Goal: Task Accomplishment & Management: Use online tool/utility

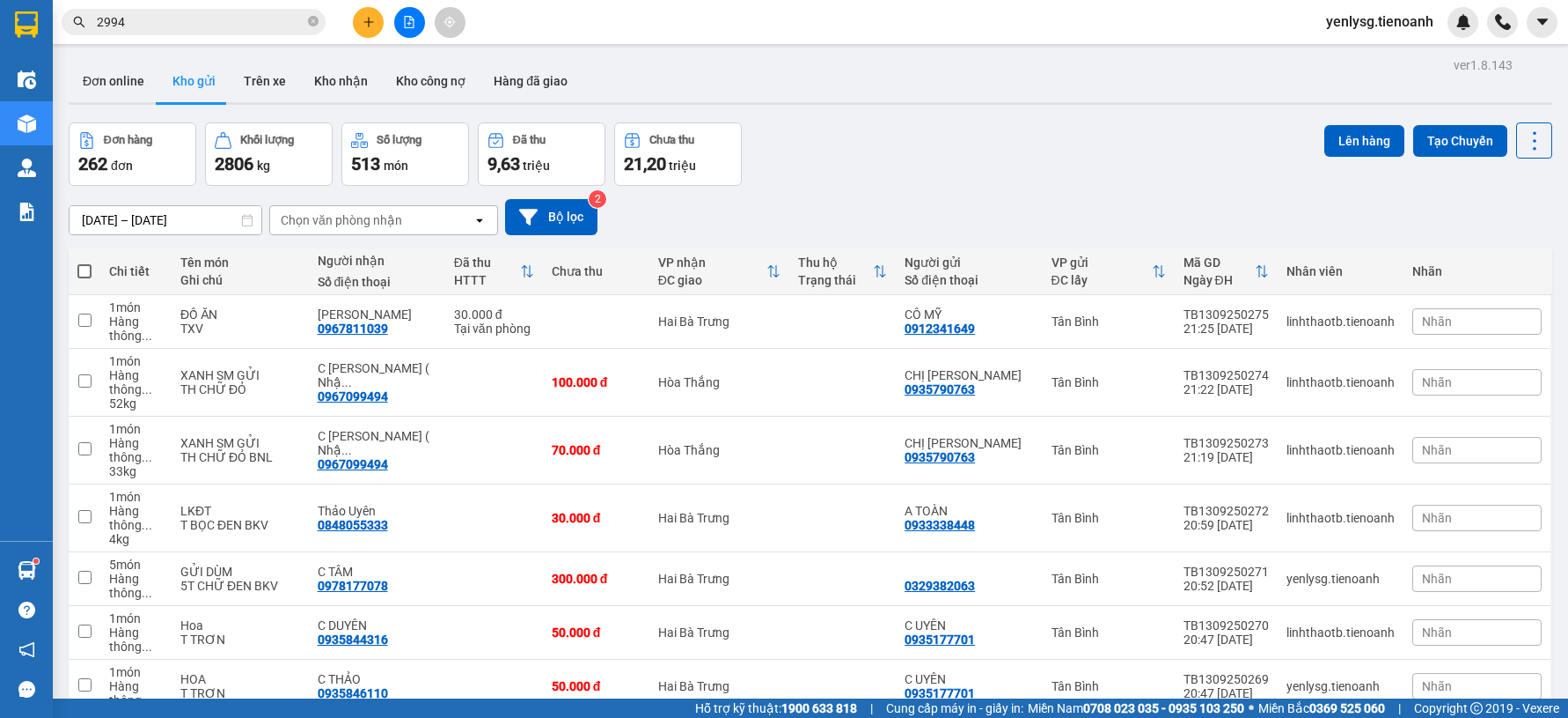
click at [288, 213] on div "Chọn văn phòng nhận" at bounding box center [341, 220] width 121 height 17
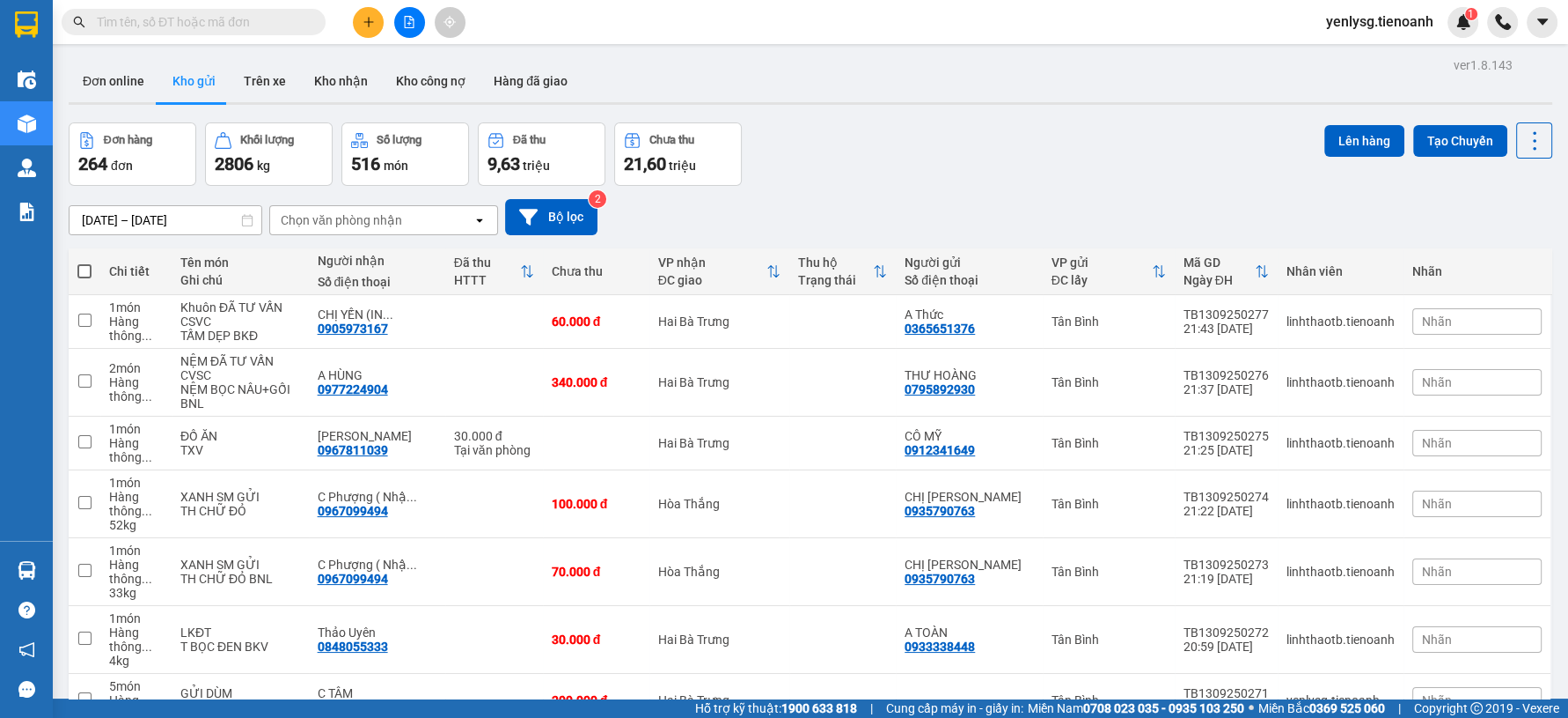
click at [90, 272] on span at bounding box center [84, 271] width 14 height 14
click at [85, 262] on input "checkbox" at bounding box center [85, 262] width 0 height 0
checkbox input "true"
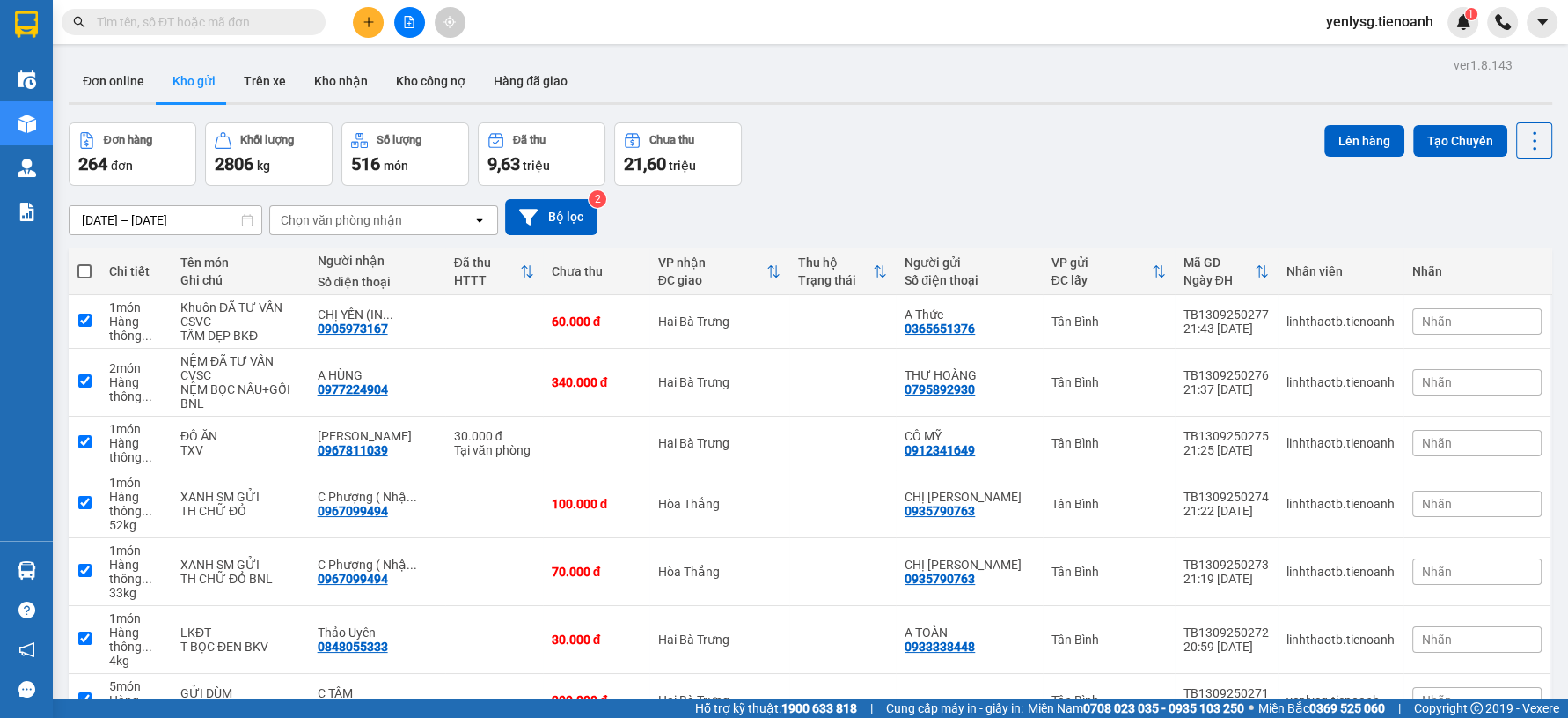
checkbox input "true"
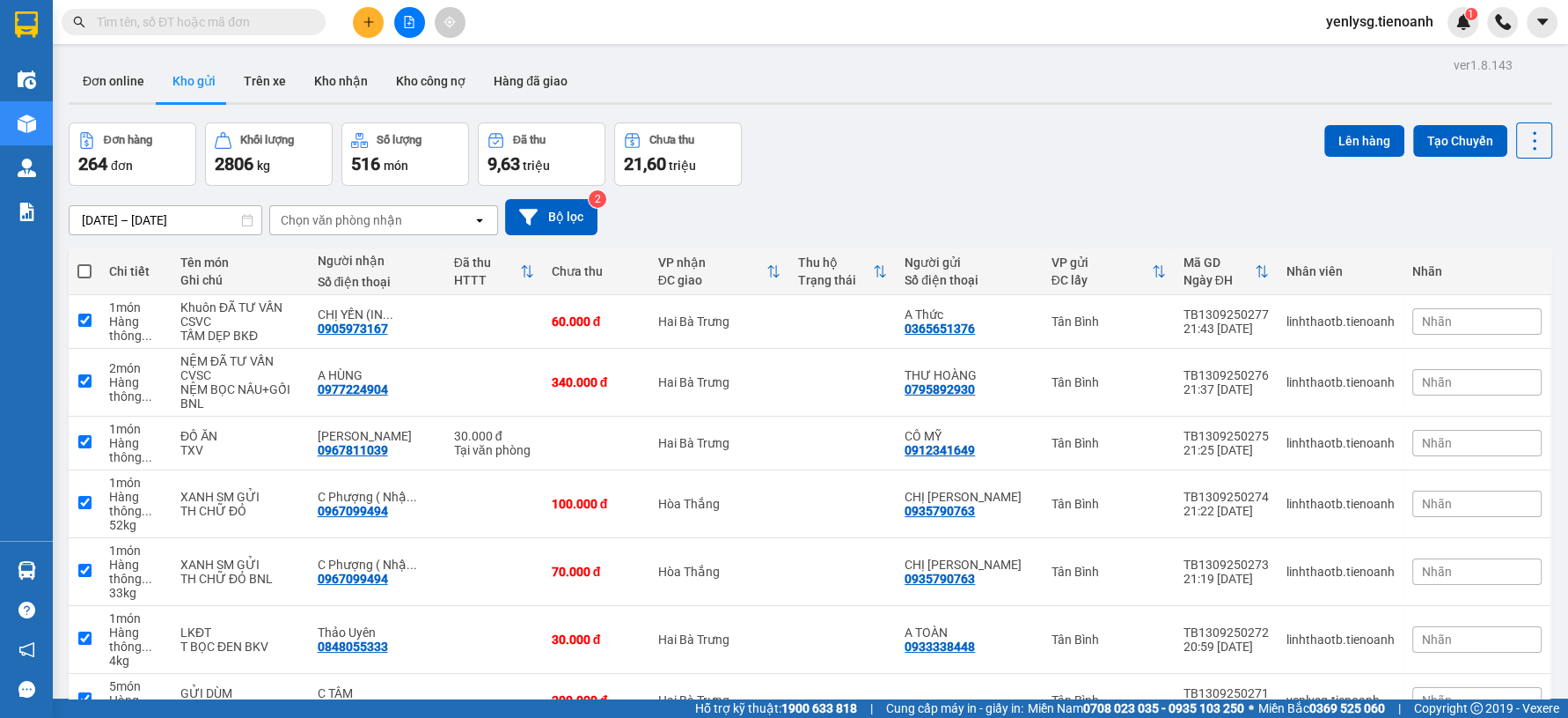
checkbox input "true"
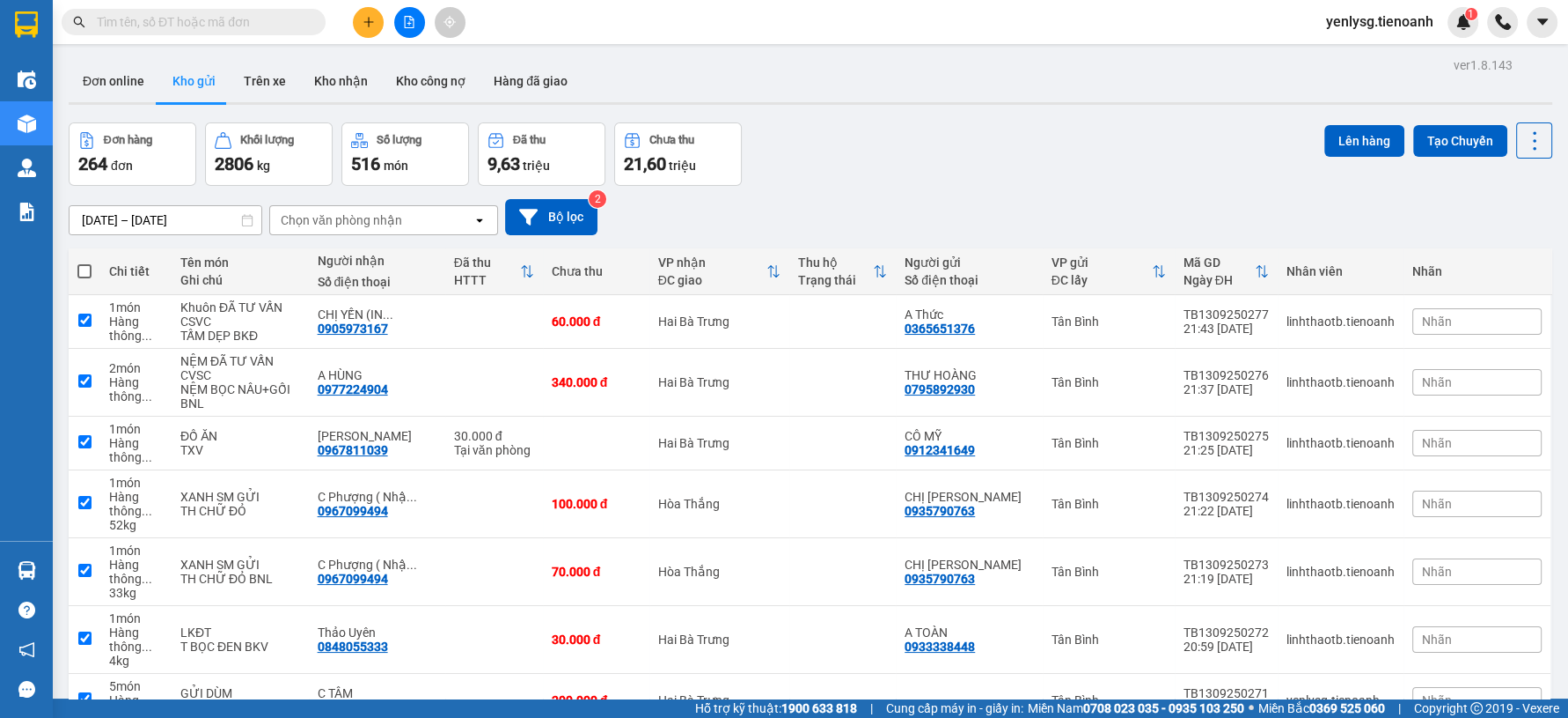
checkbox input "true"
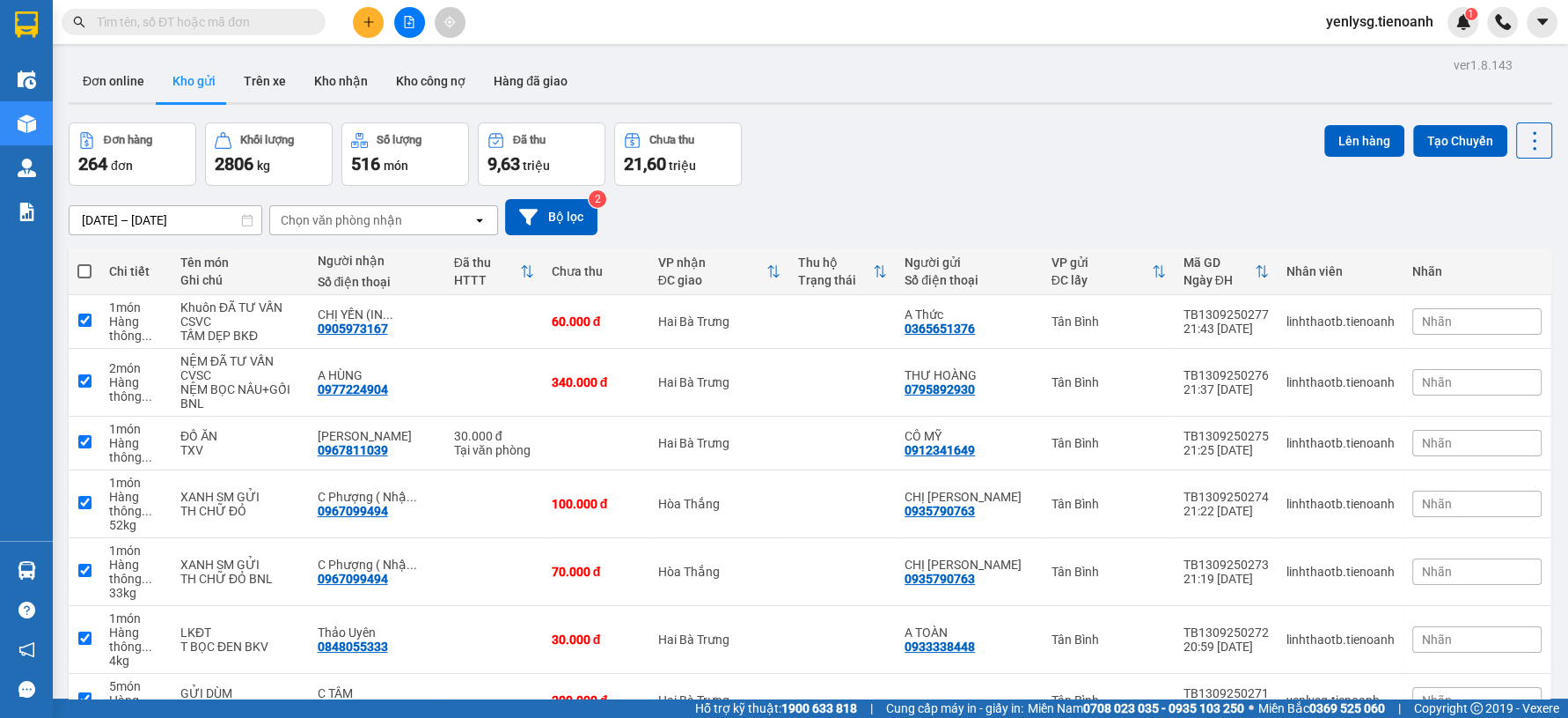
checkbox input "true"
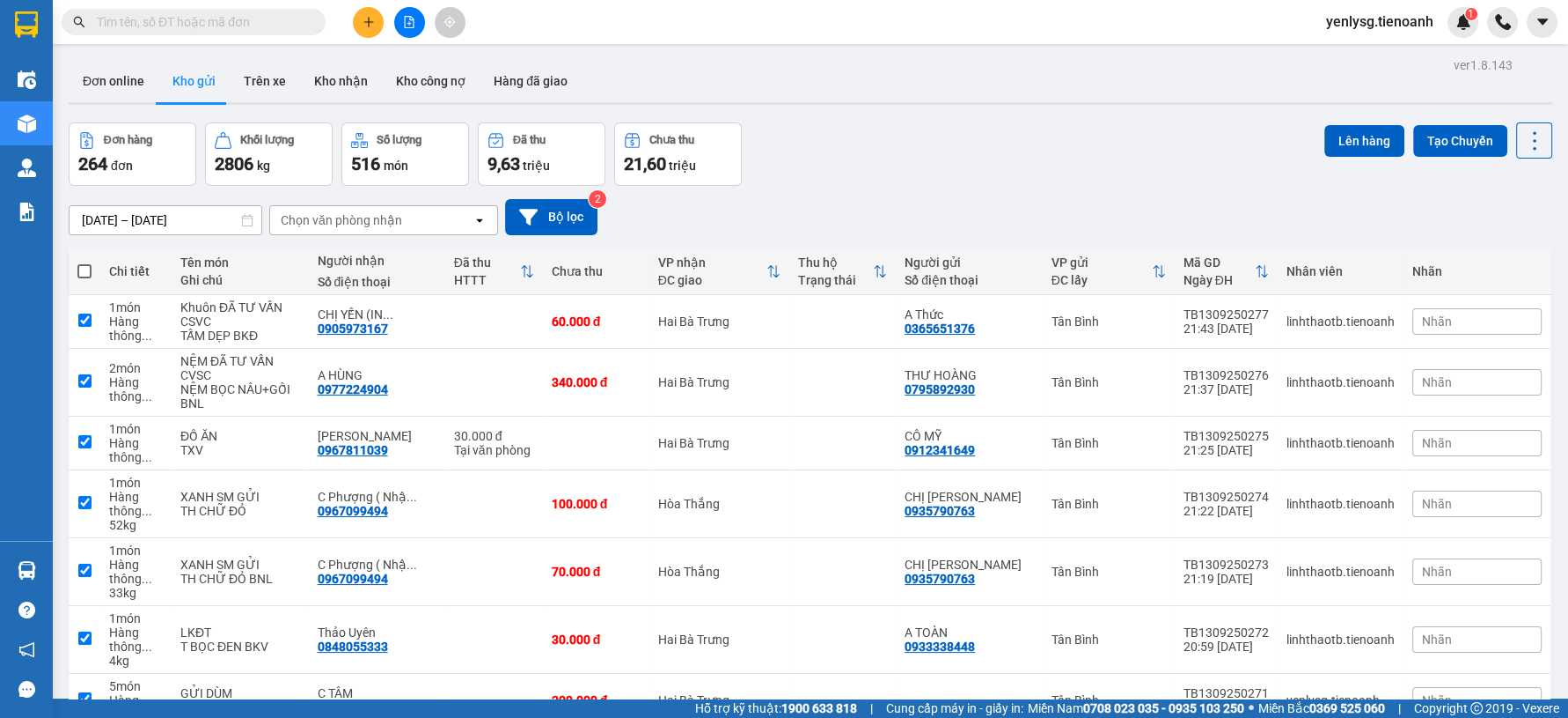
checkbox input "true"
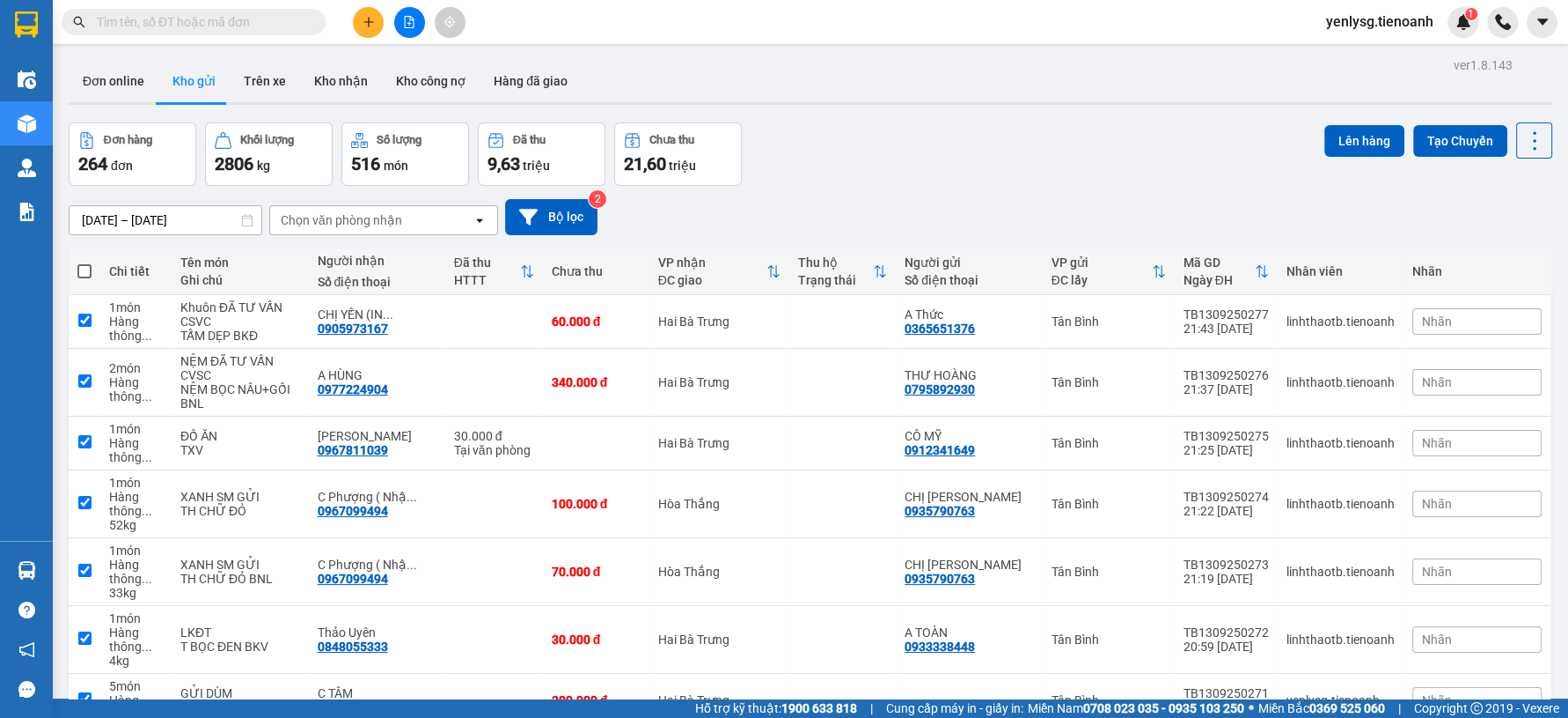
checkbox input "true"
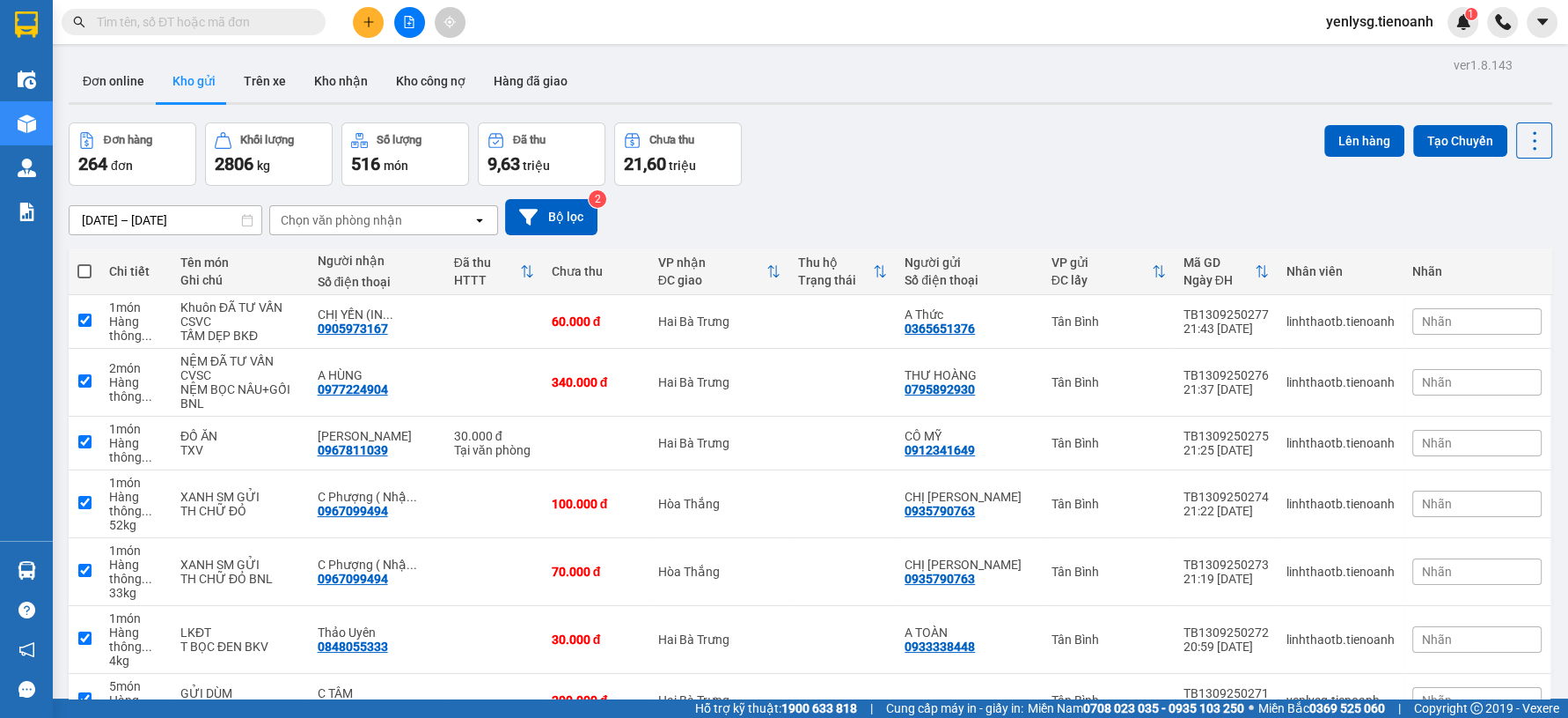
checkbox input "true"
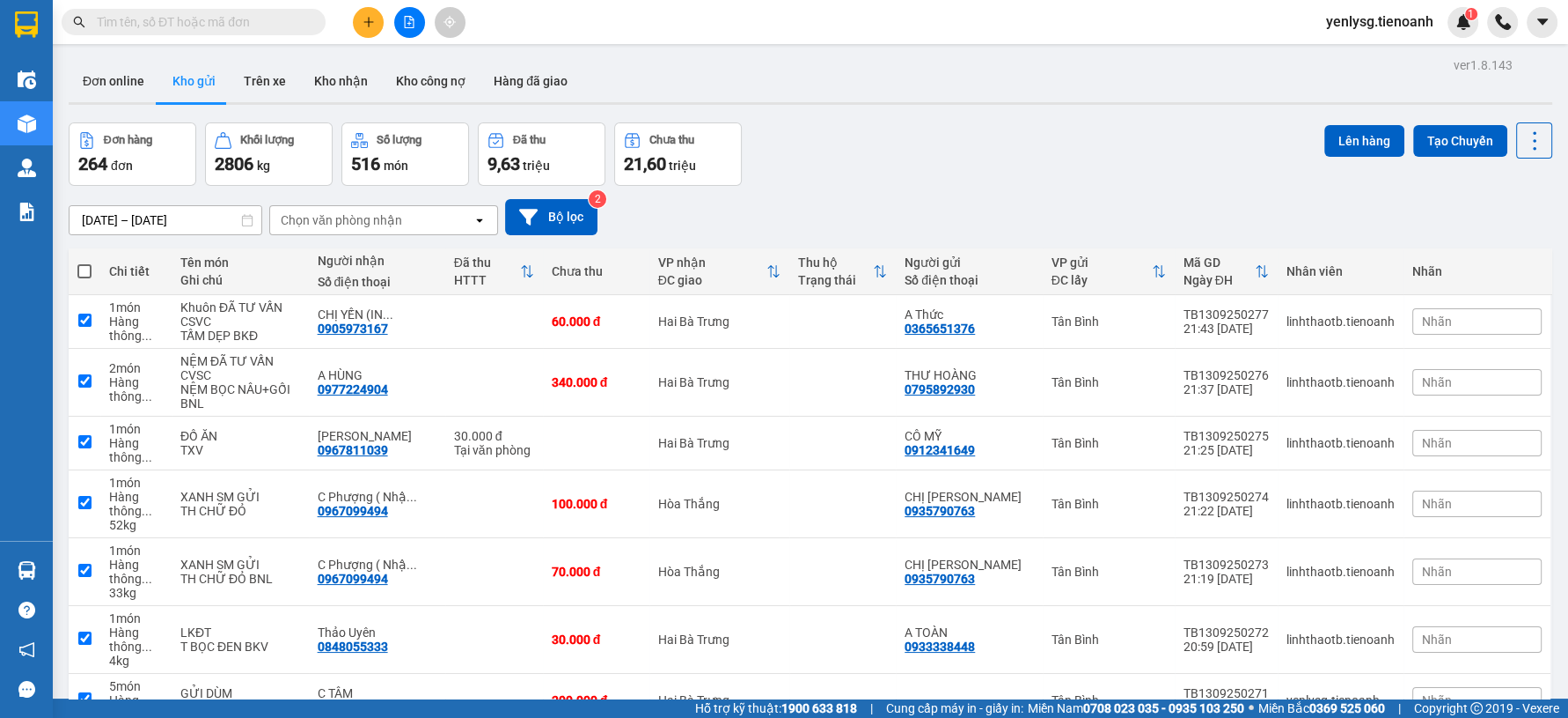
checkbox input "true"
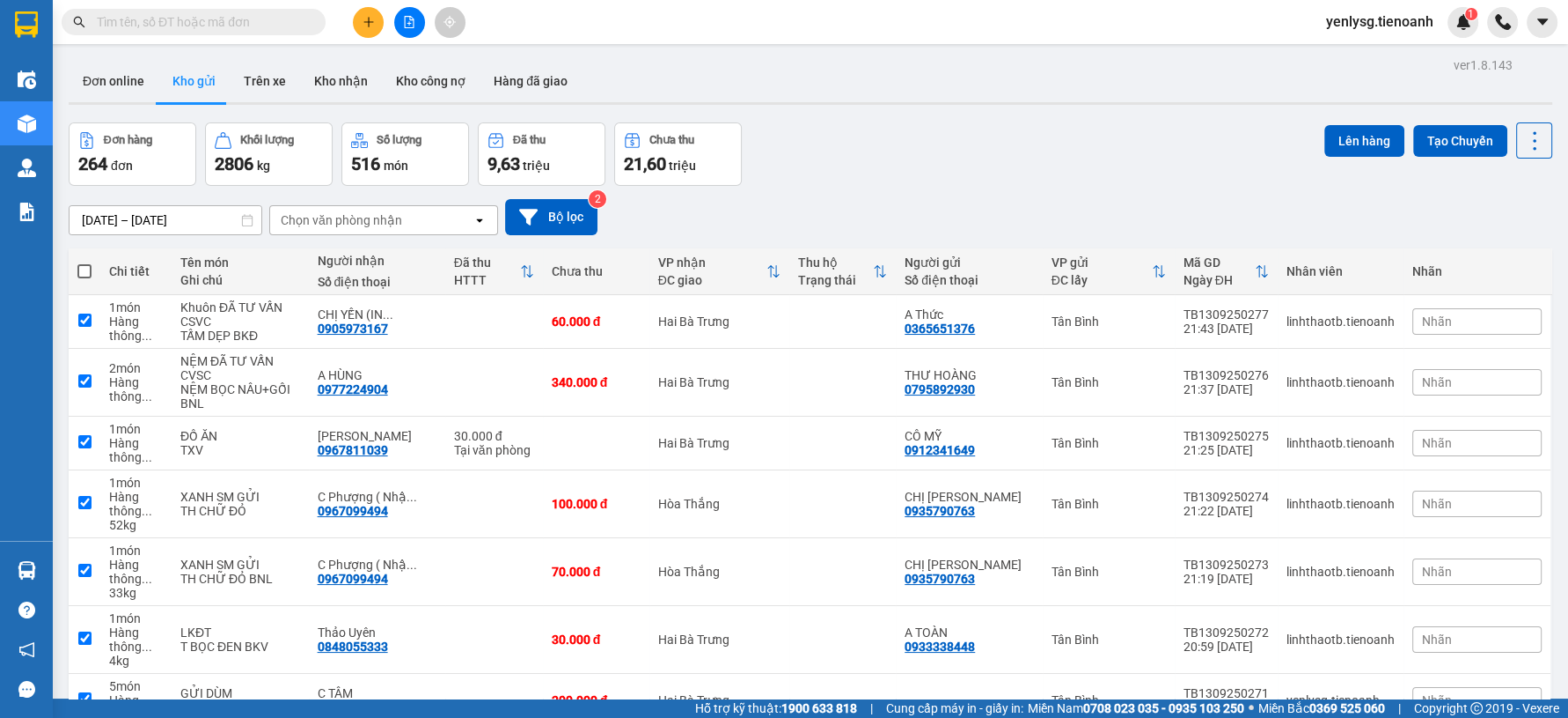
checkbox input "true"
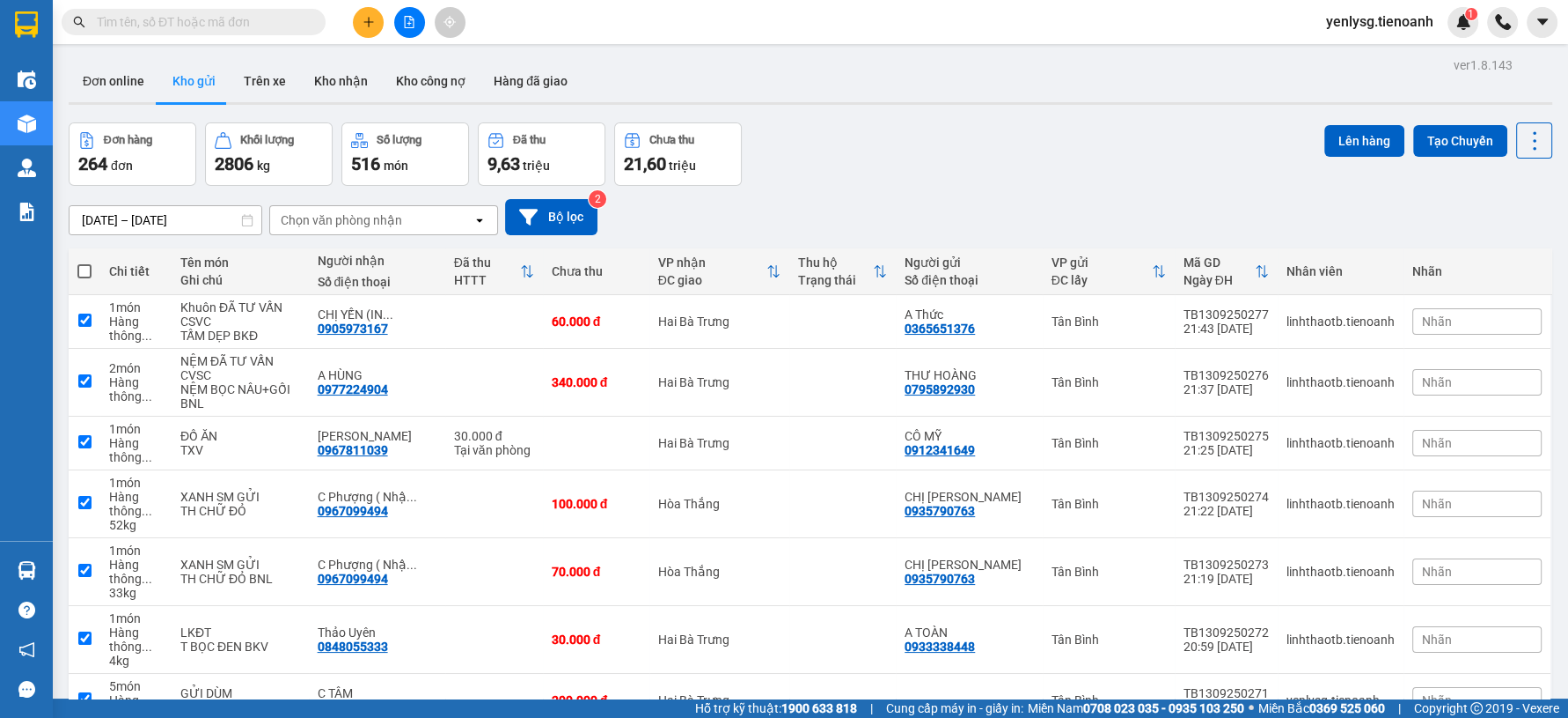
checkbox input "true"
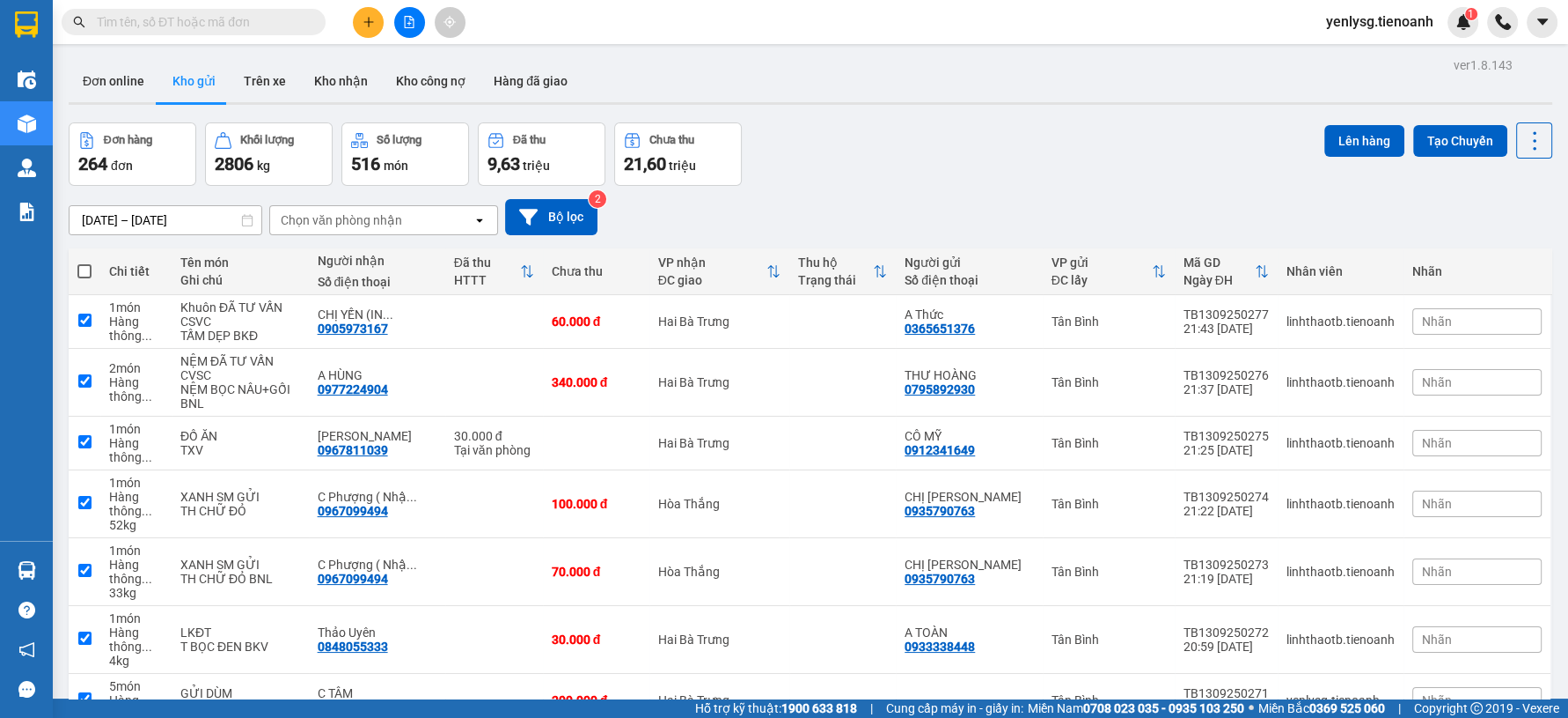
checkbox input "true"
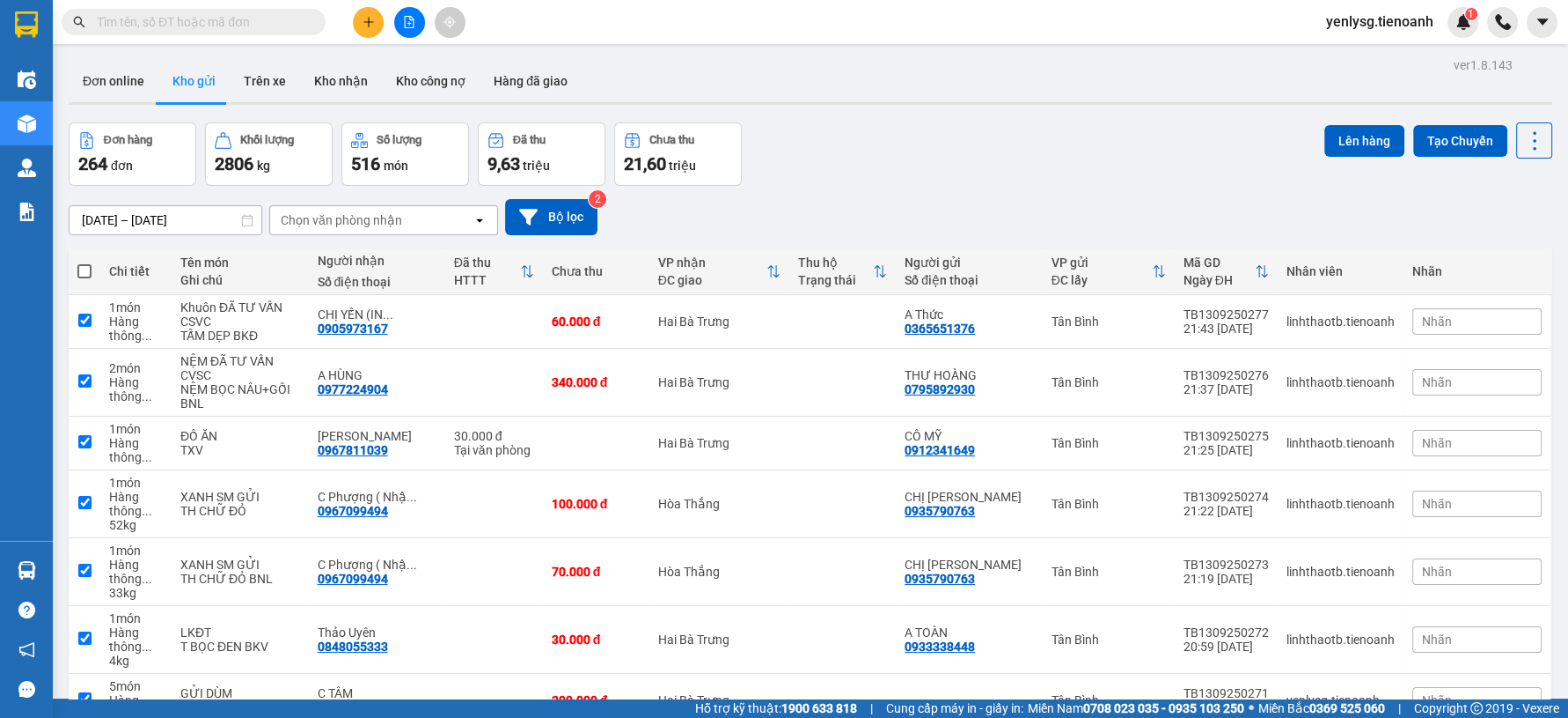
checkbox input "true"
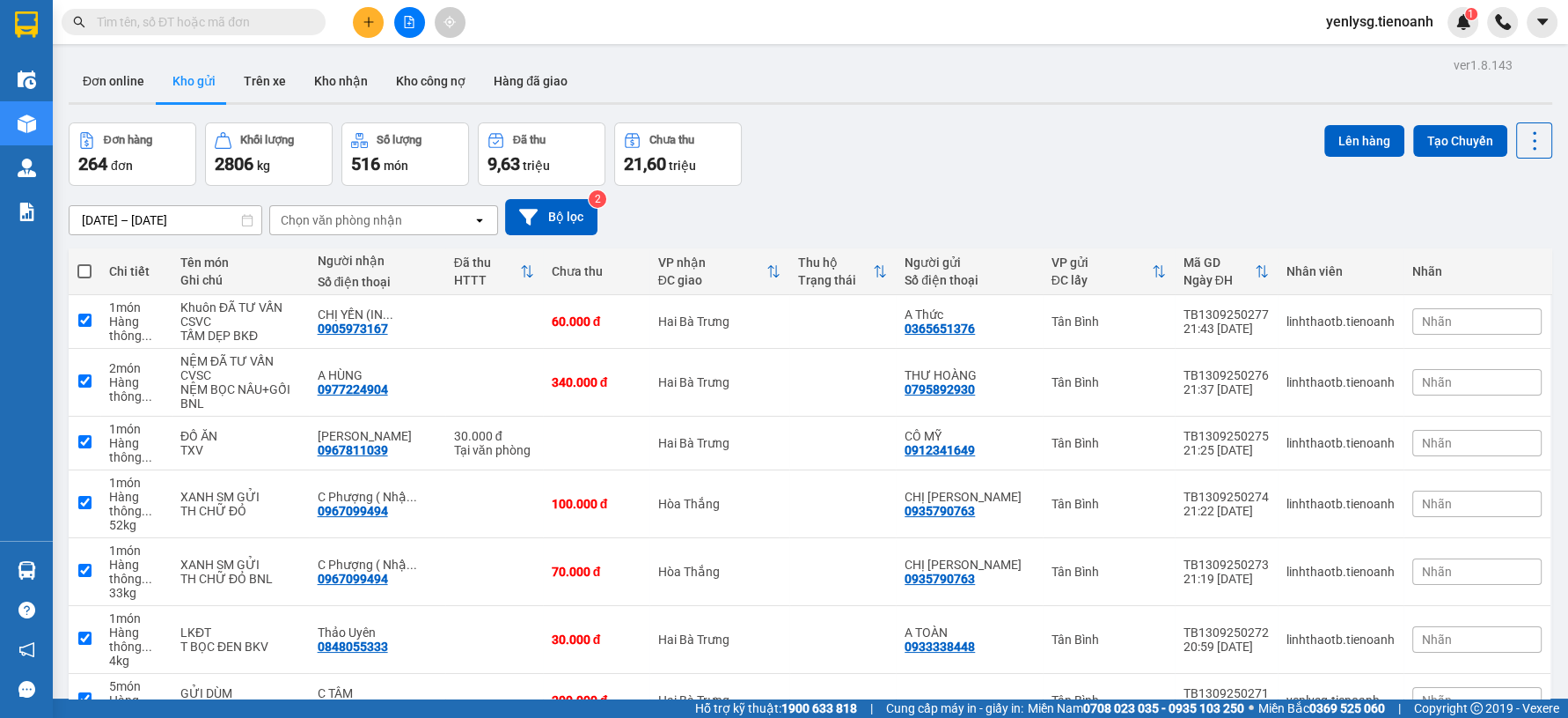
checkbox input "true"
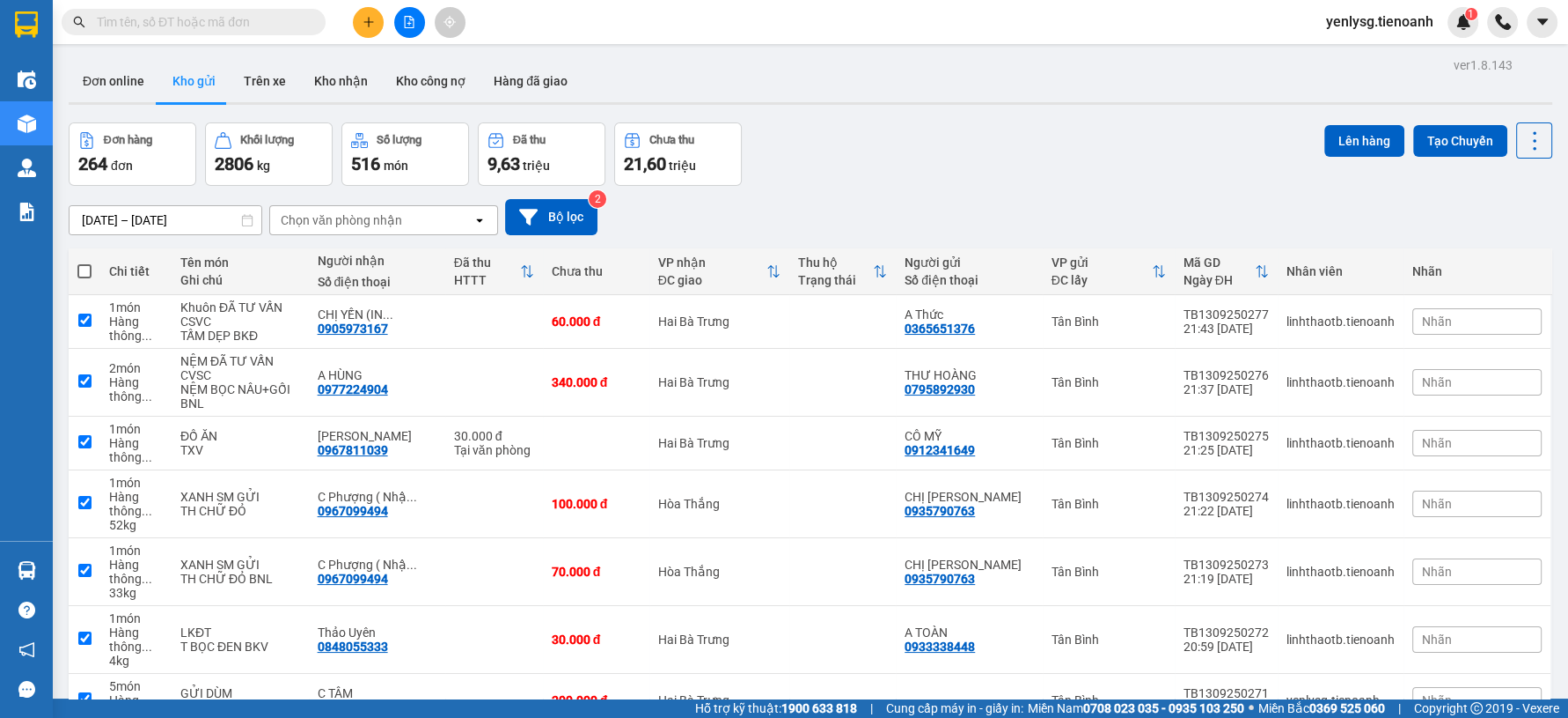
checkbox input "true"
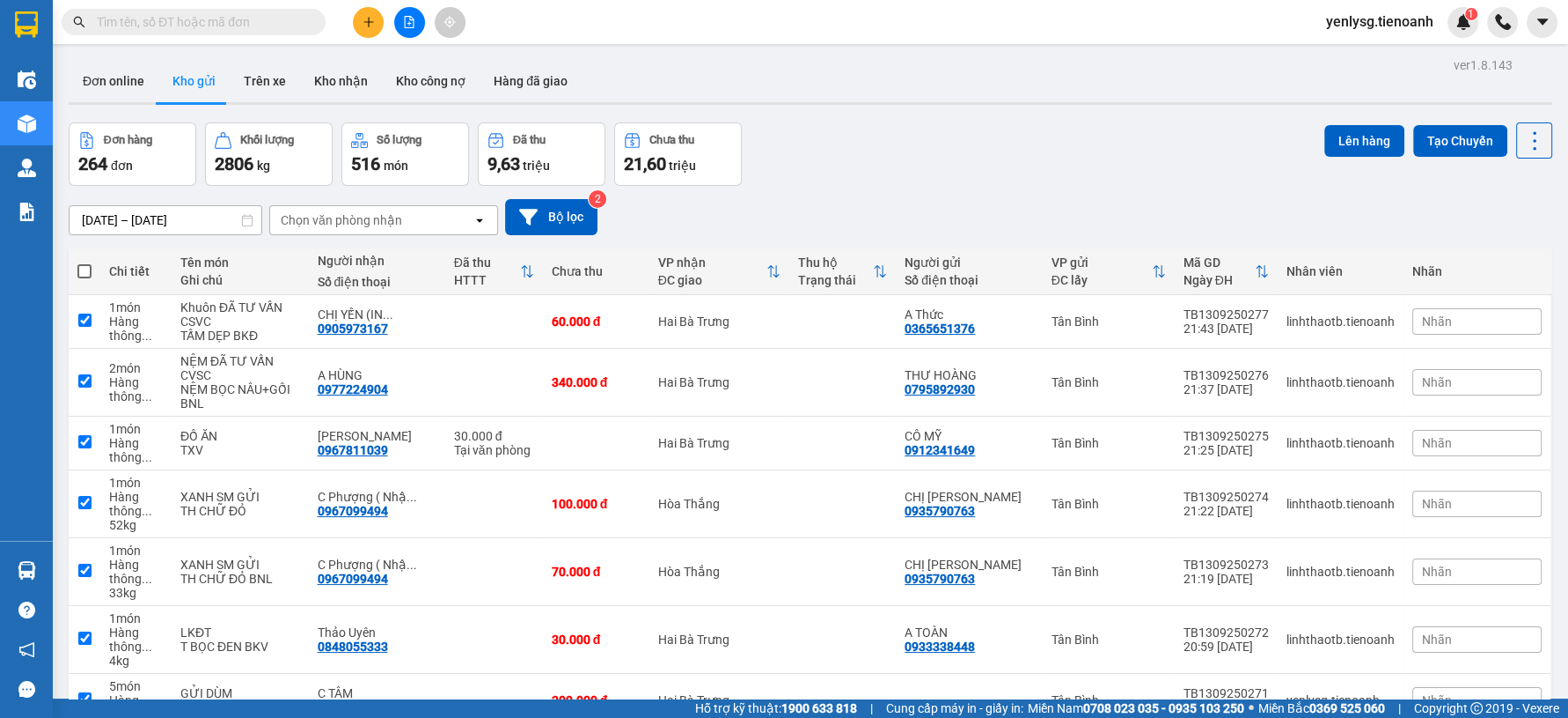
checkbox input "true"
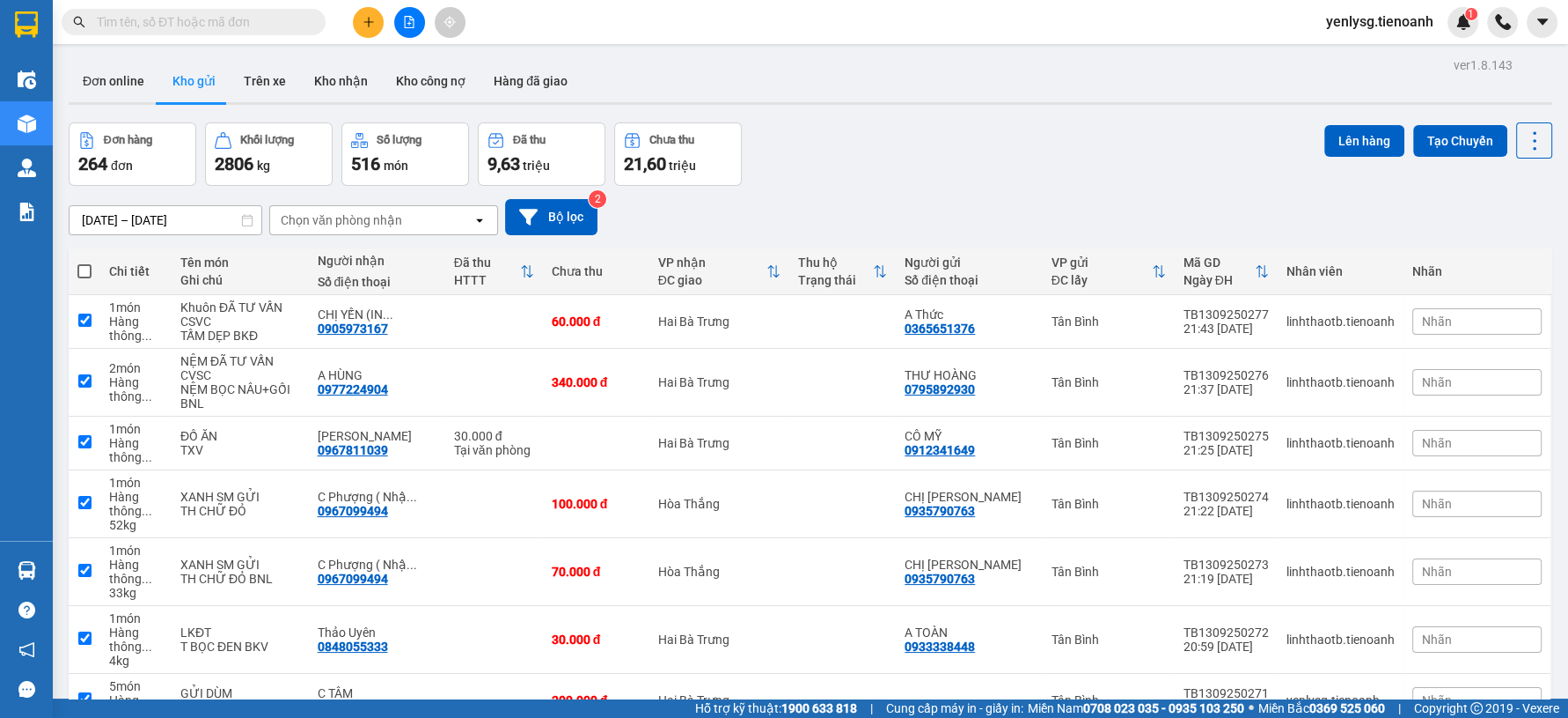
checkbox input "true"
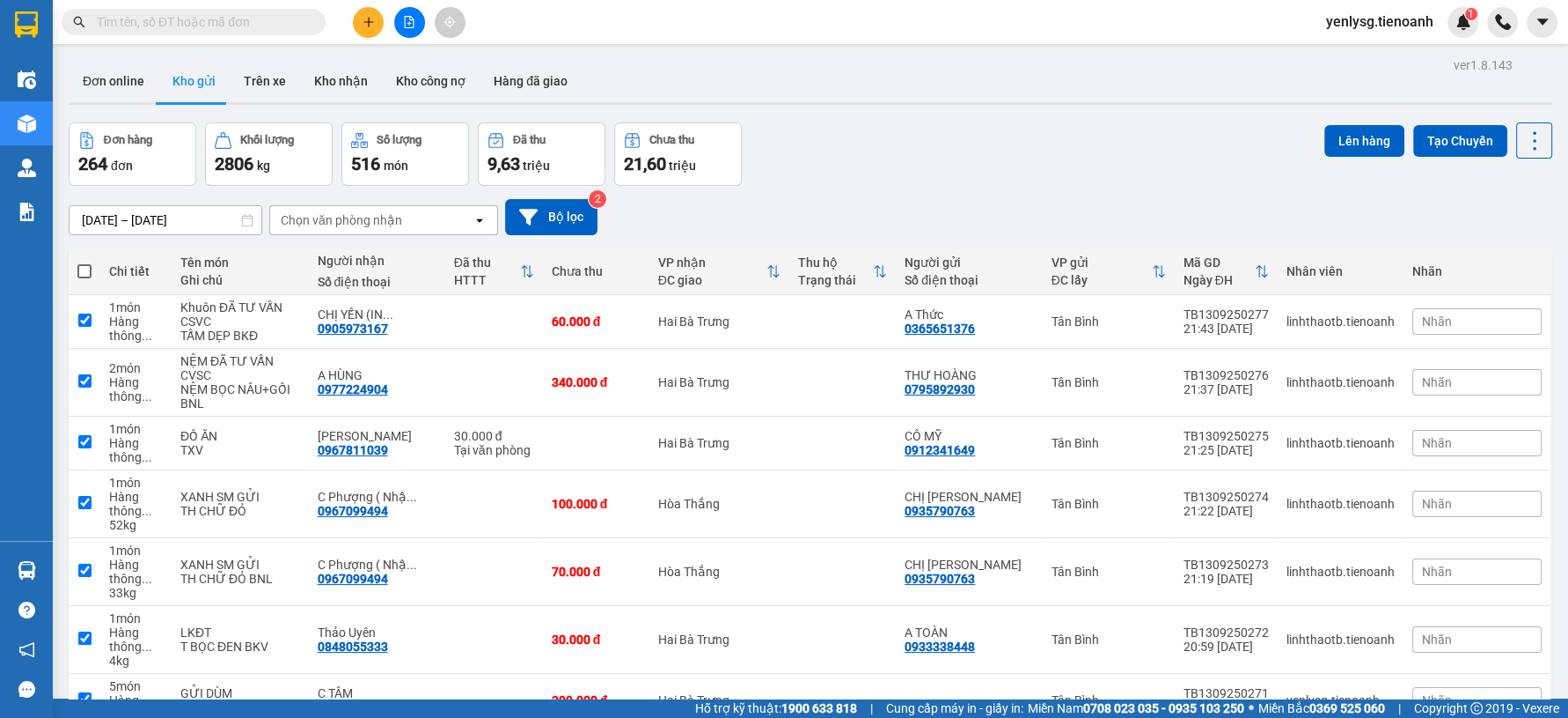
checkbox input "true"
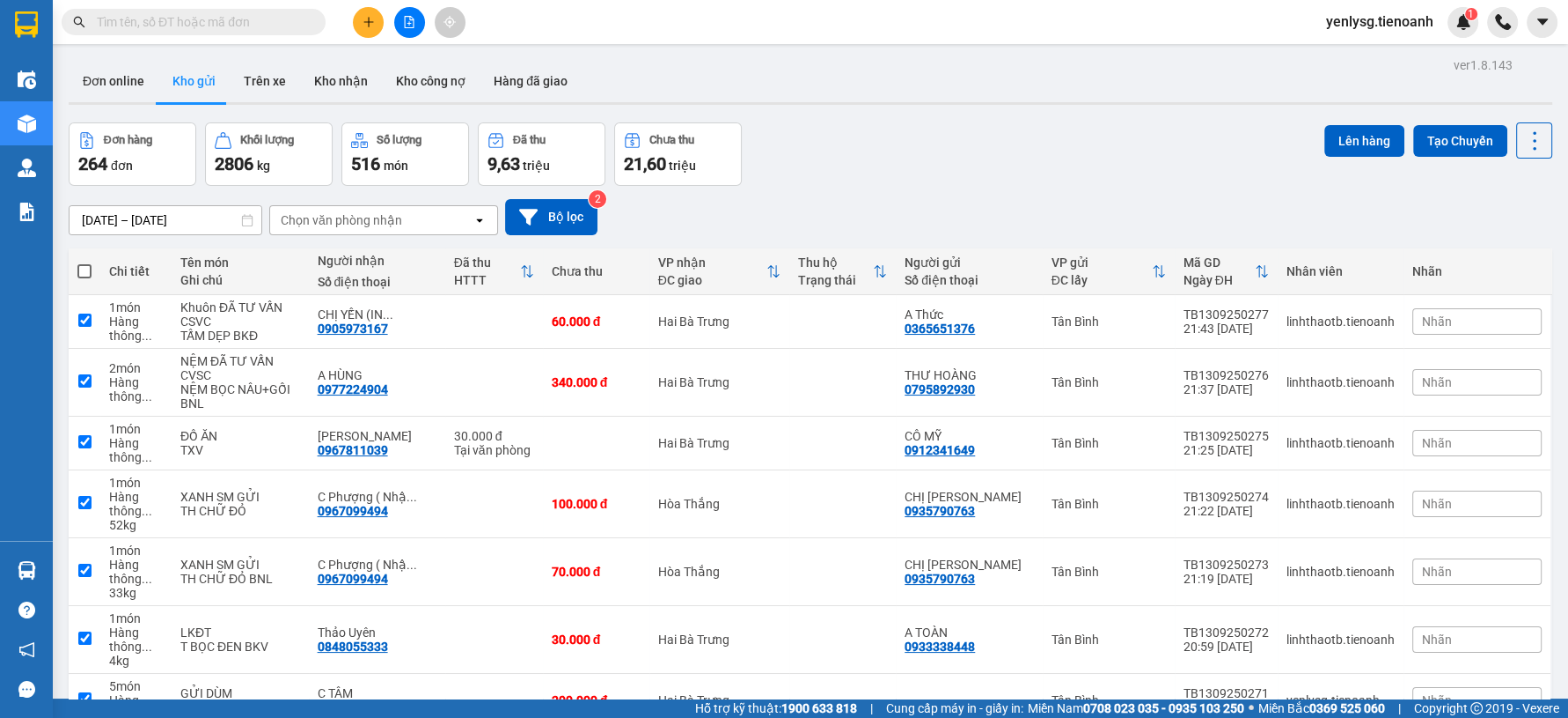
checkbox input "true"
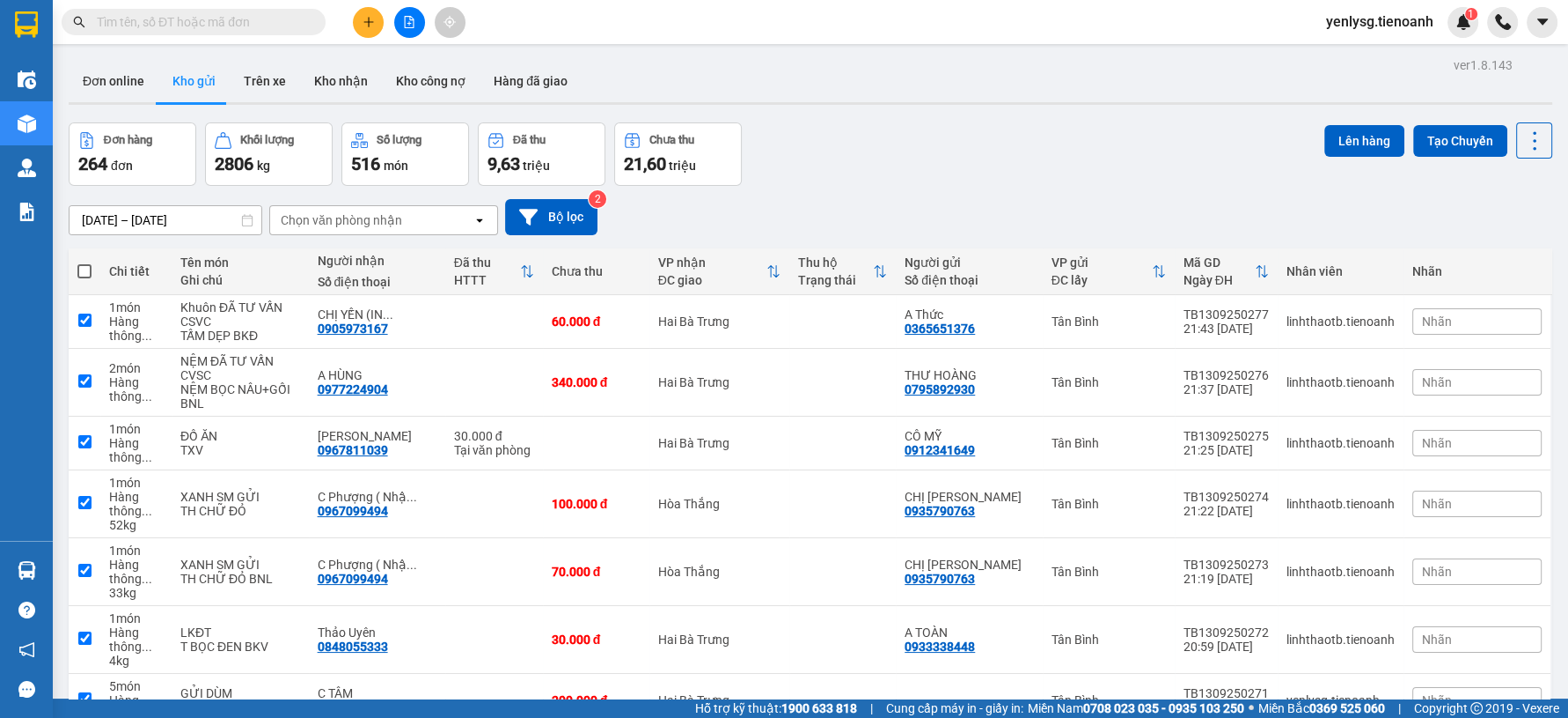
checkbox input "true"
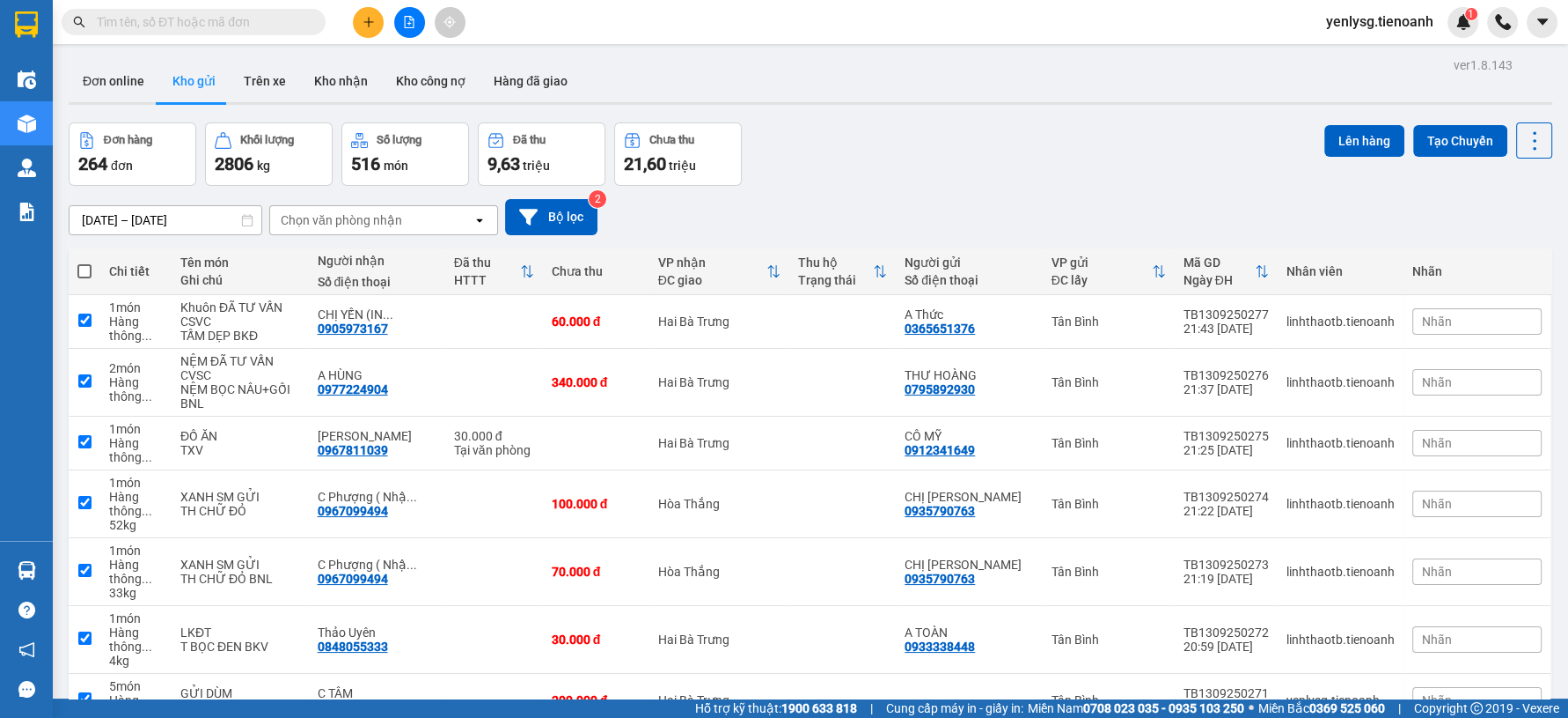
checkbox input "true"
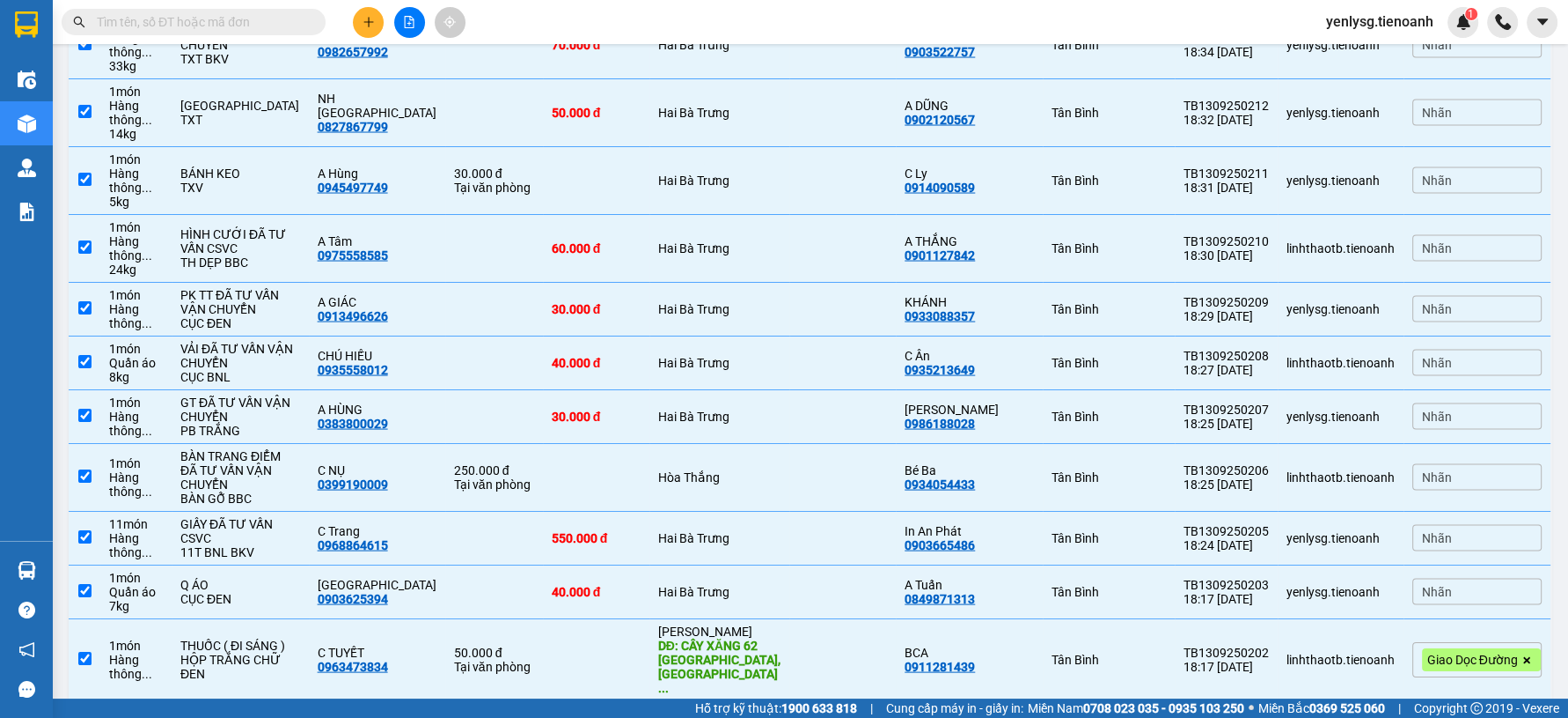
scroll to position [4207, 0]
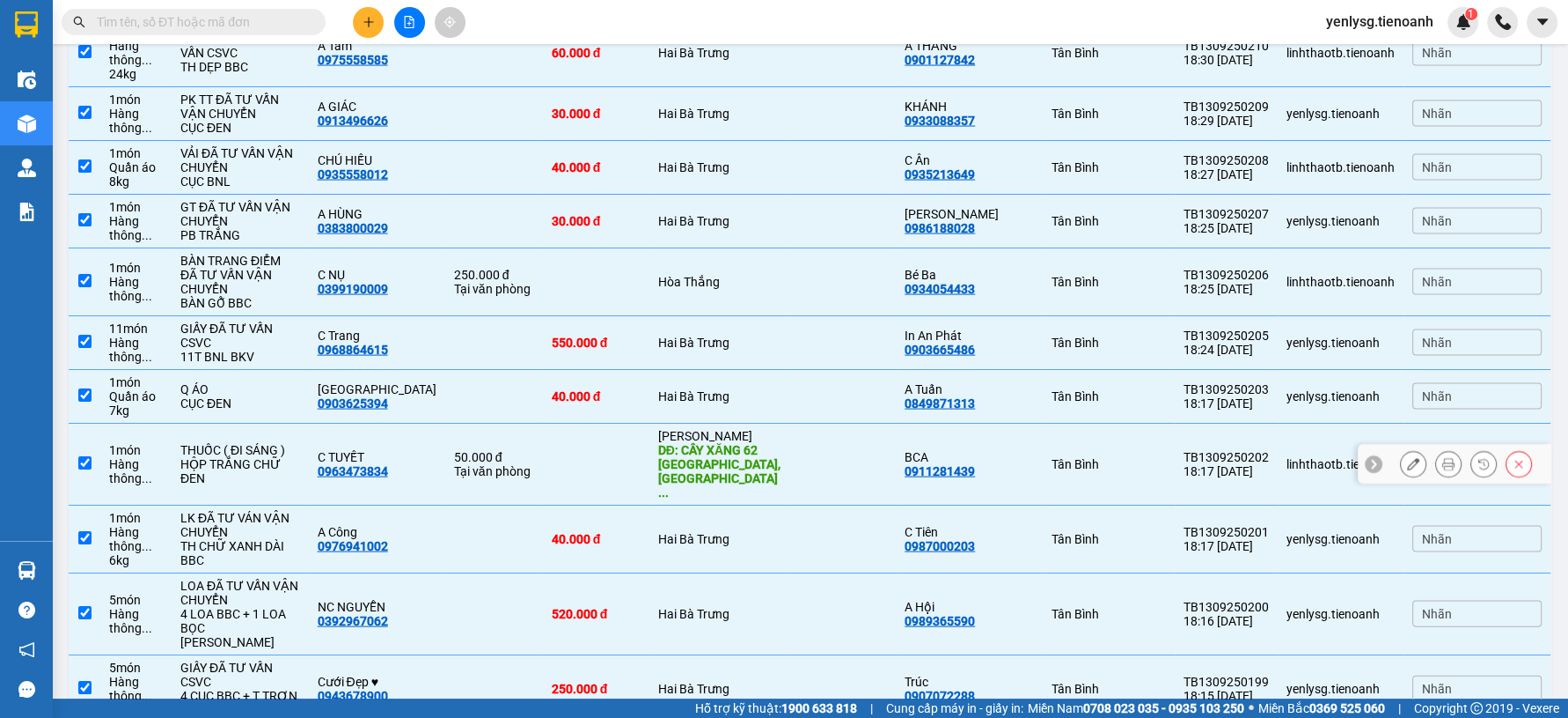
click at [454, 478] on div "Tại văn phòng" at bounding box center [494, 470] width 80 height 14
checkbox input "false"
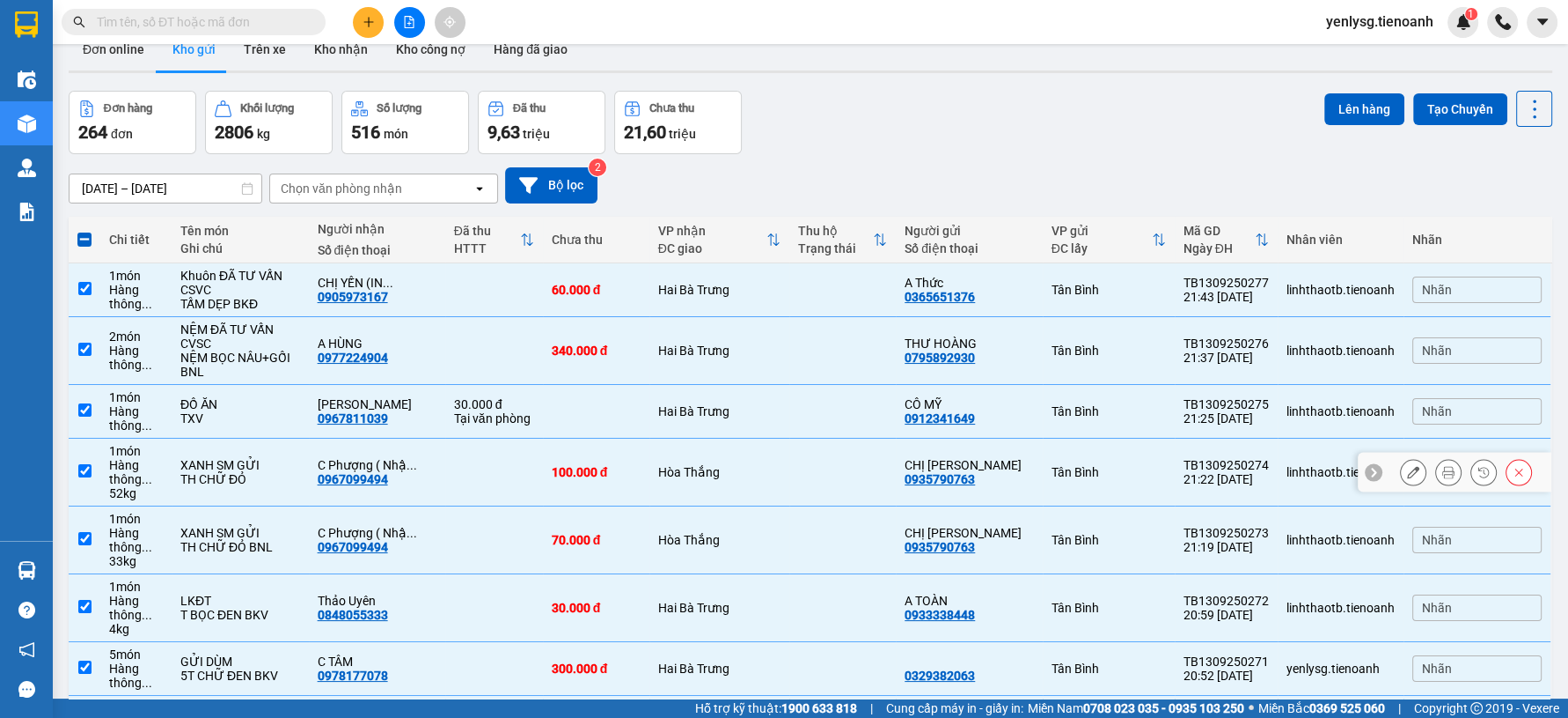
scroll to position [0, 0]
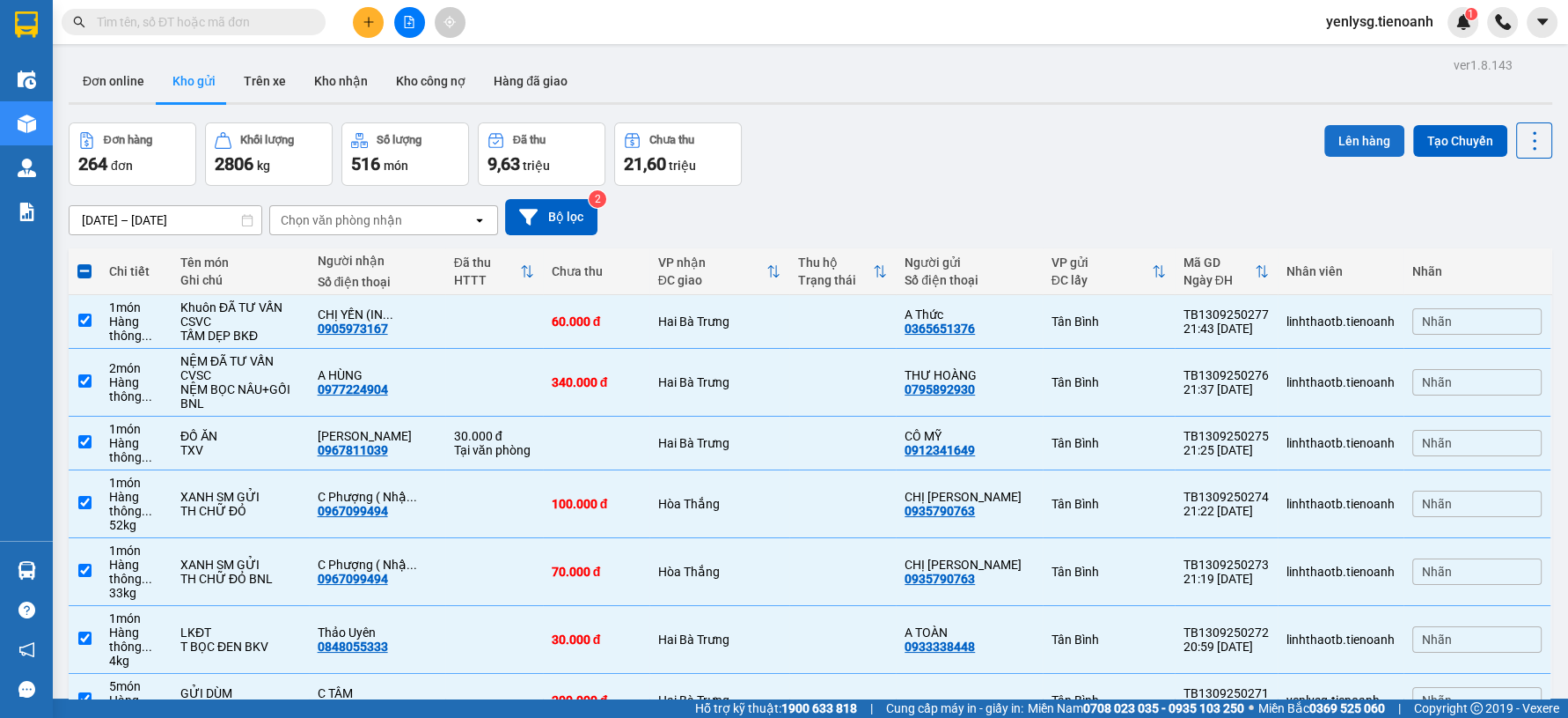
click at [1328, 147] on button "Lên hàng" at bounding box center [1365, 140] width 80 height 32
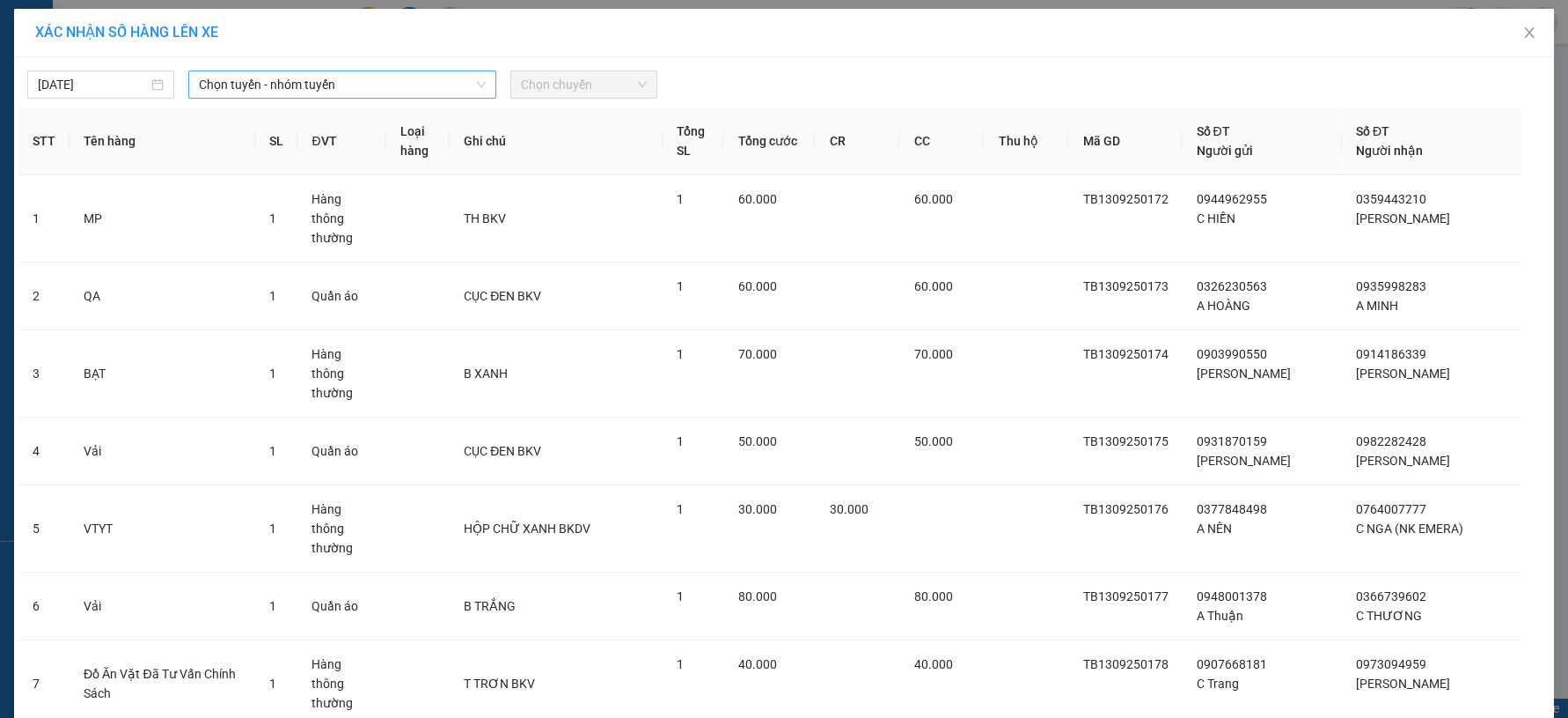
click at [337, 91] on span "Chọn tuyến - nhóm tuyến" at bounding box center [341, 84] width 287 height 26
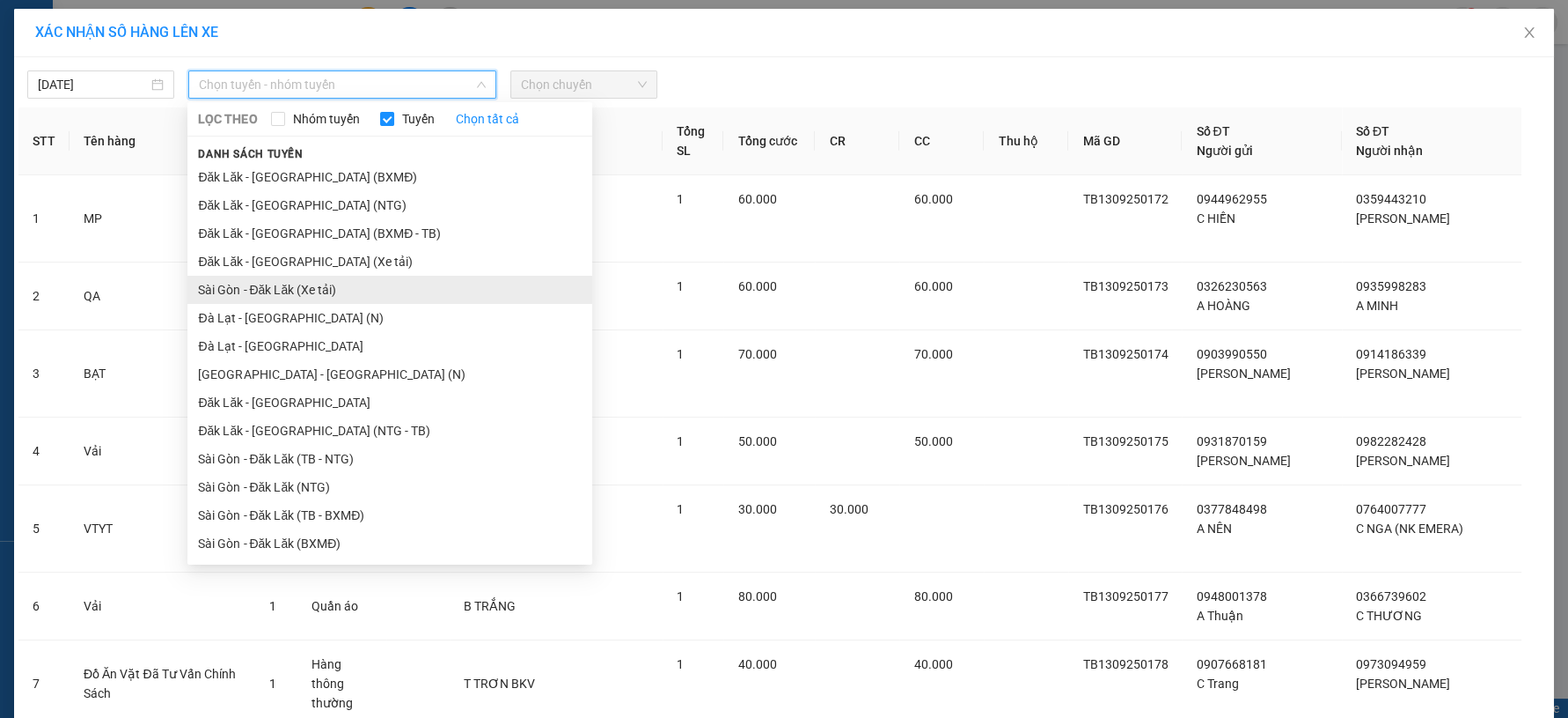
click at [330, 289] on li "Sài Gòn - Đăk Lăk (Xe tải)" at bounding box center [390, 290] width 405 height 28
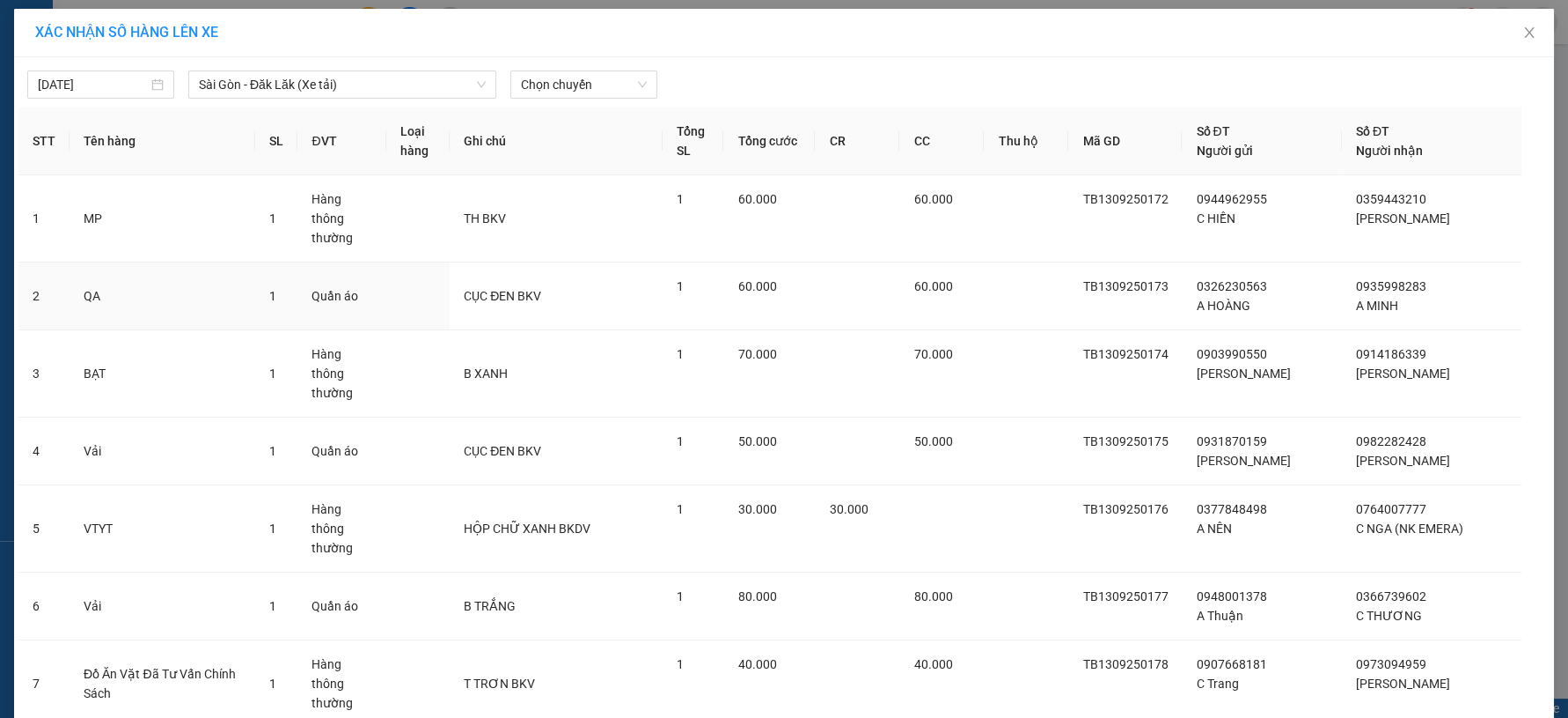
click at [570, 87] on span "Chọn chuyến" at bounding box center [584, 84] width 126 height 26
click at [580, 143] on div "22:00 - 50H-080.78" at bounding box center [582, 148] width 137 height 19
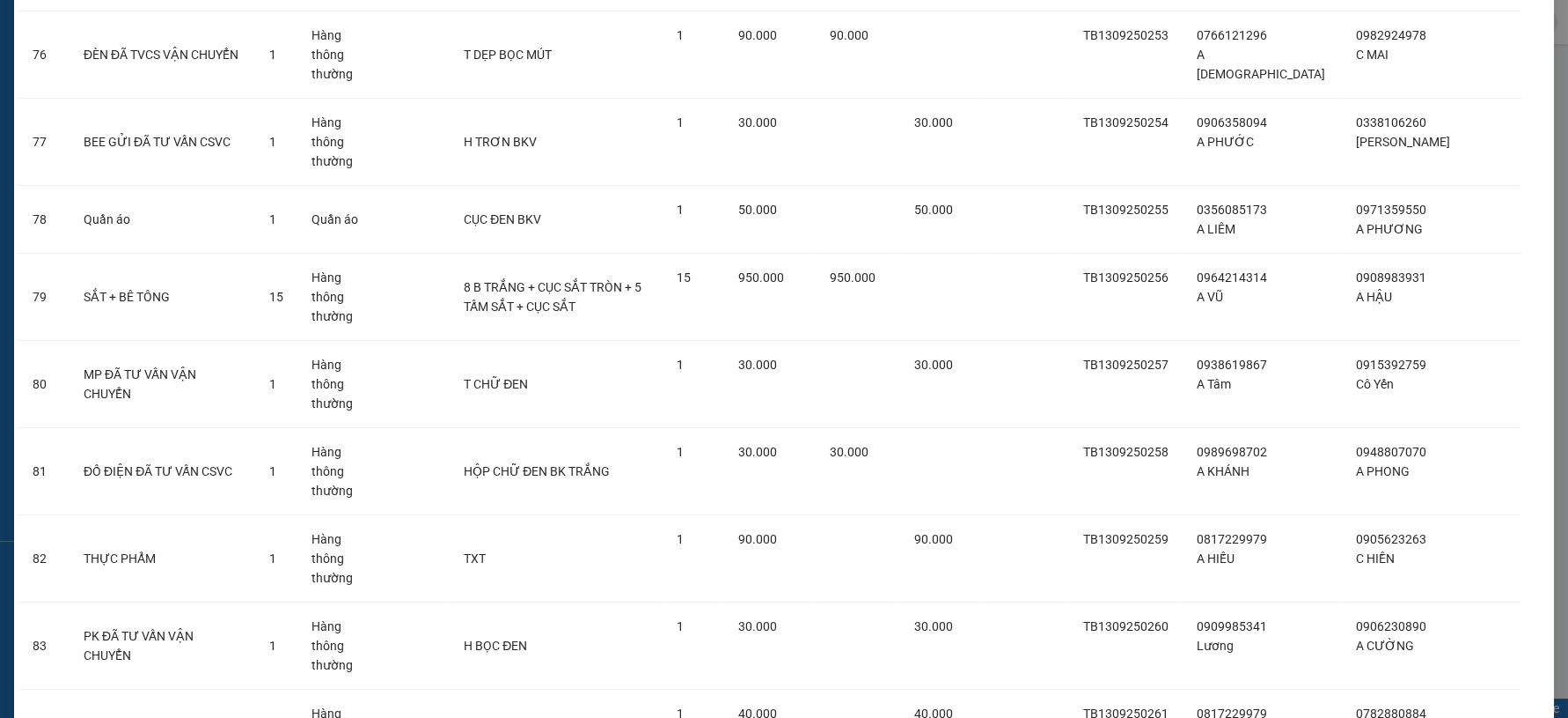
scroll to position [6436, 0]
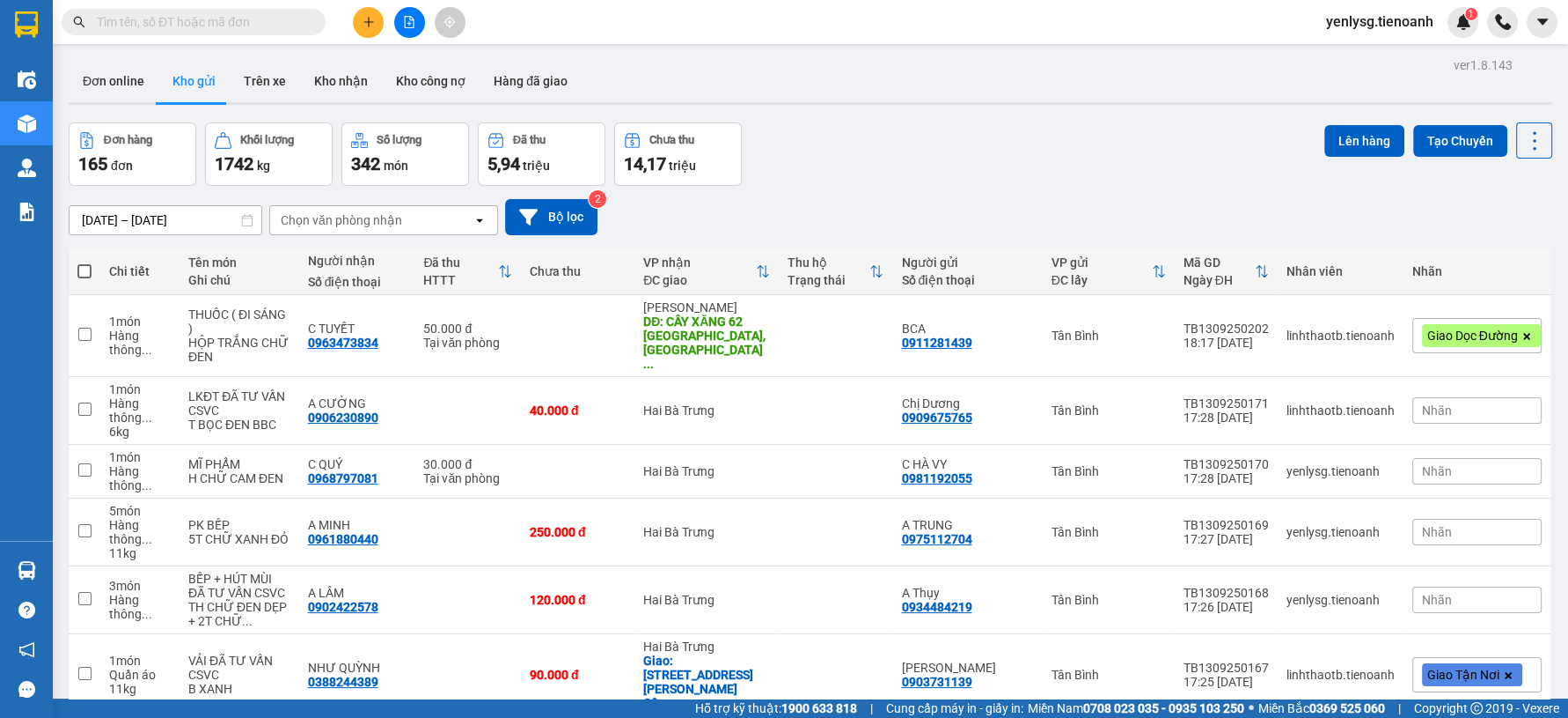
click at [78, 271] on span at bounding box center [84, 271] width 14 height 14
click at [85, 262] on input "checkbox" at bounding box center [85, 262] width 0 height 0
checkbox input "true"
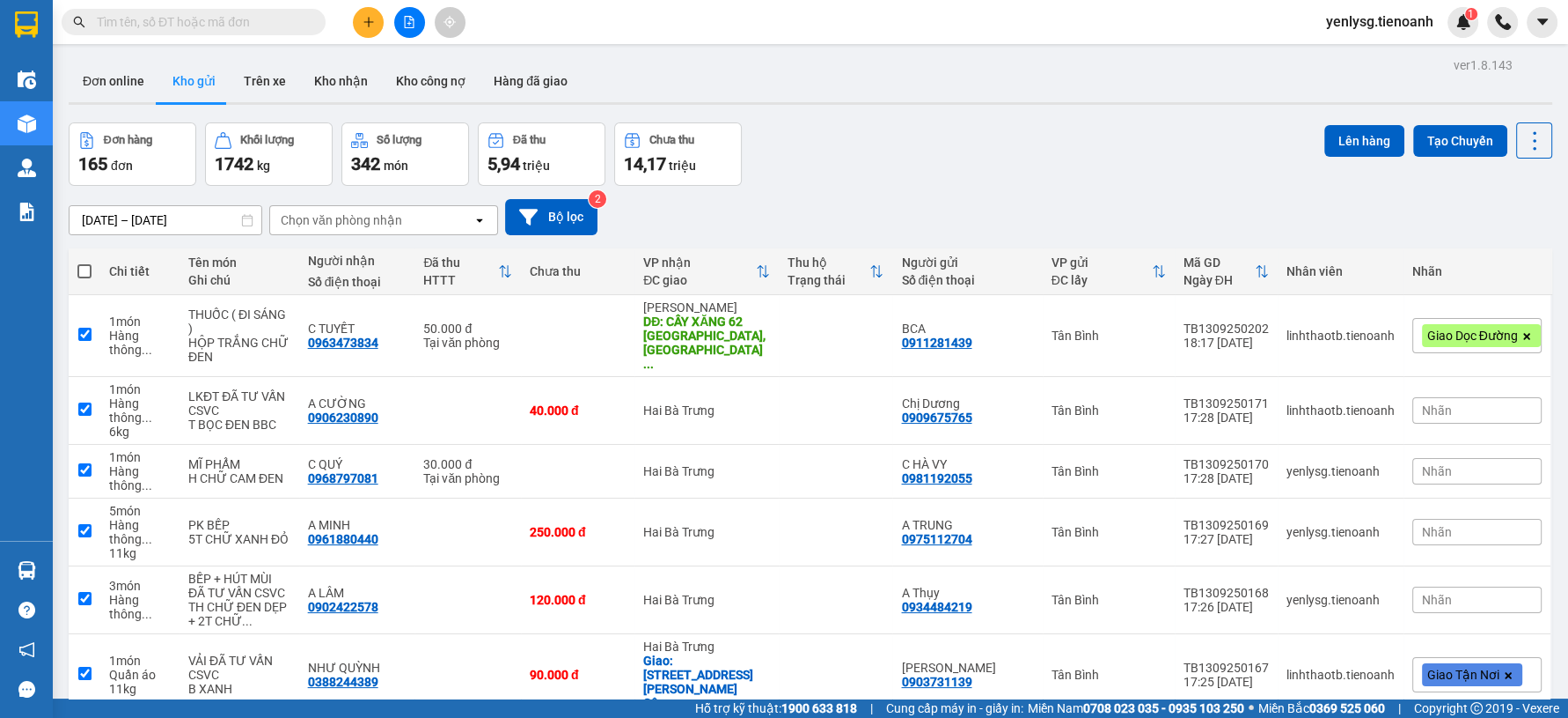
checkbox input "true"
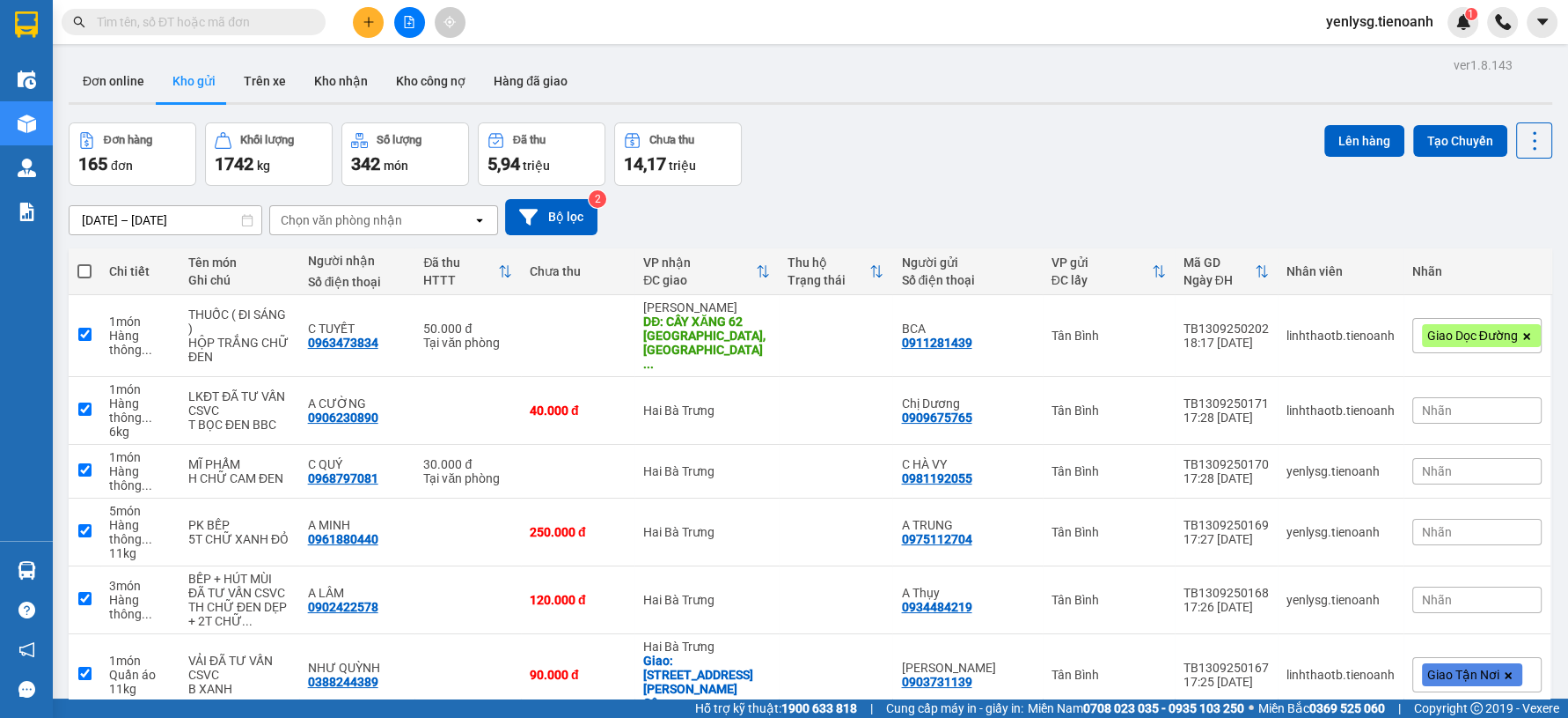
checkbox input "true"
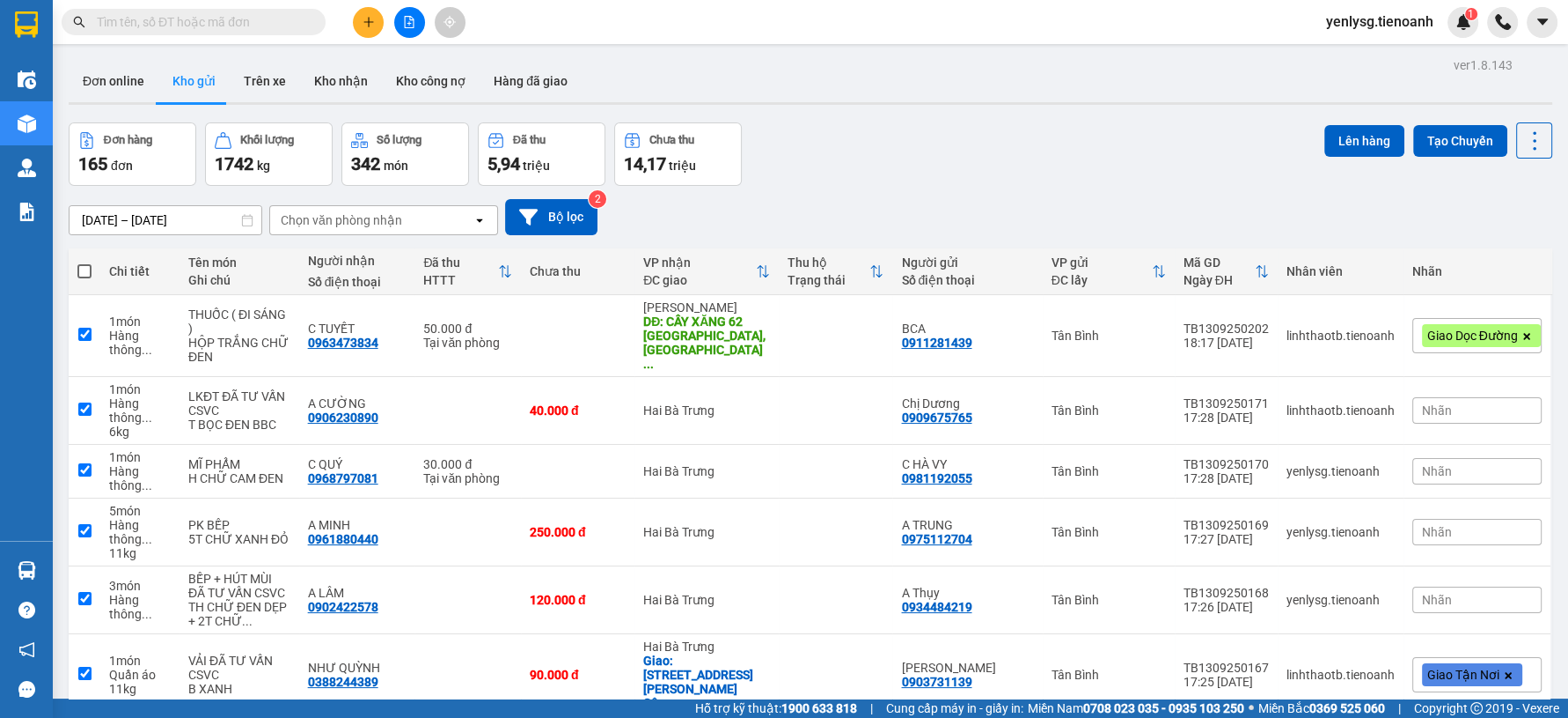
checkbox input "true"
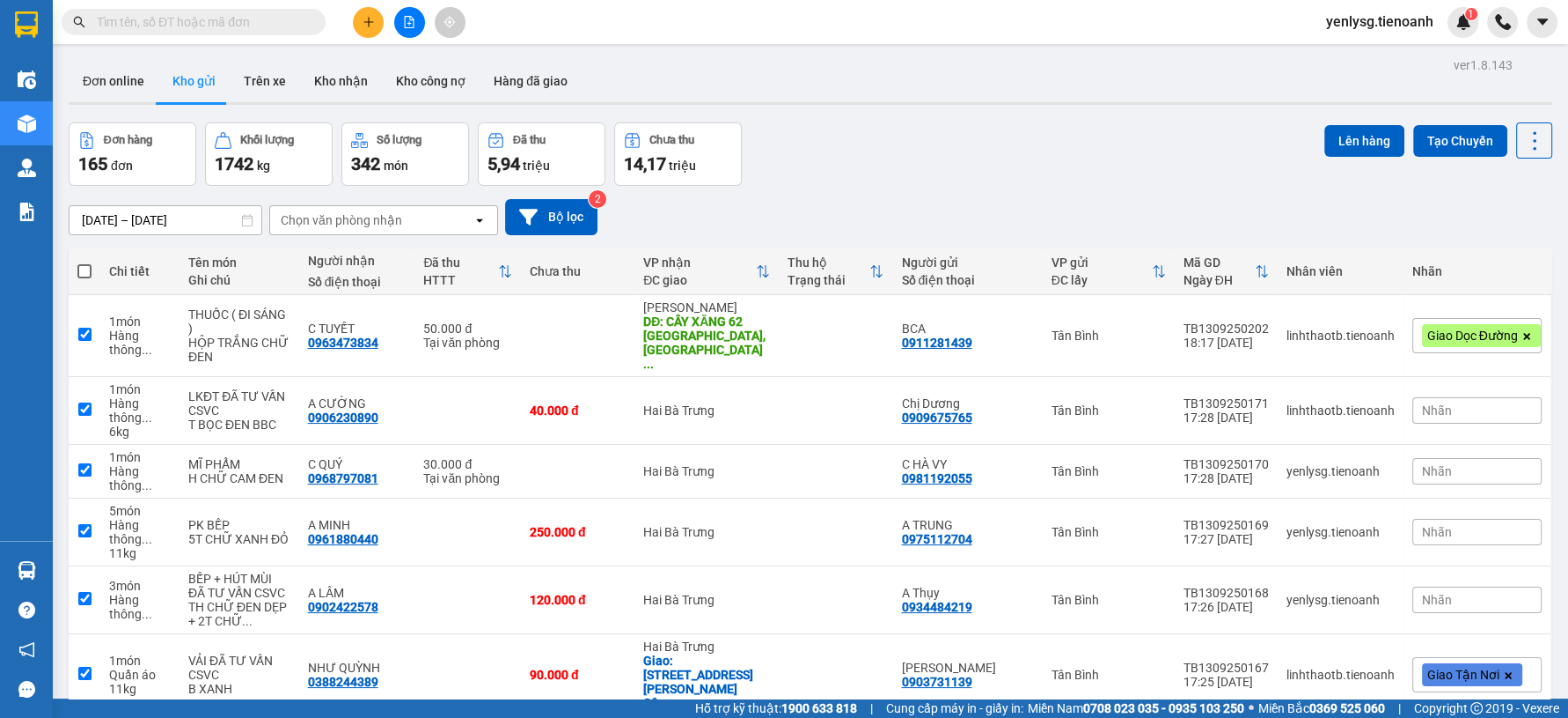
checkbox input "true"
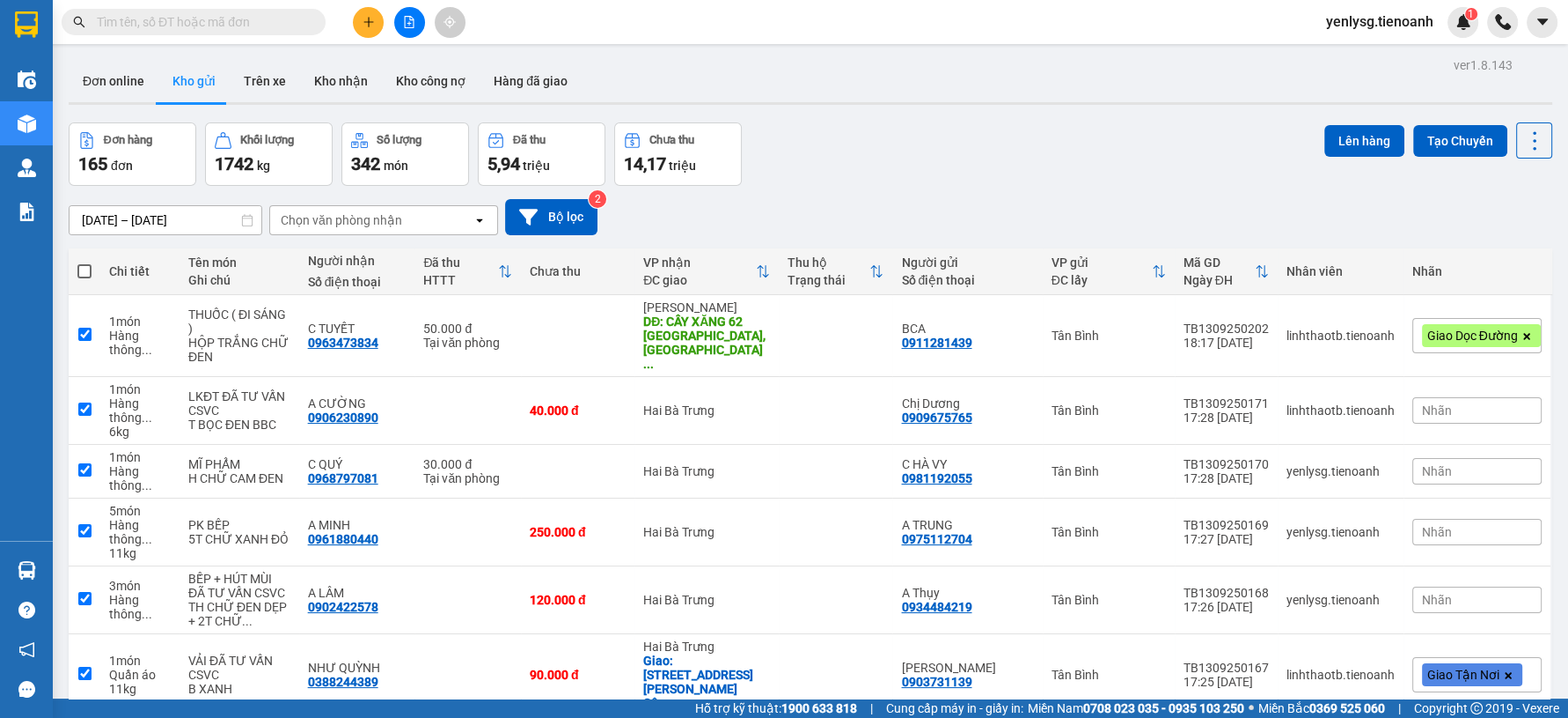
checkbox input "true"
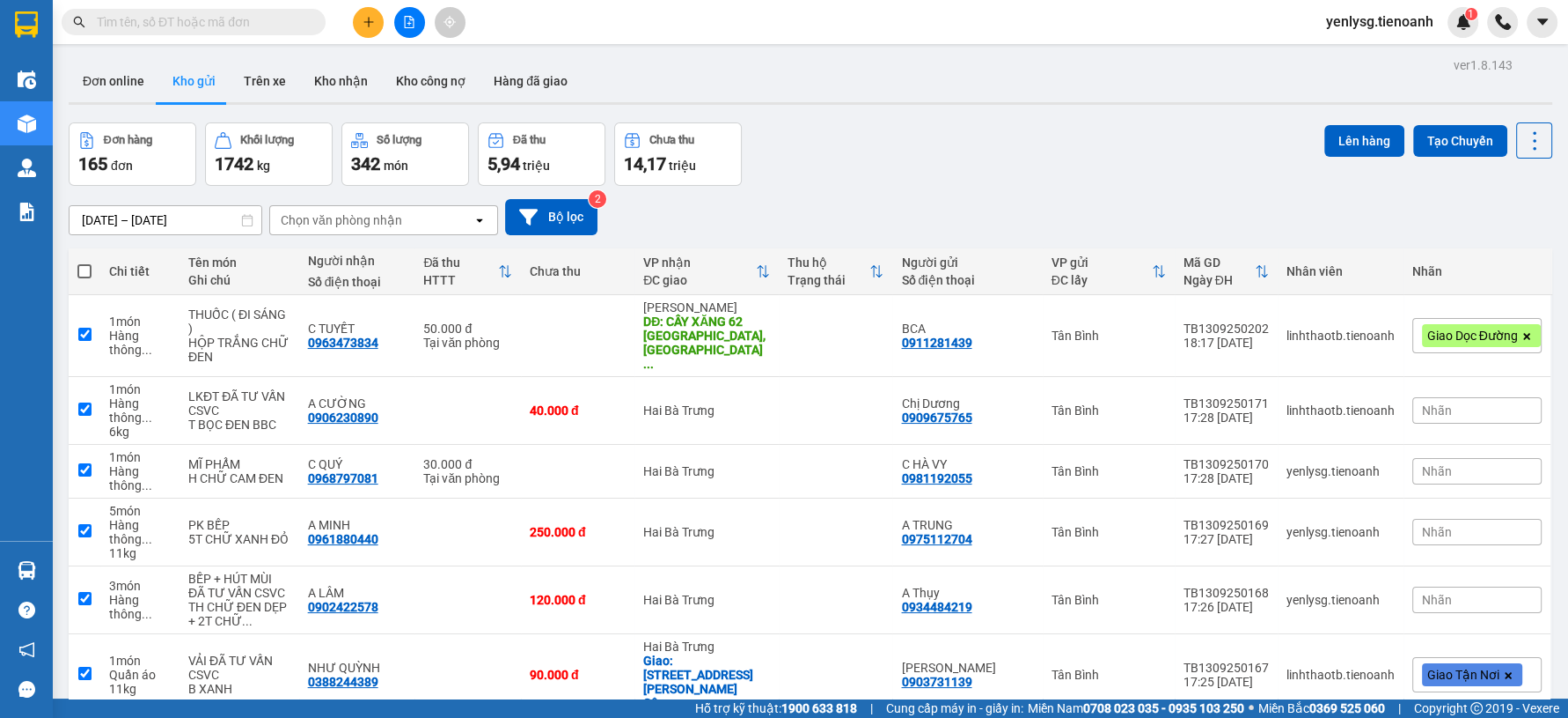
checkbox input "true"
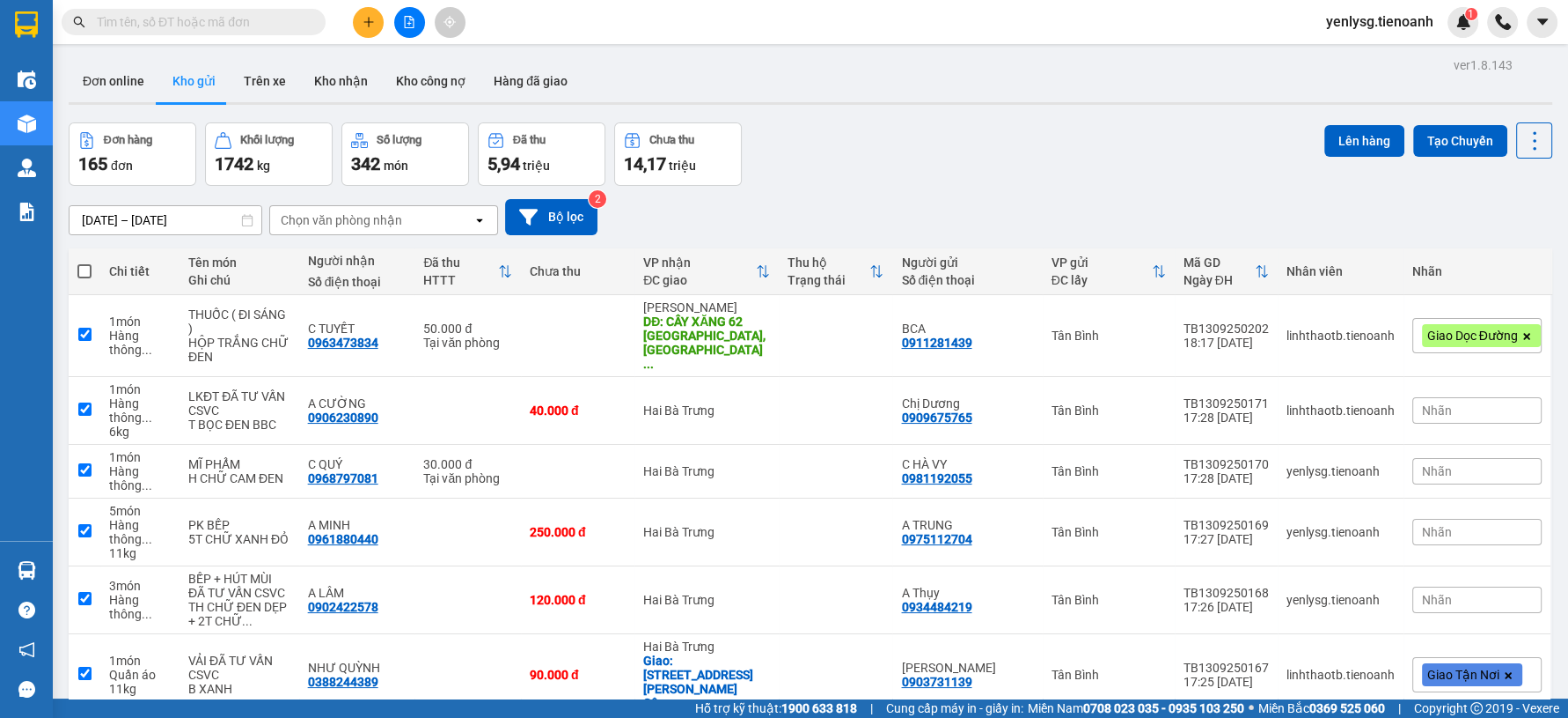
checkbox input "true"
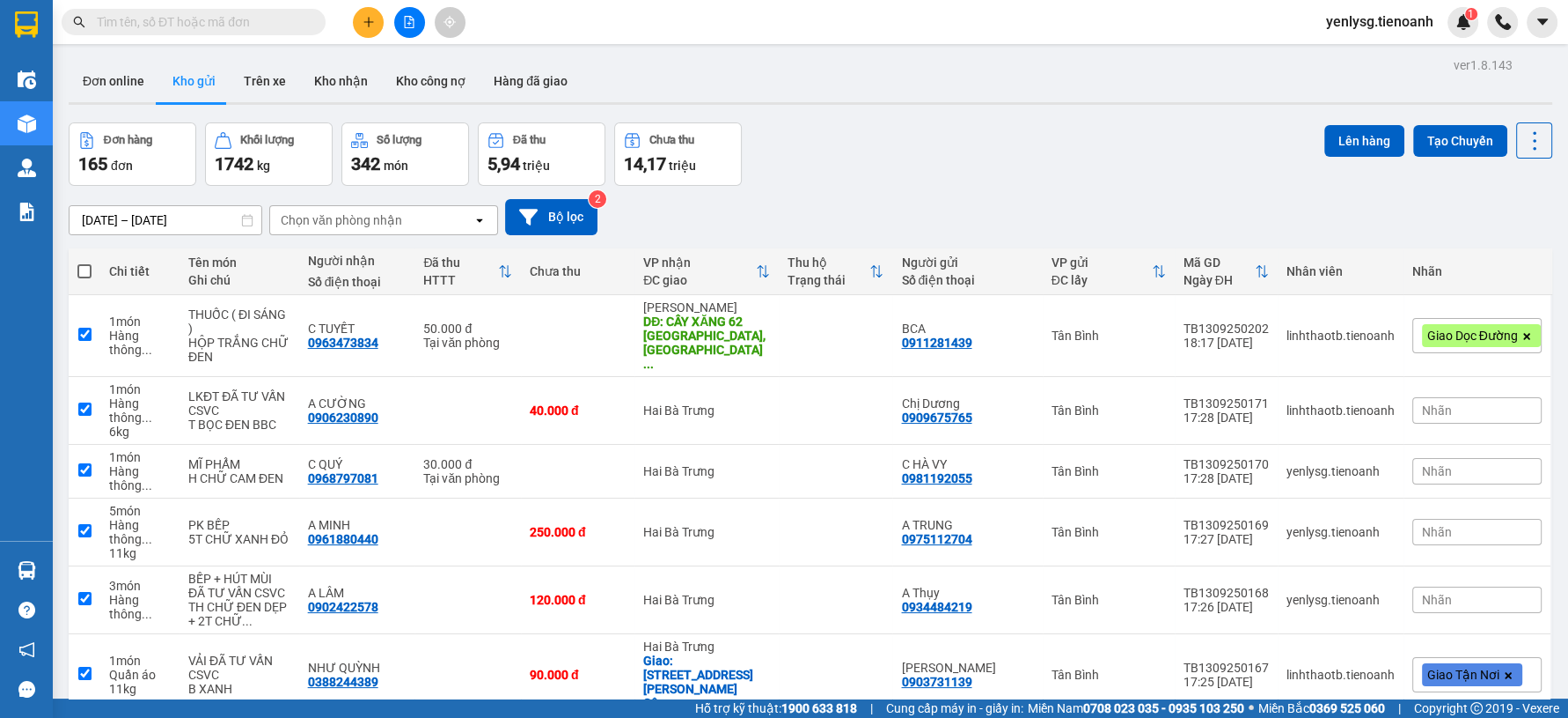
checkbox input "true"
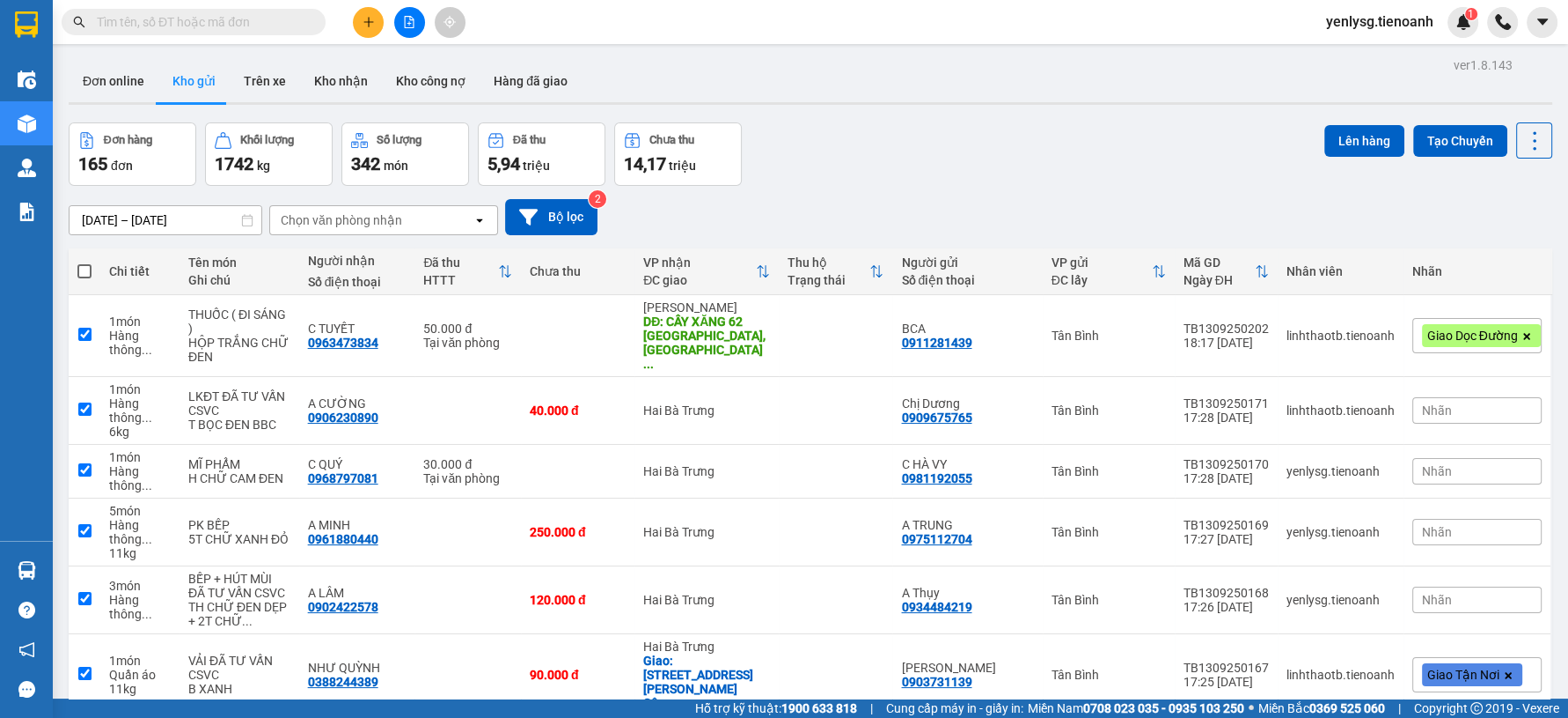
checkbox input "true"
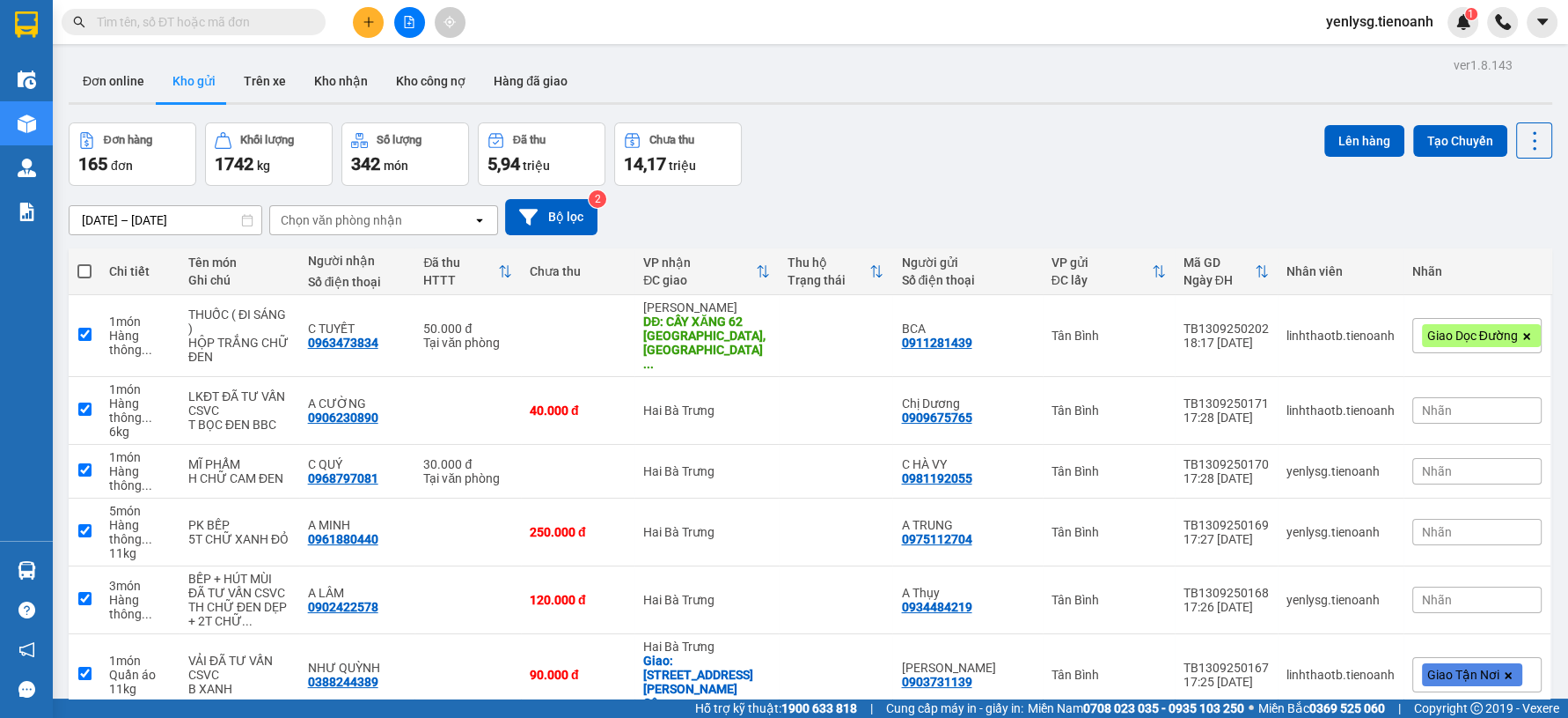
checkbox input "true"
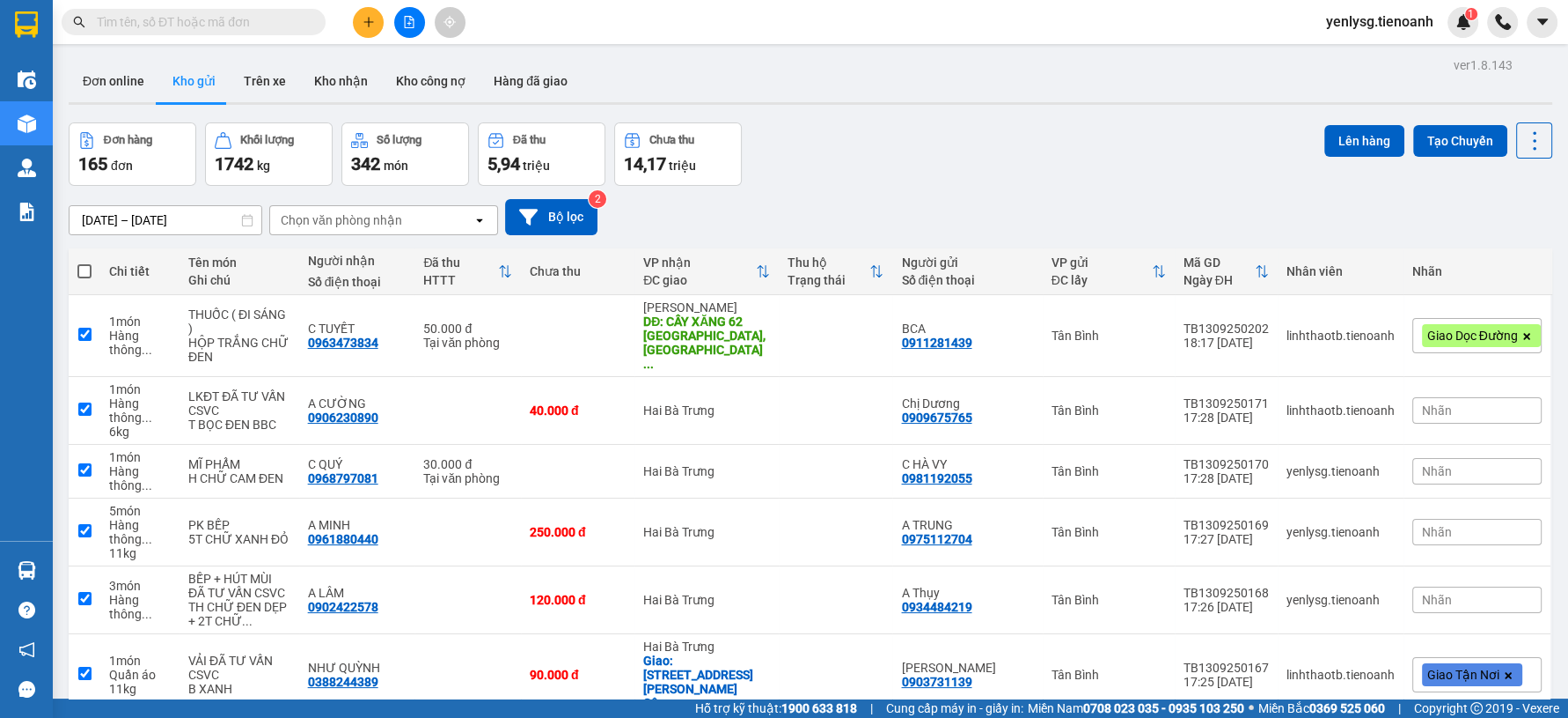
checkbox input "true"
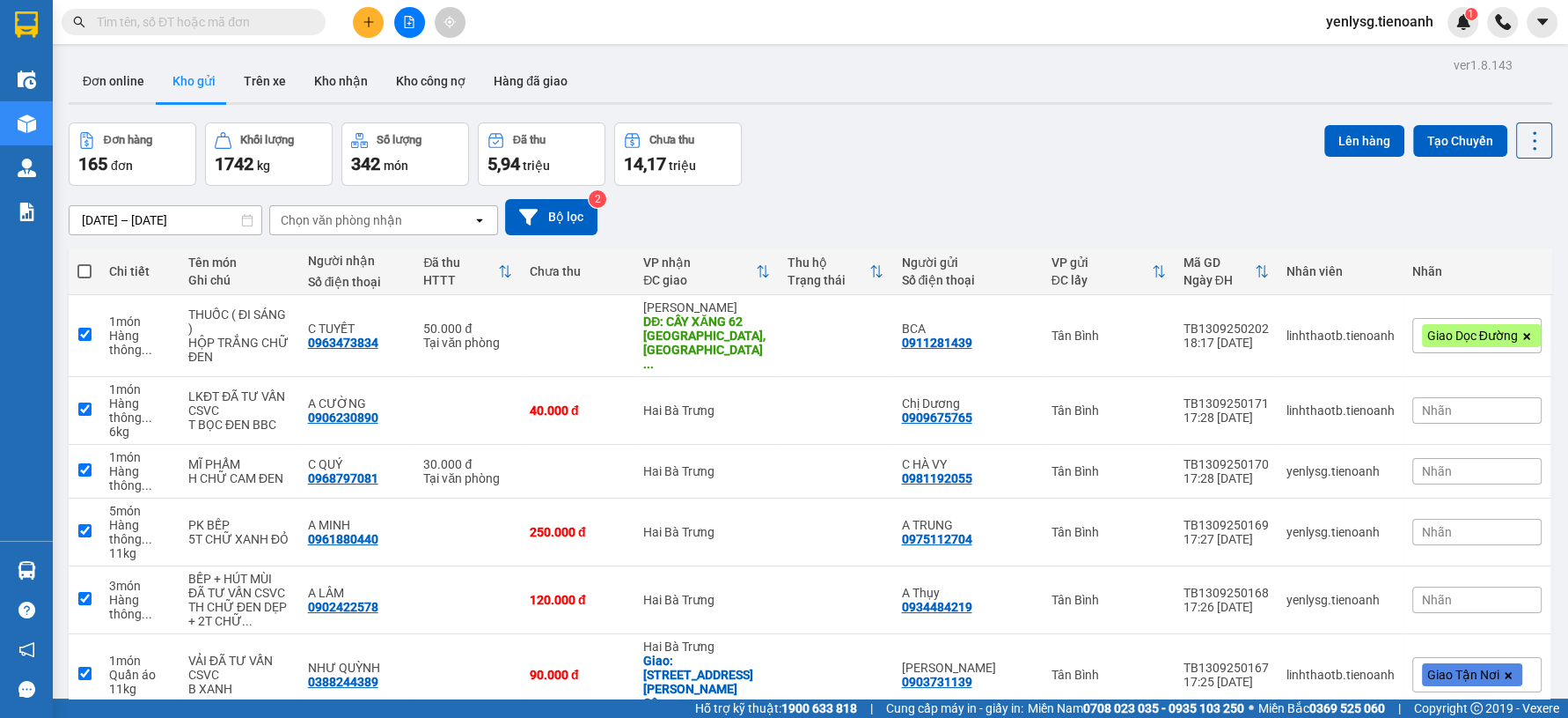
checkbox input "true"
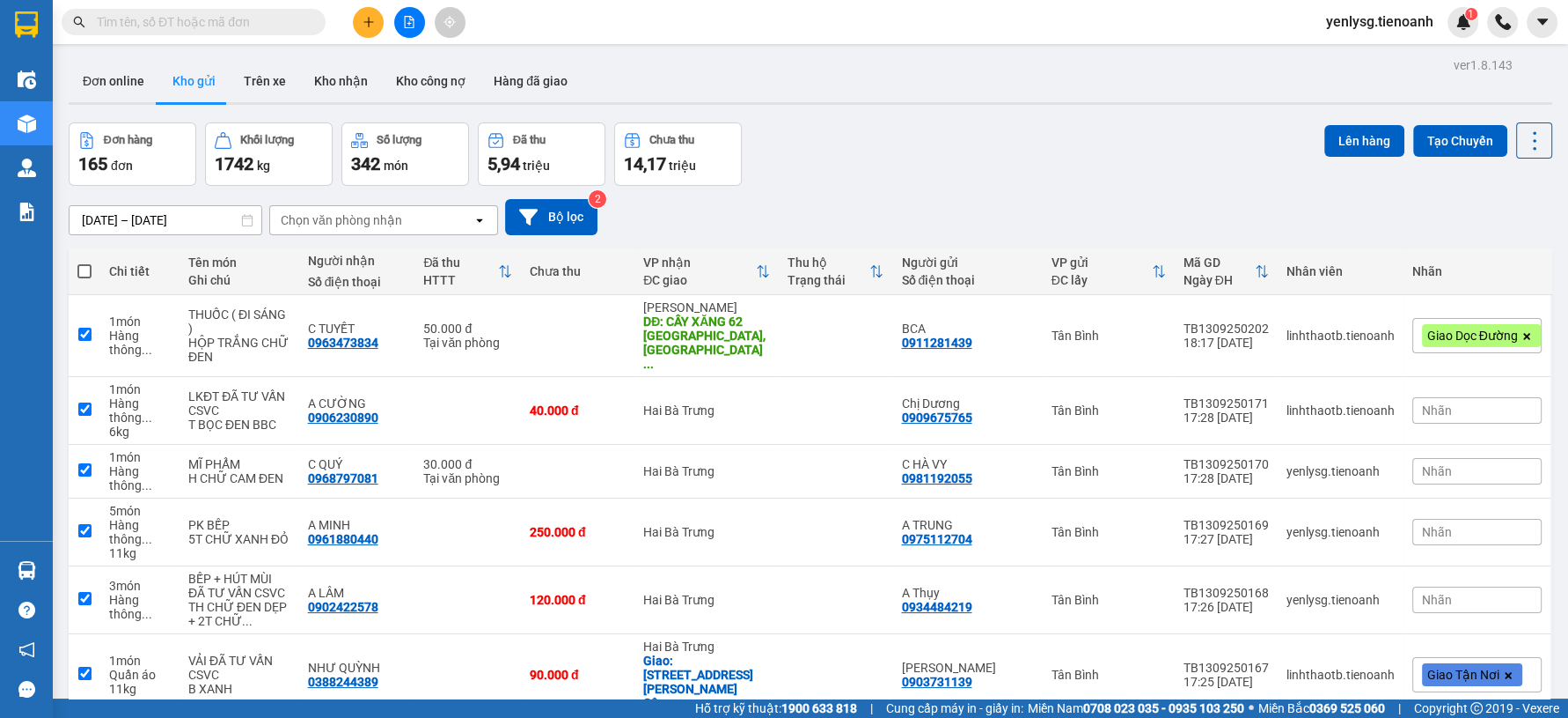
checkbox input "true"
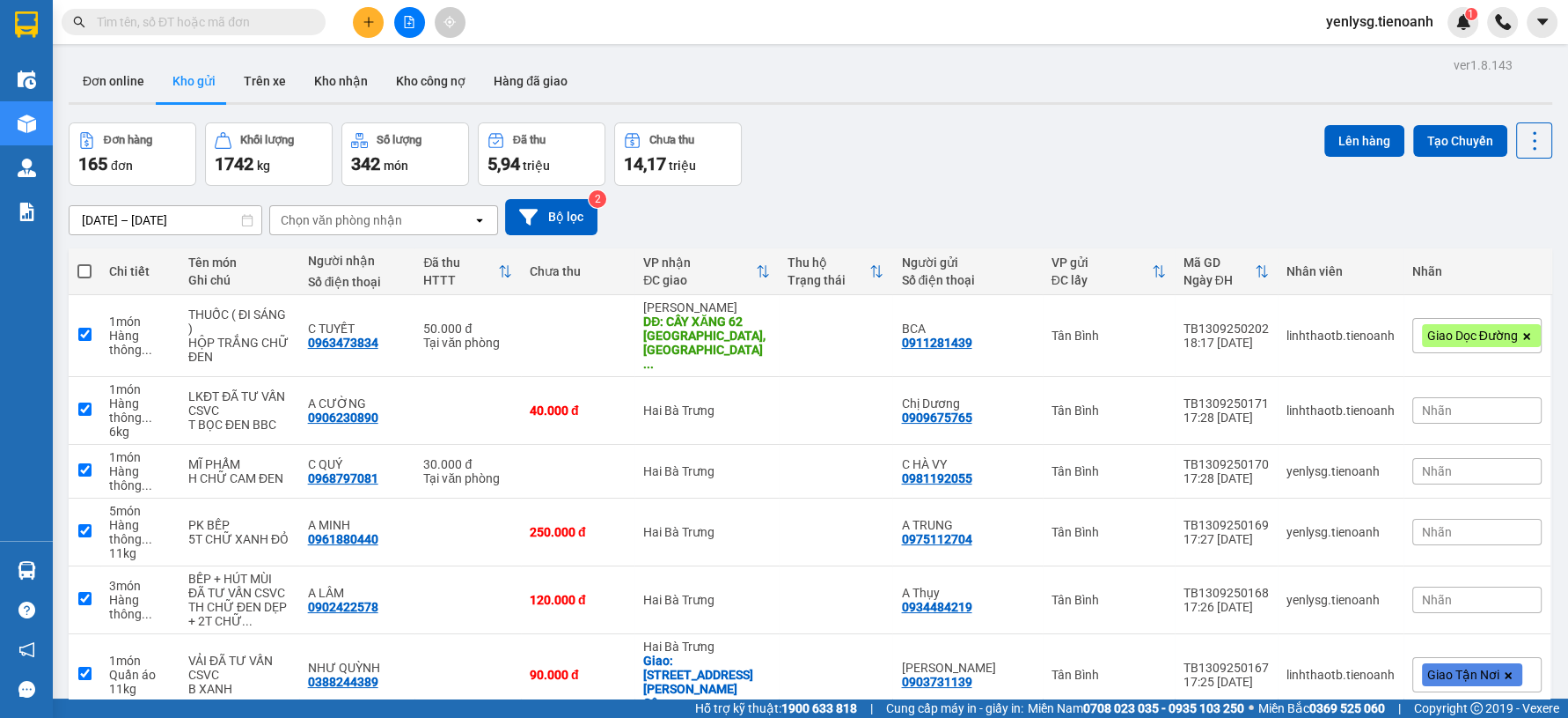
checkbox input "true"
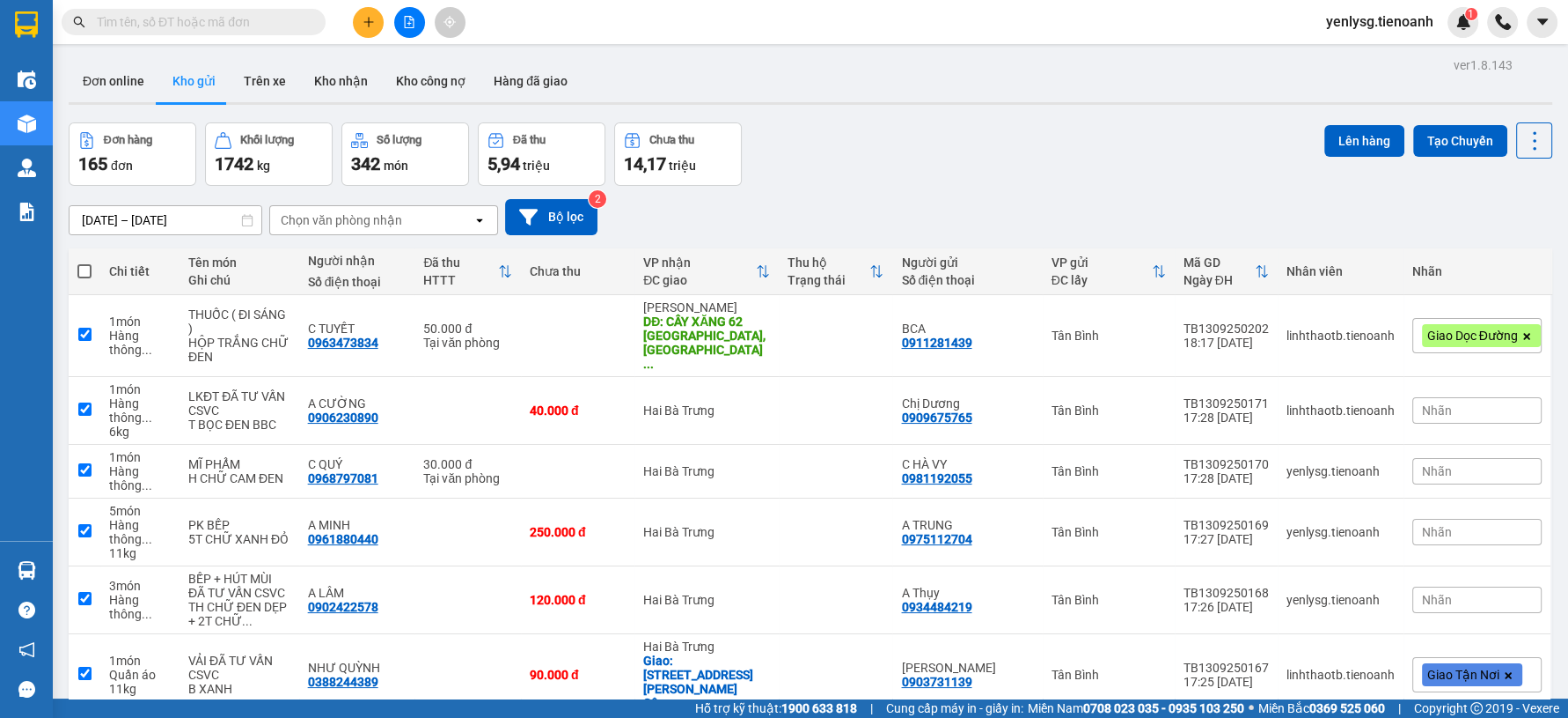
checkbox input "true"
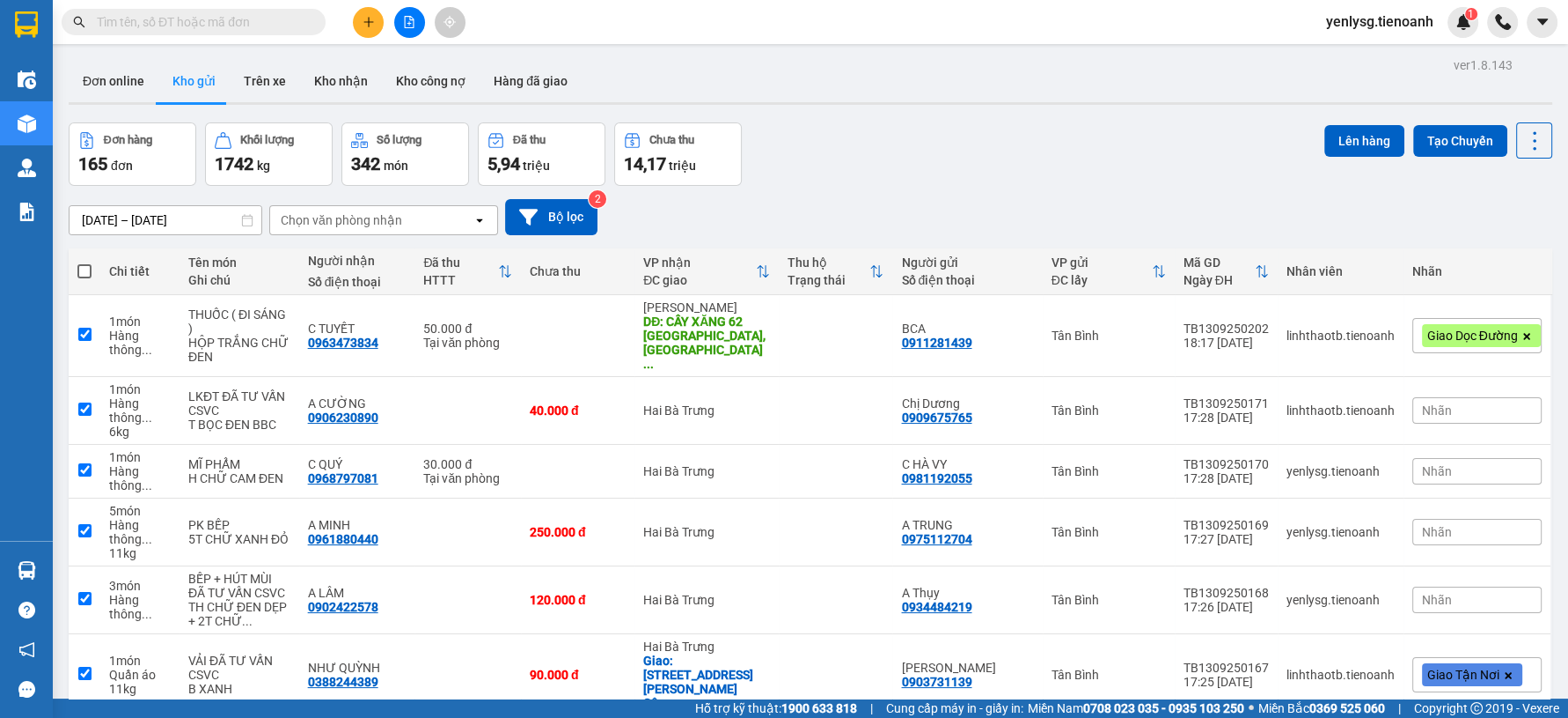
checkbox input "true"
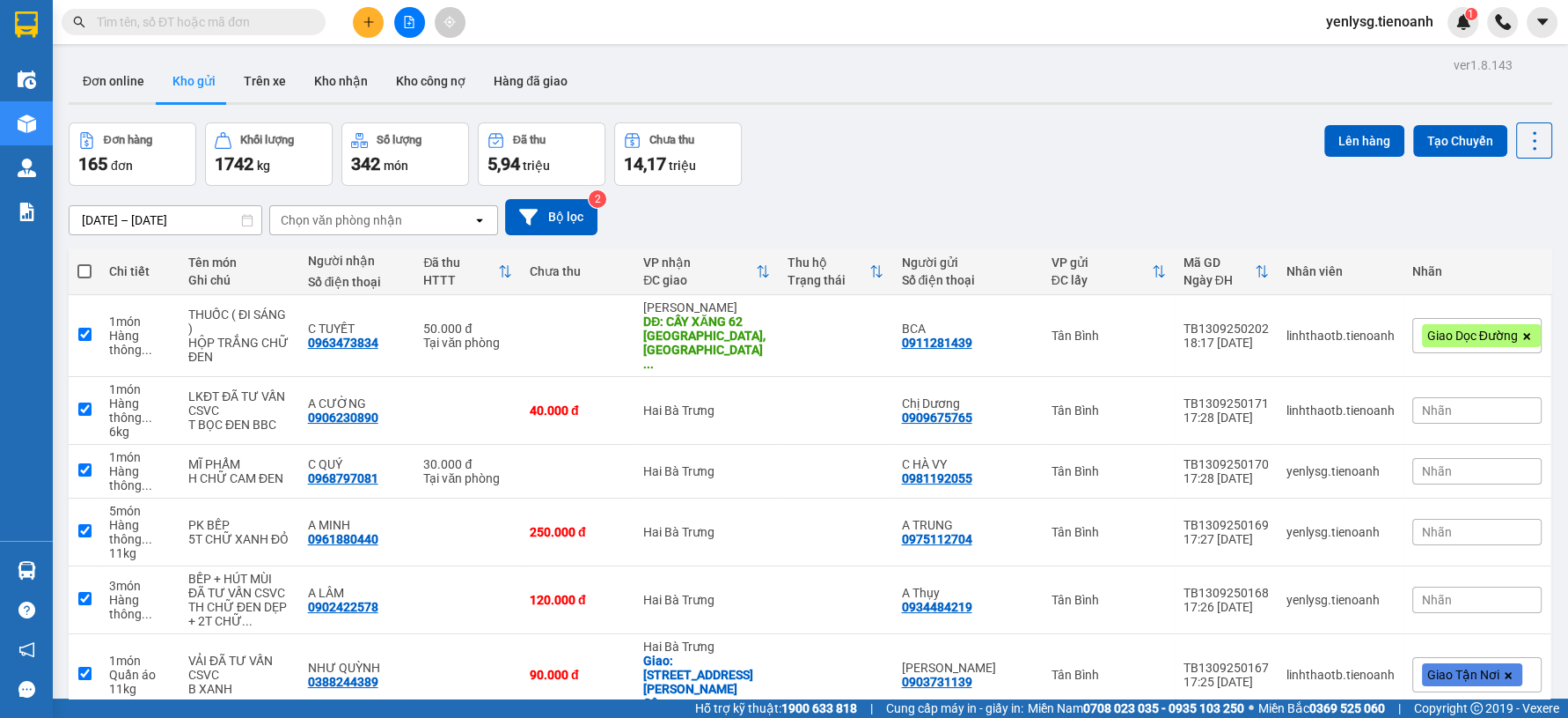
checkbox input "true"
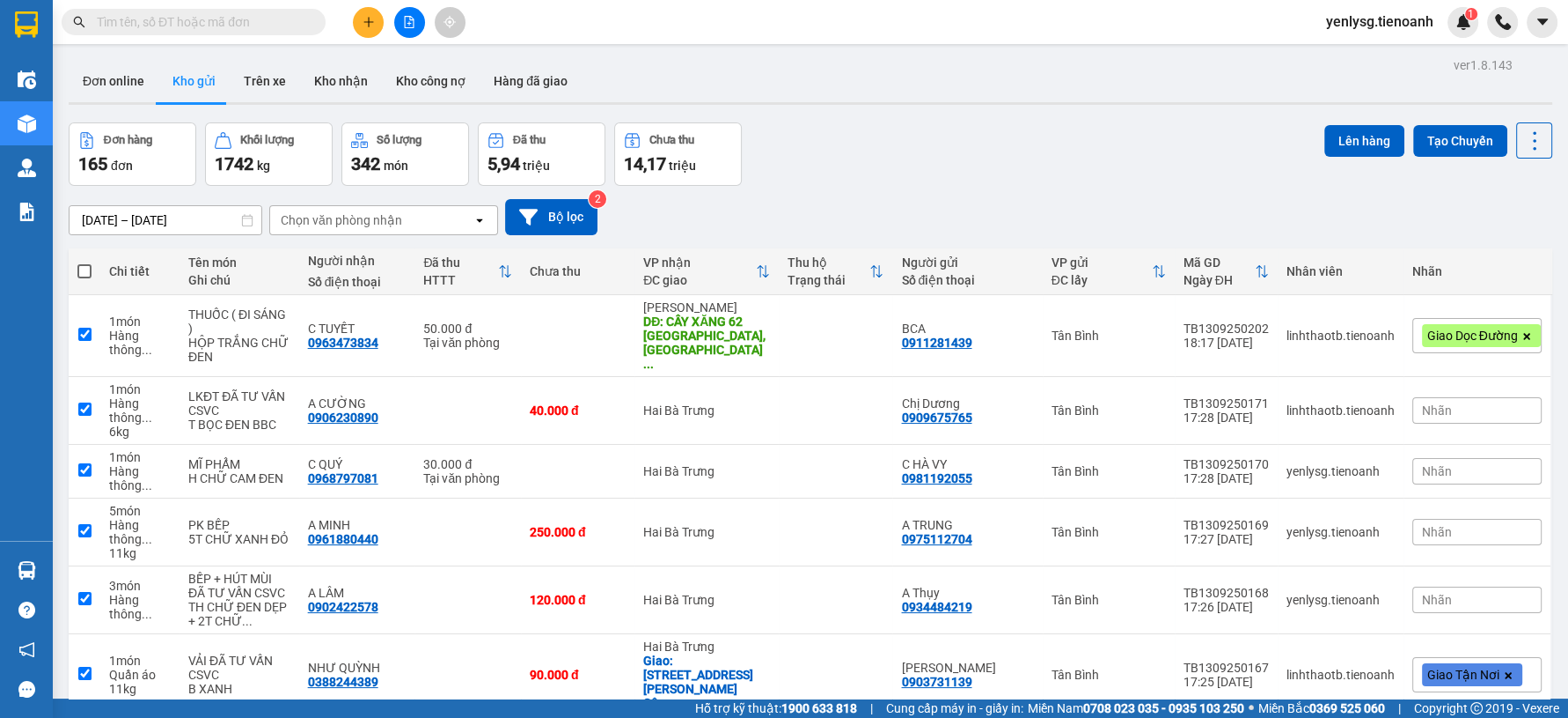
checkbox input "true"
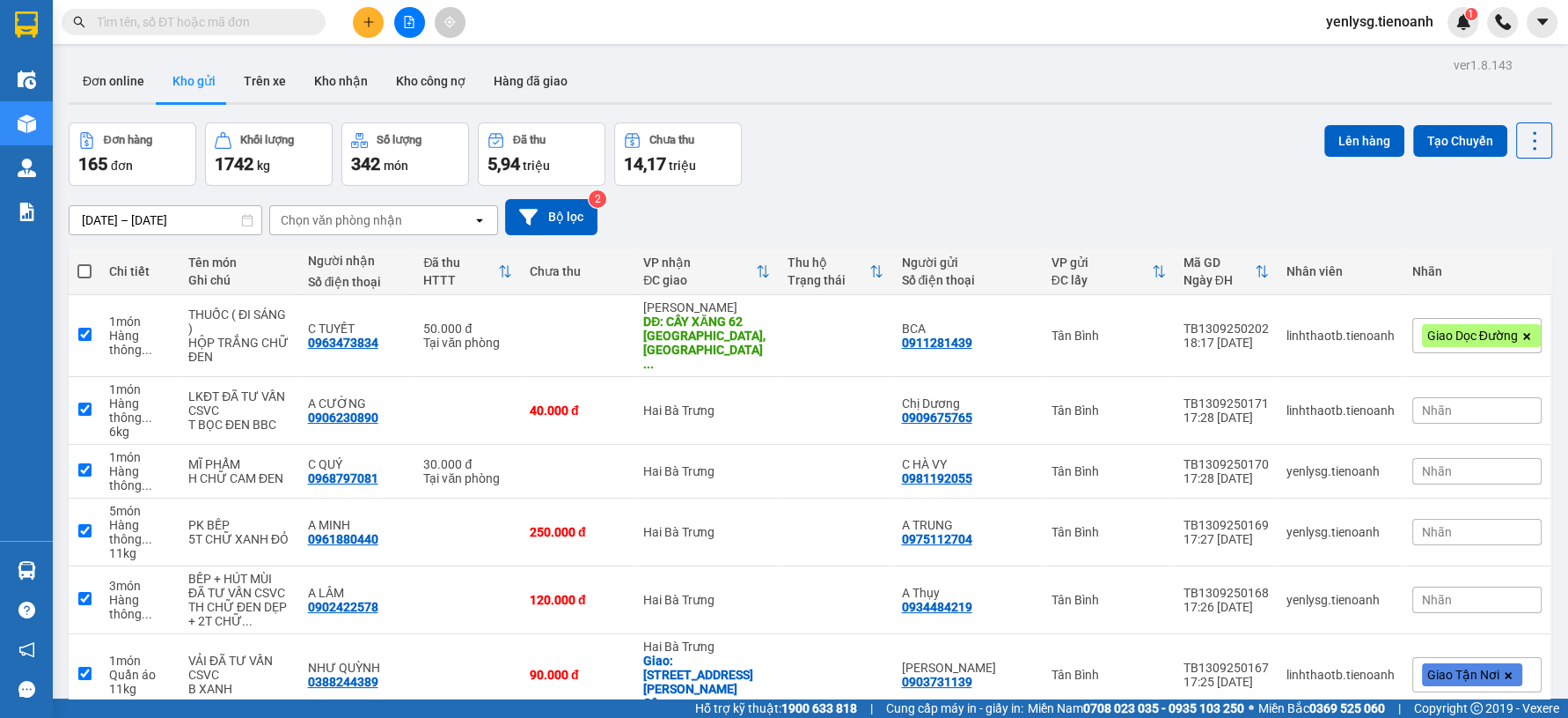
checkbox input "true"
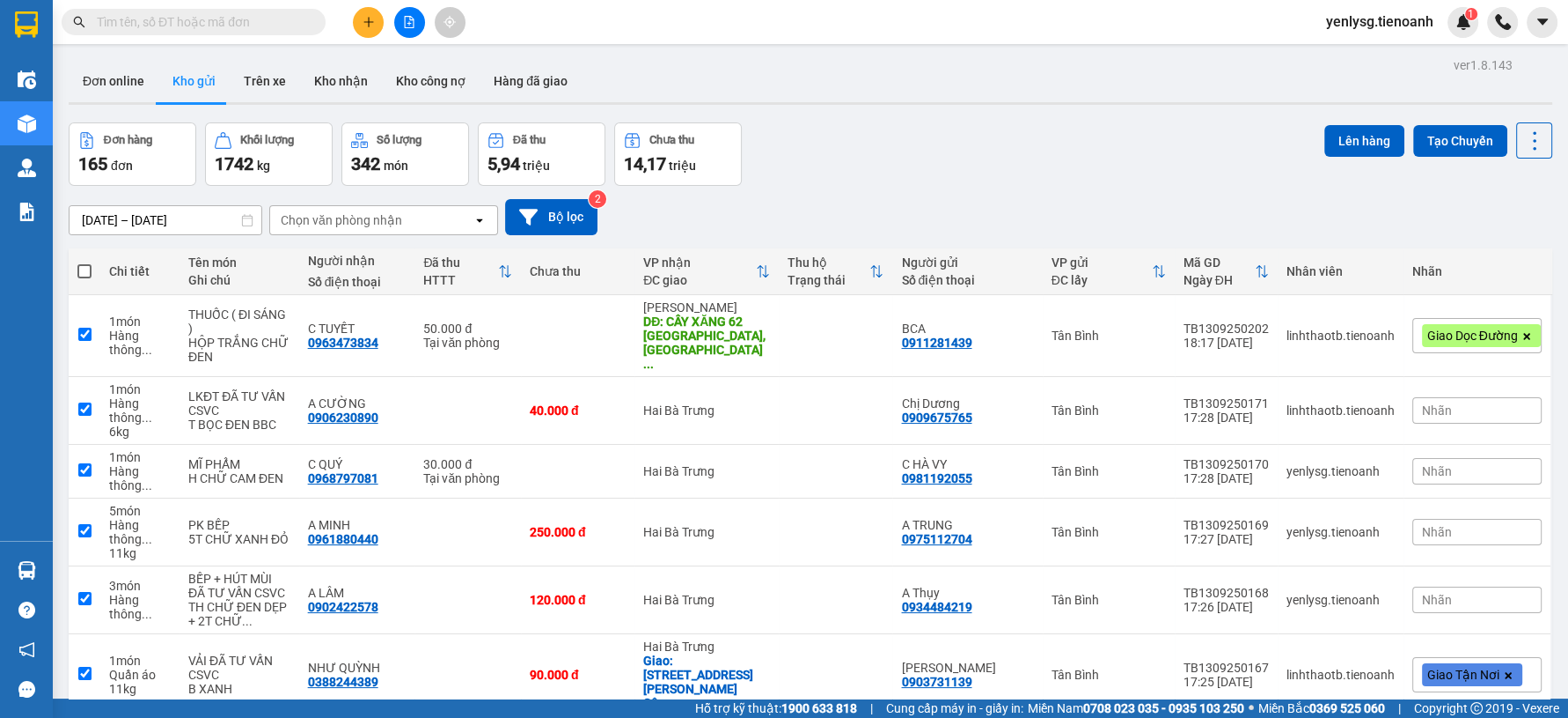
checkbox input "true"
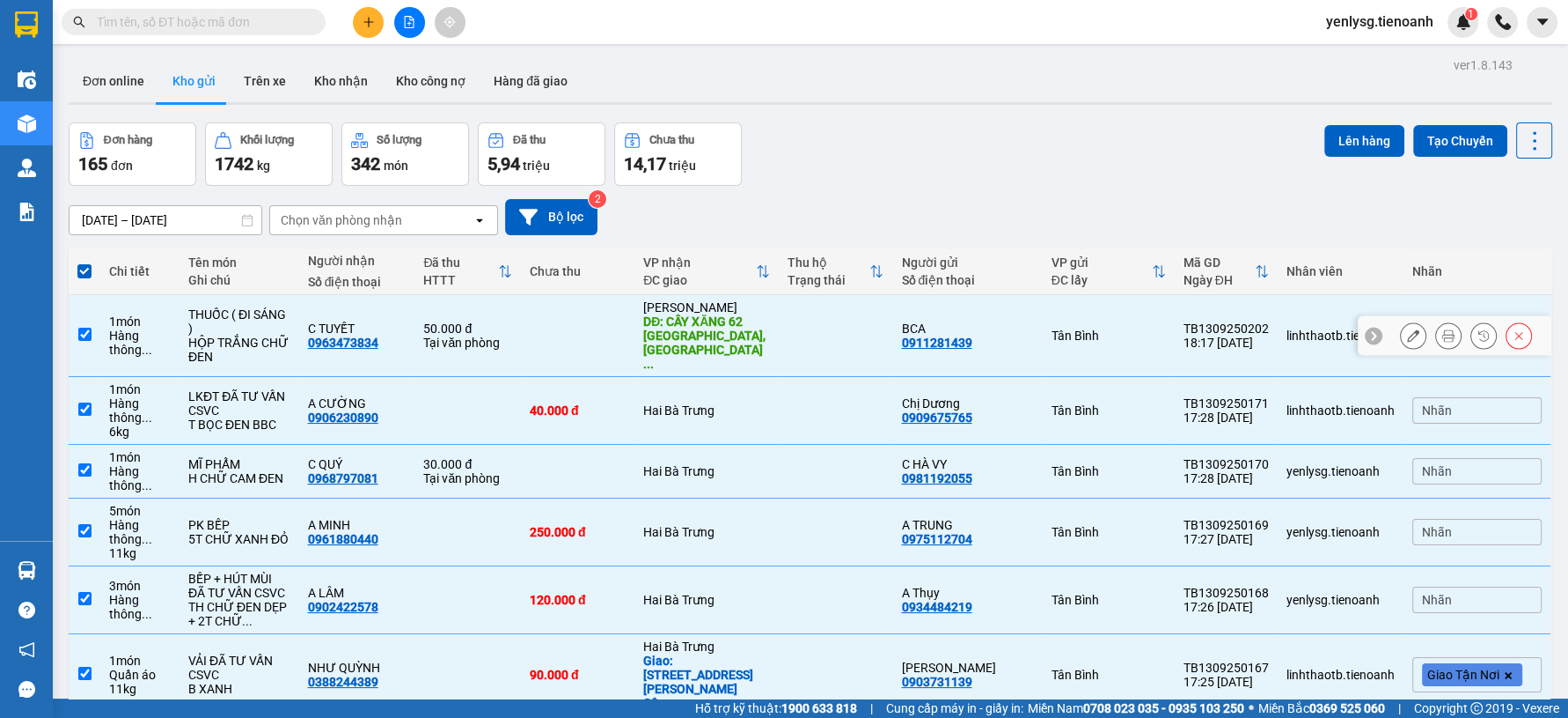
click at [600, 327] on td at bounding box center [577, 336] width 114 height 82
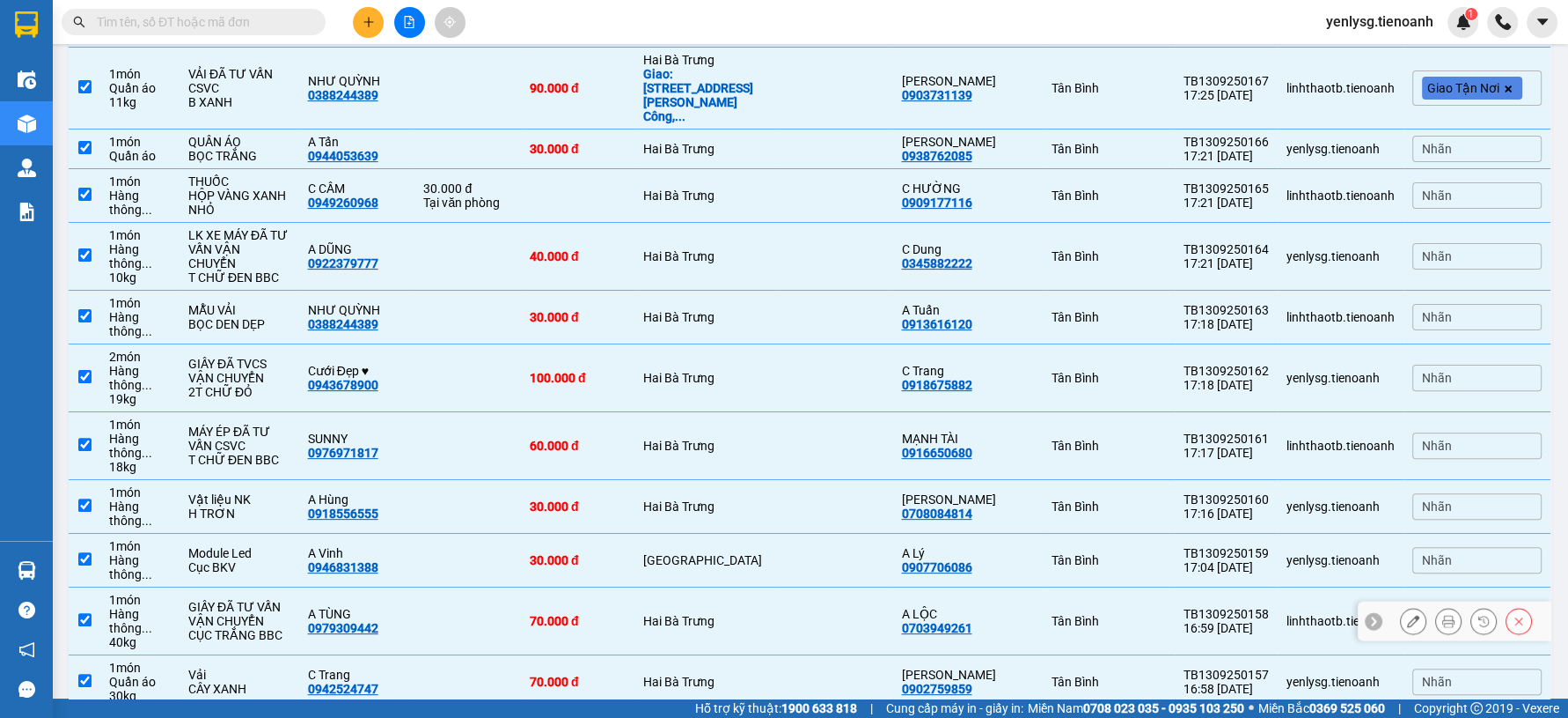
scroll to position [685, 0]
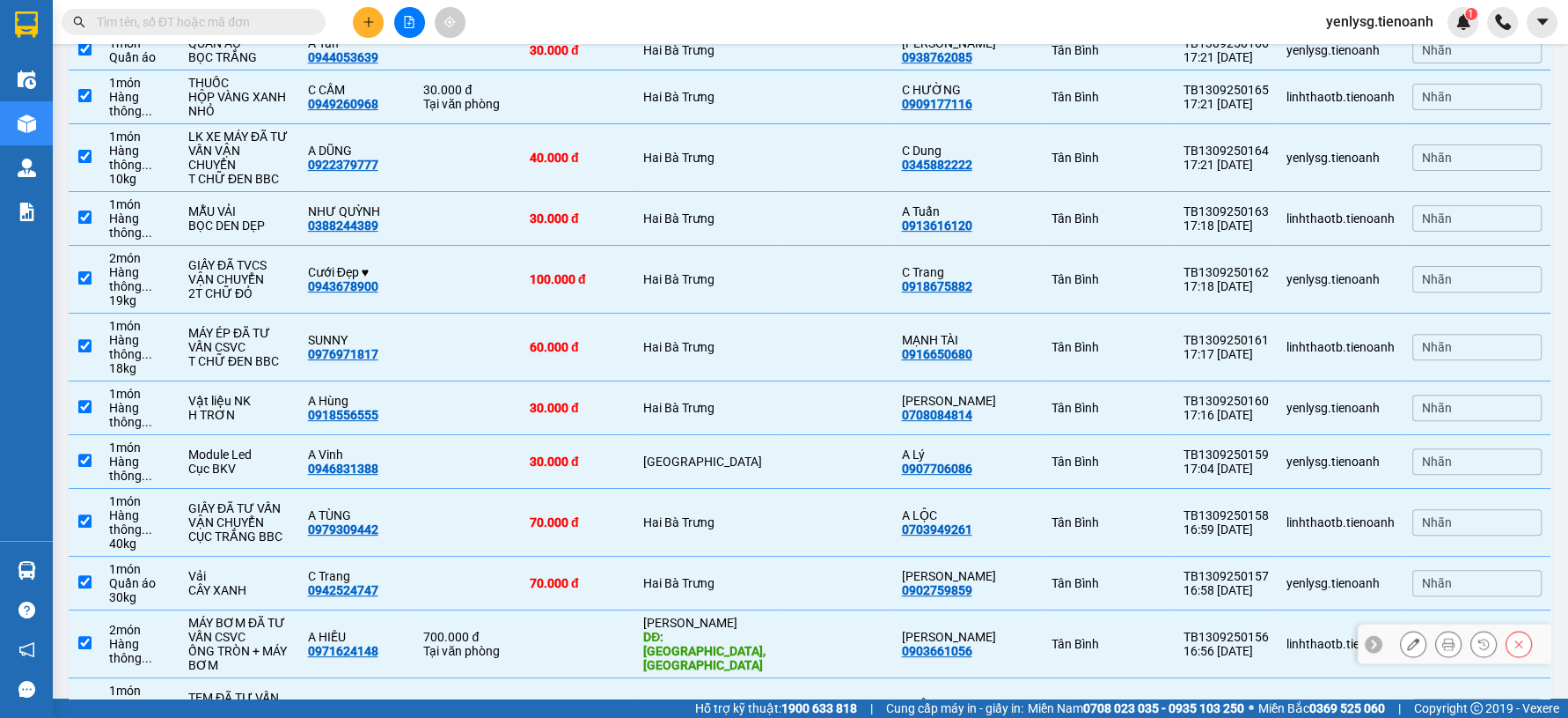
click at [606, 610] on td at bounding box center [577, 644] width 114 height 67
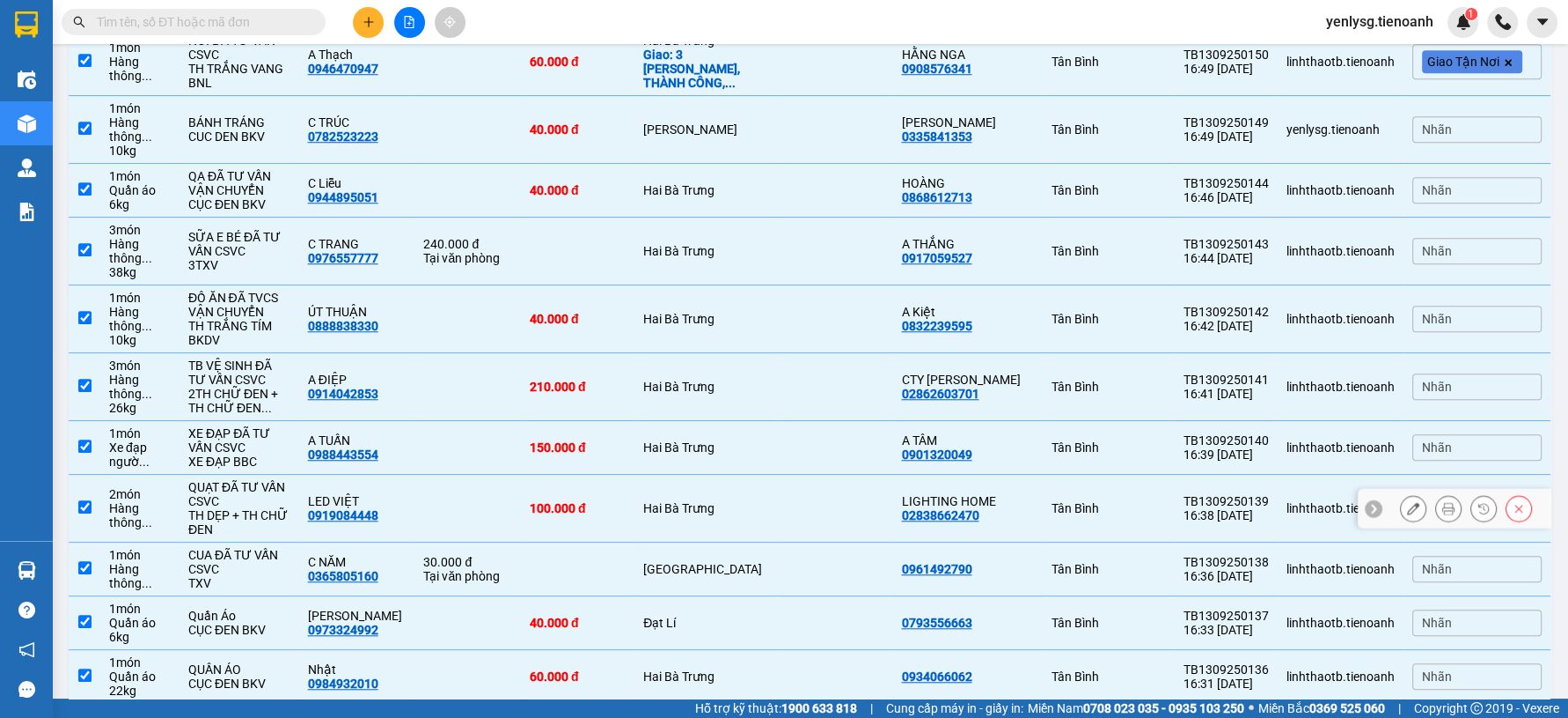
scroll to position [1760, 0]
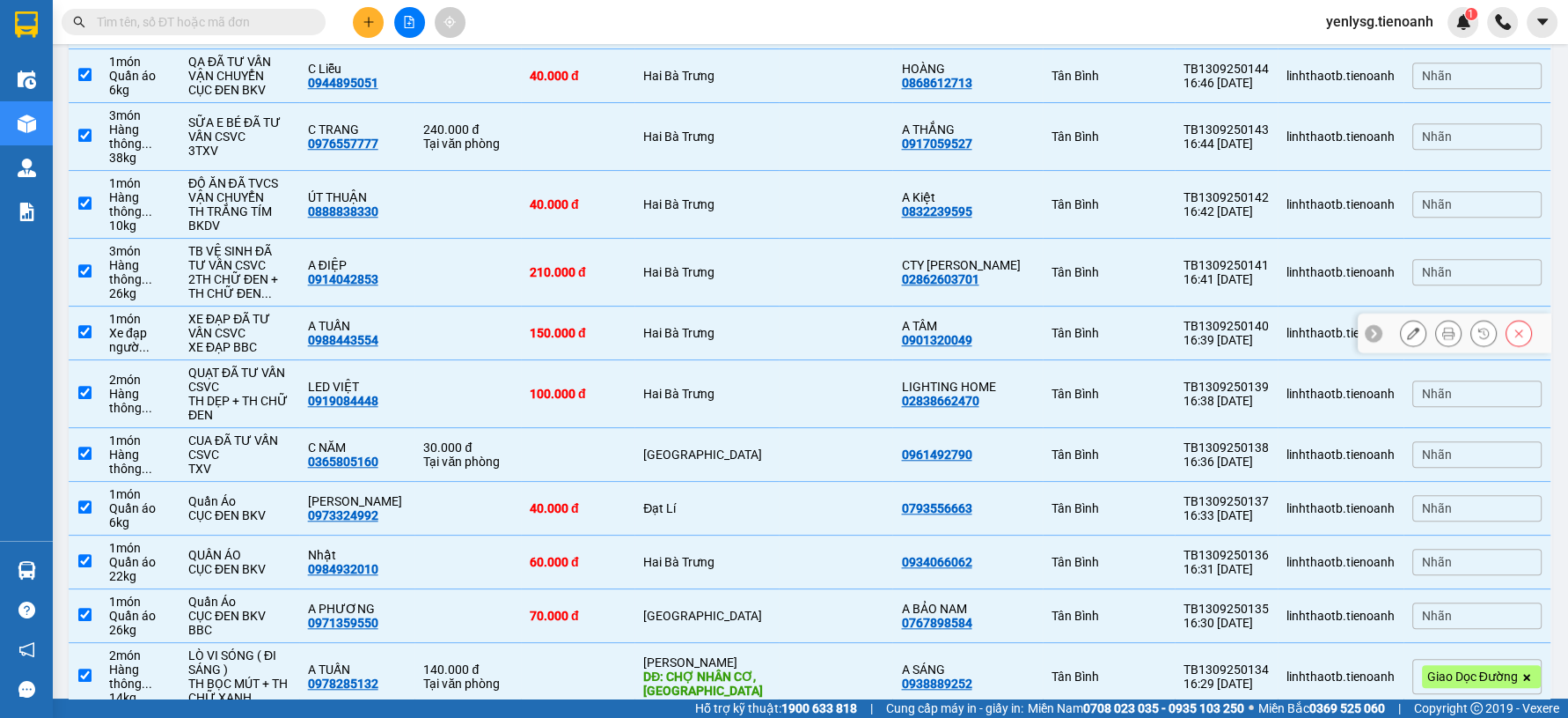
click at [449, 306] on td at bounding box center [467, 333] width 106 height 54
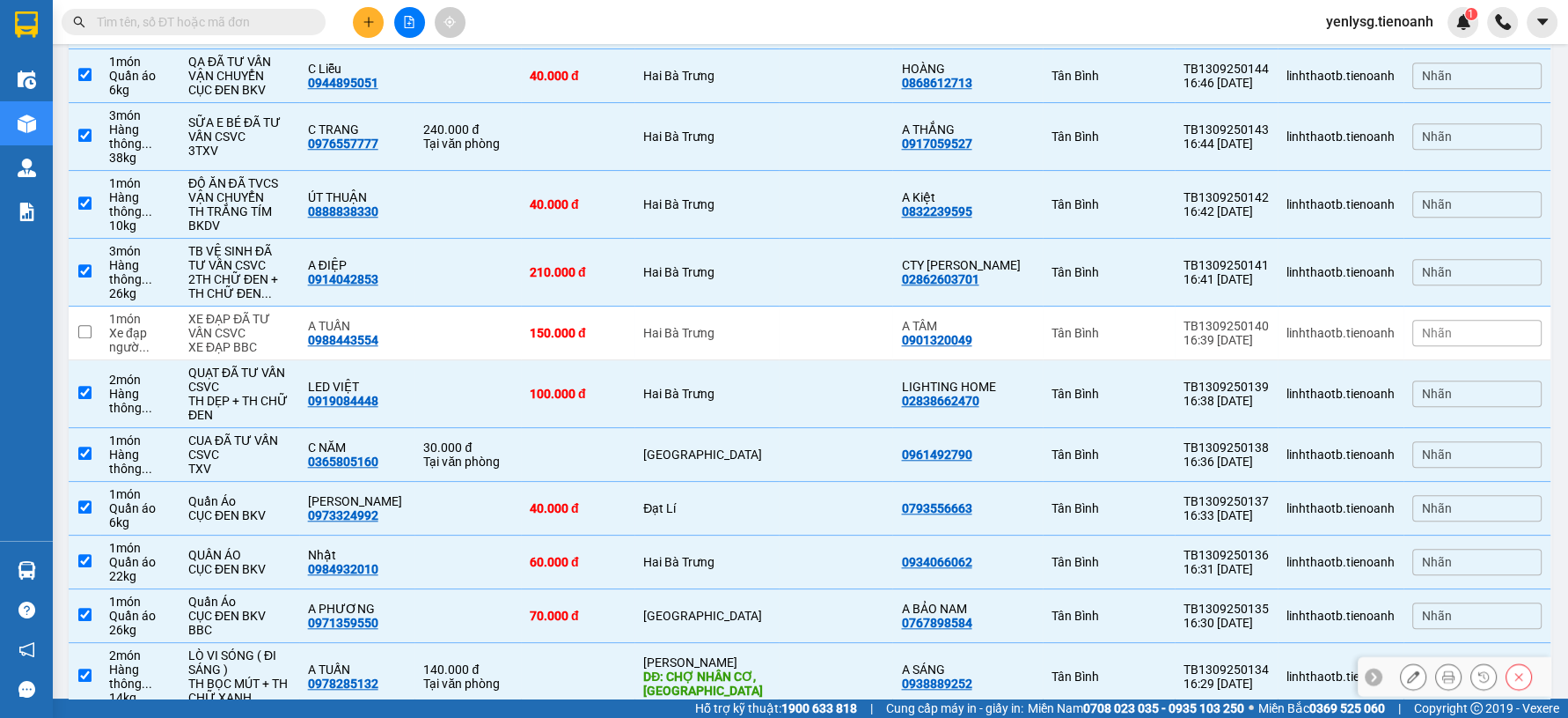
click at [453, 662] on div "140.000 đ" at bounding box center [467, 669] width 88 height 14
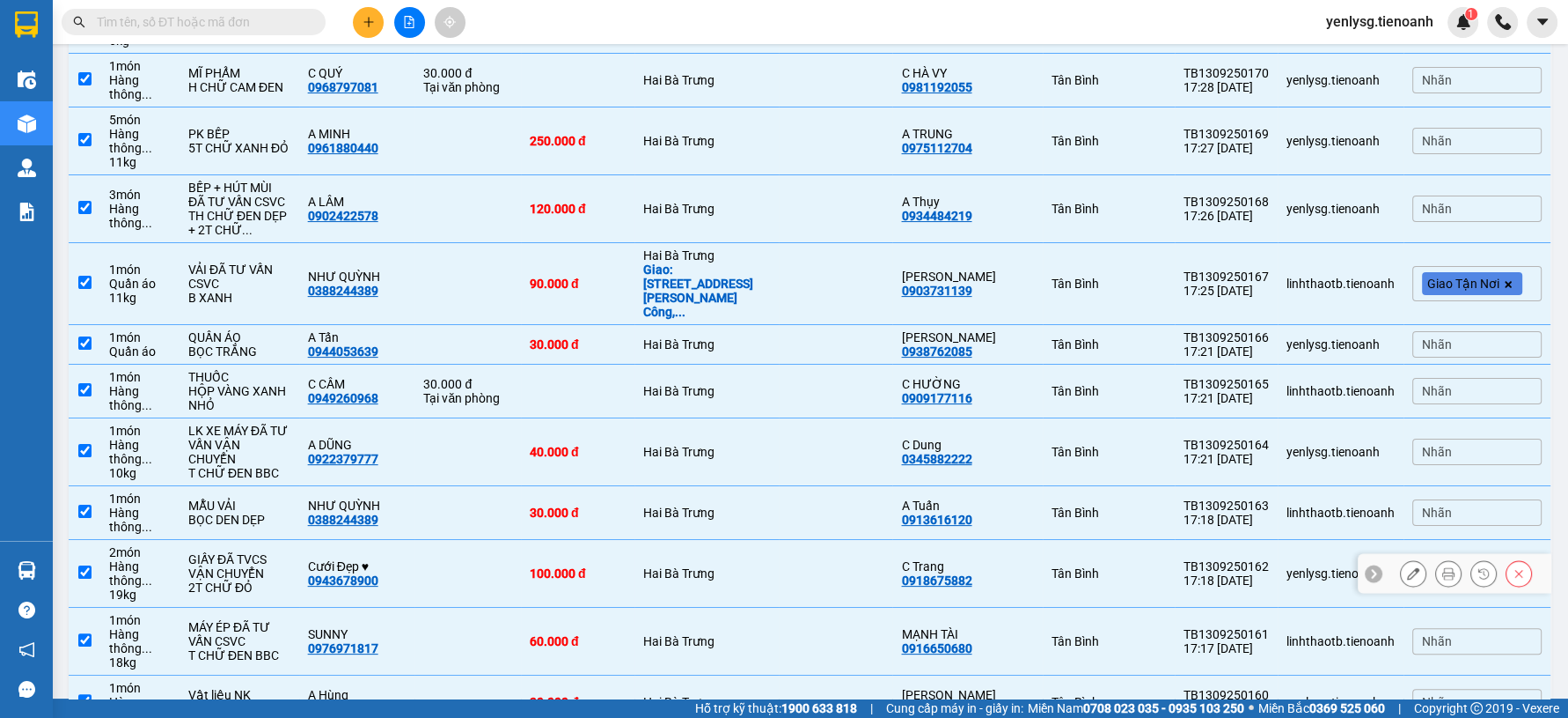
scroll to position [0, 0]
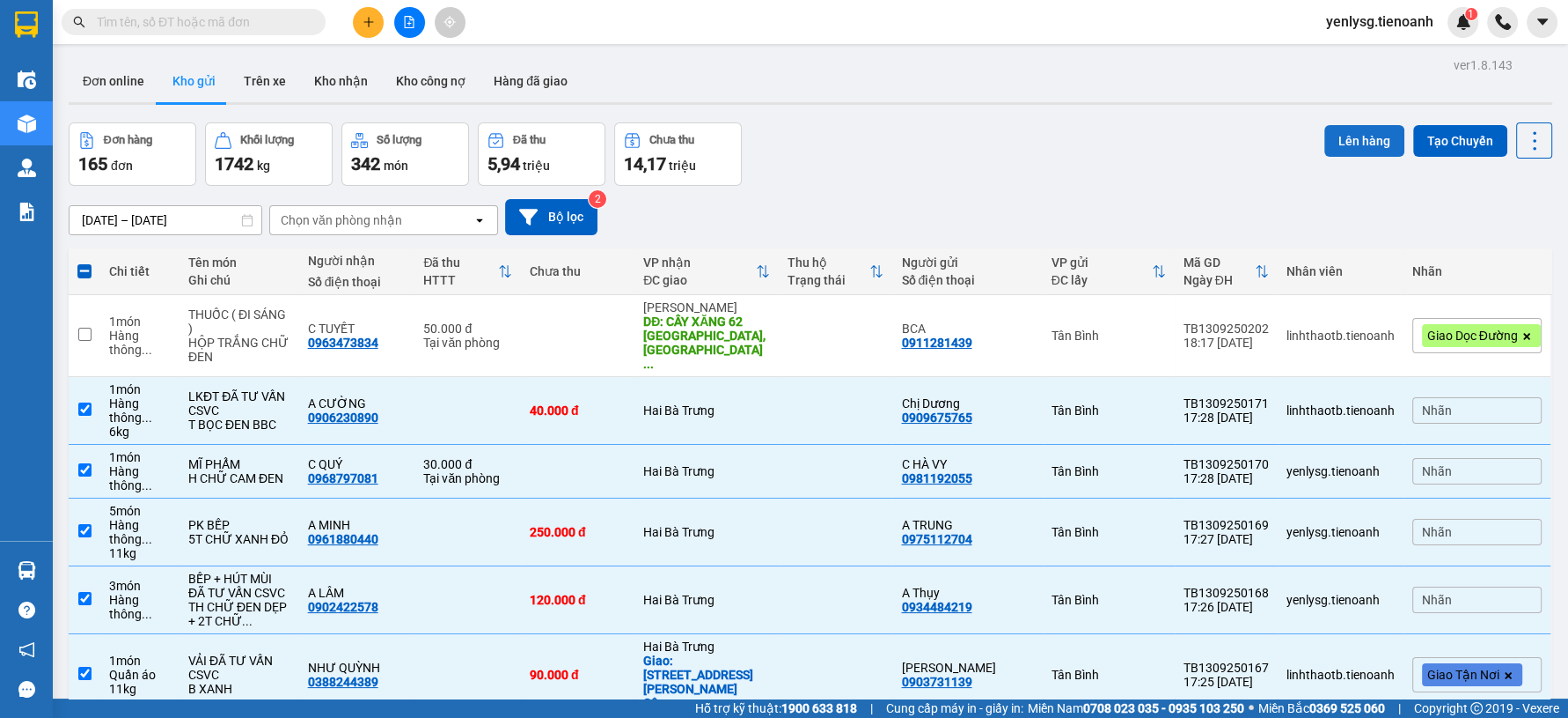
click at [1325, 147] on button "Lên hàng" at bounding box center [1365, 140] width 80 height 32
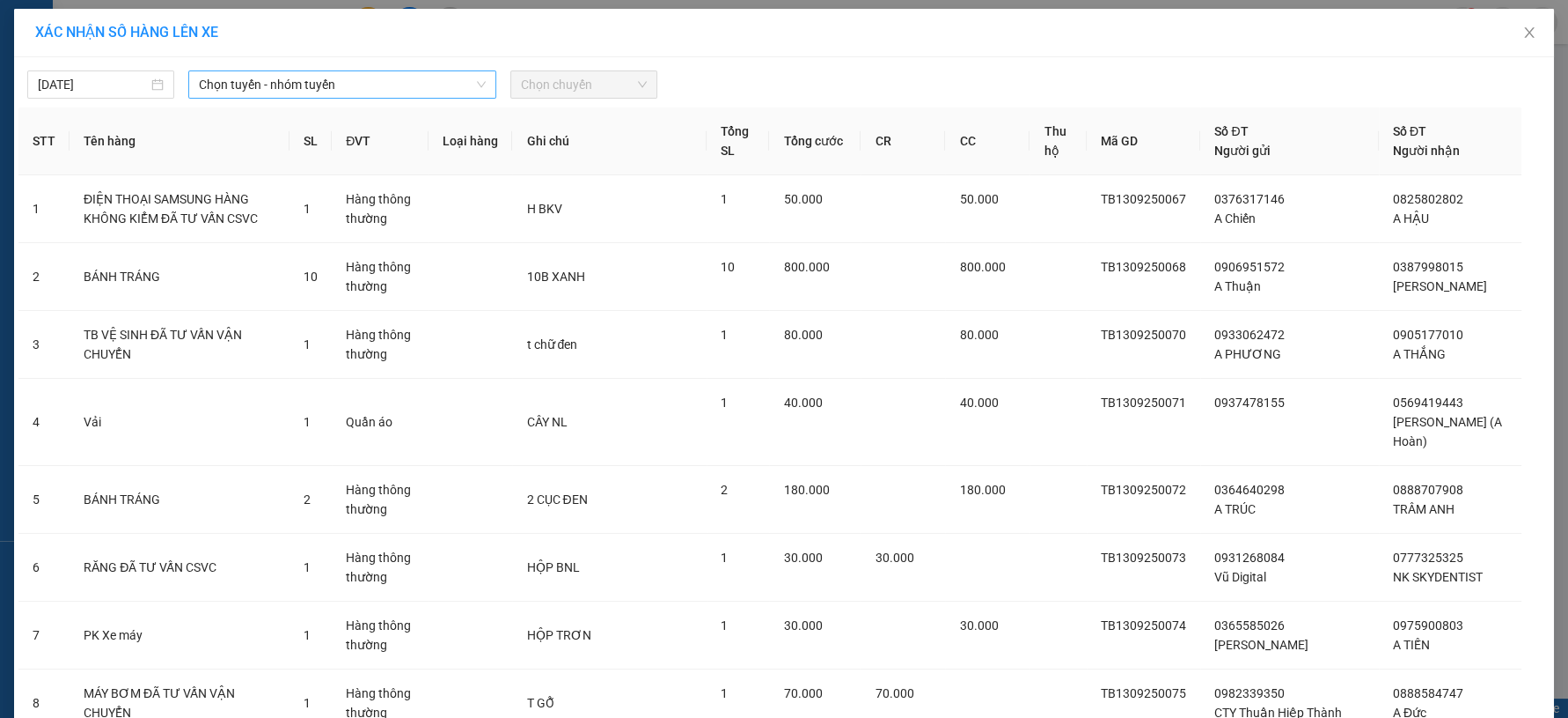
click at [430, 96] on span "Chọn tuyến - nhóm tuyến" at bounding box center [341, 84] width 287 height 26
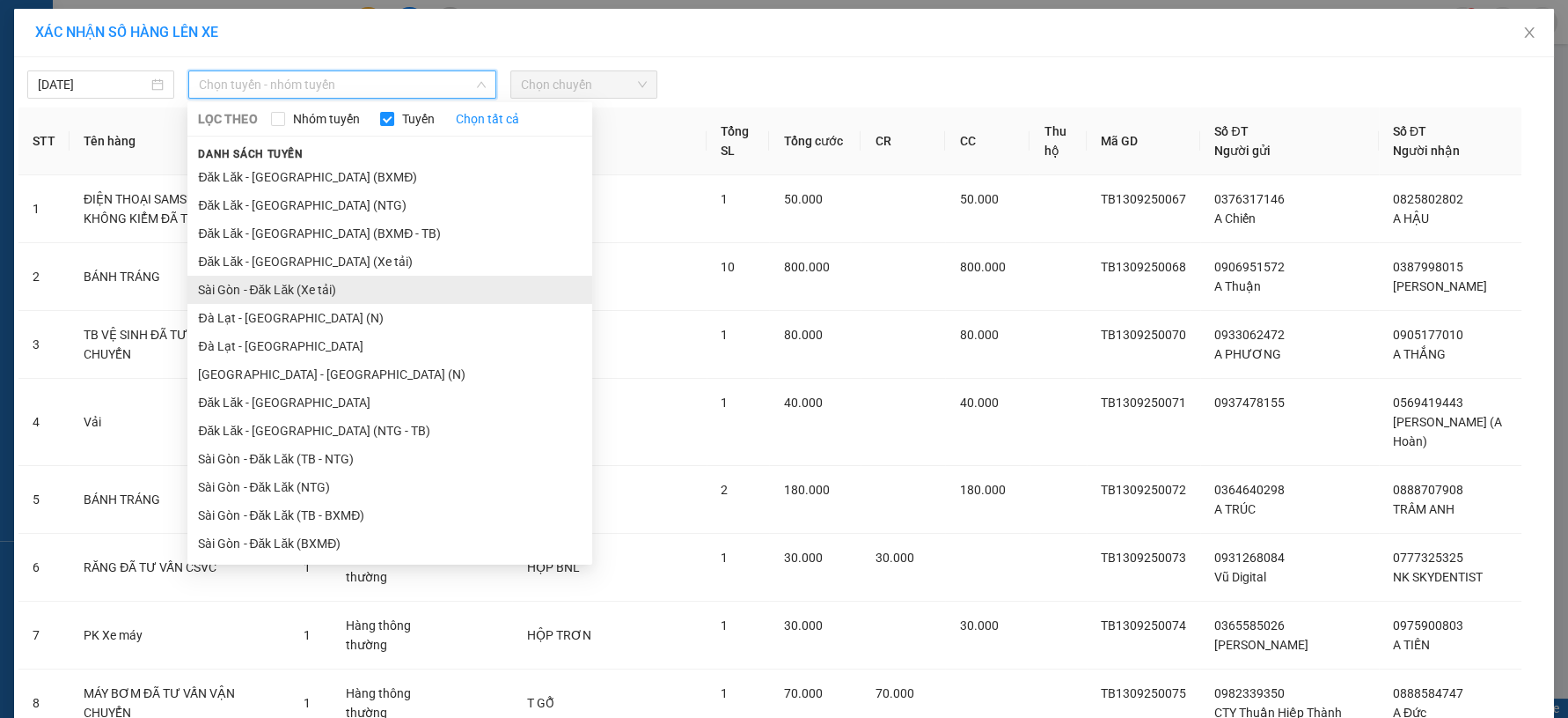
click at [276, 293] on li "Sài Gòn - Đăk Lăk (Xe tải)" at bounding box center [390, 290] width 405 height 28
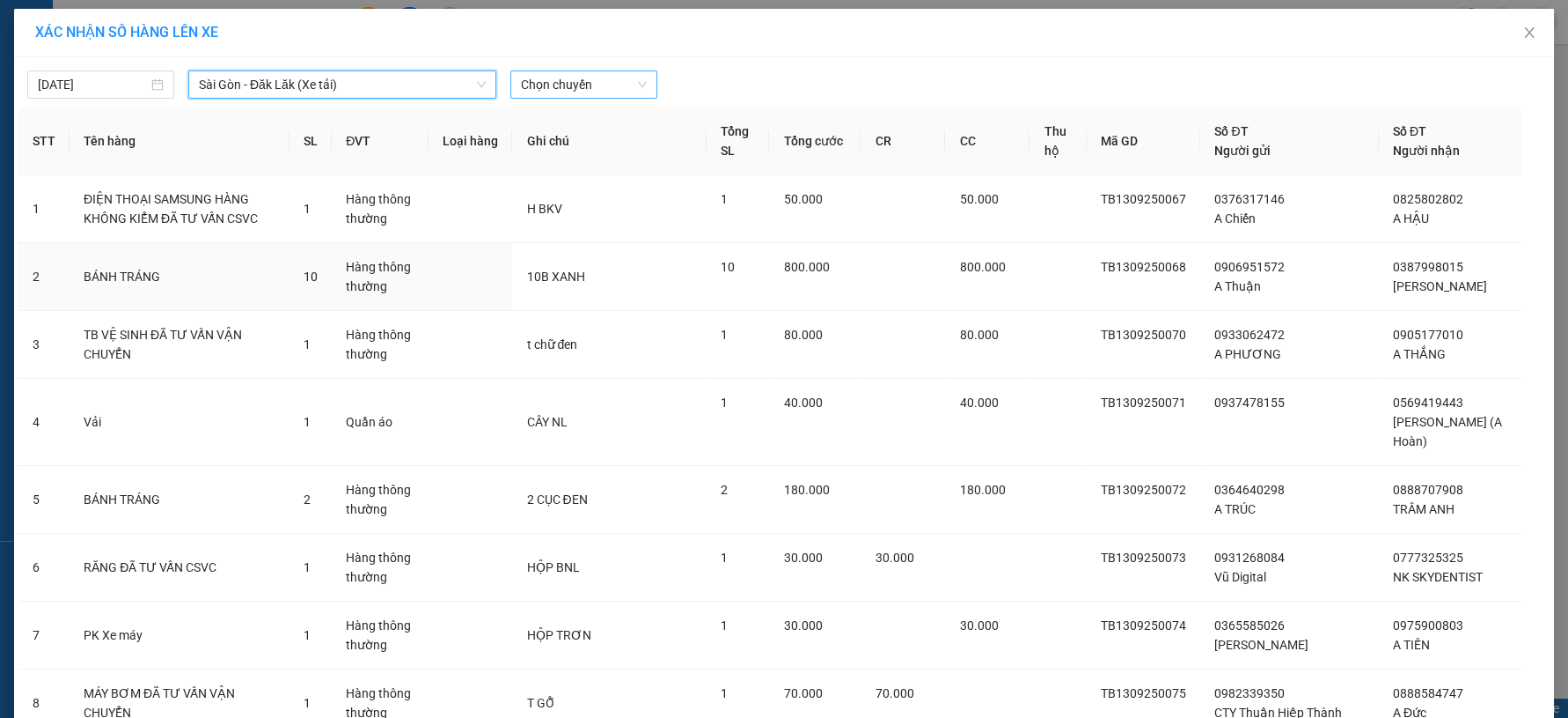
click at [558, 87] on span "Chọn chuyến" at bounding box center [584, 84] width 126 height 26
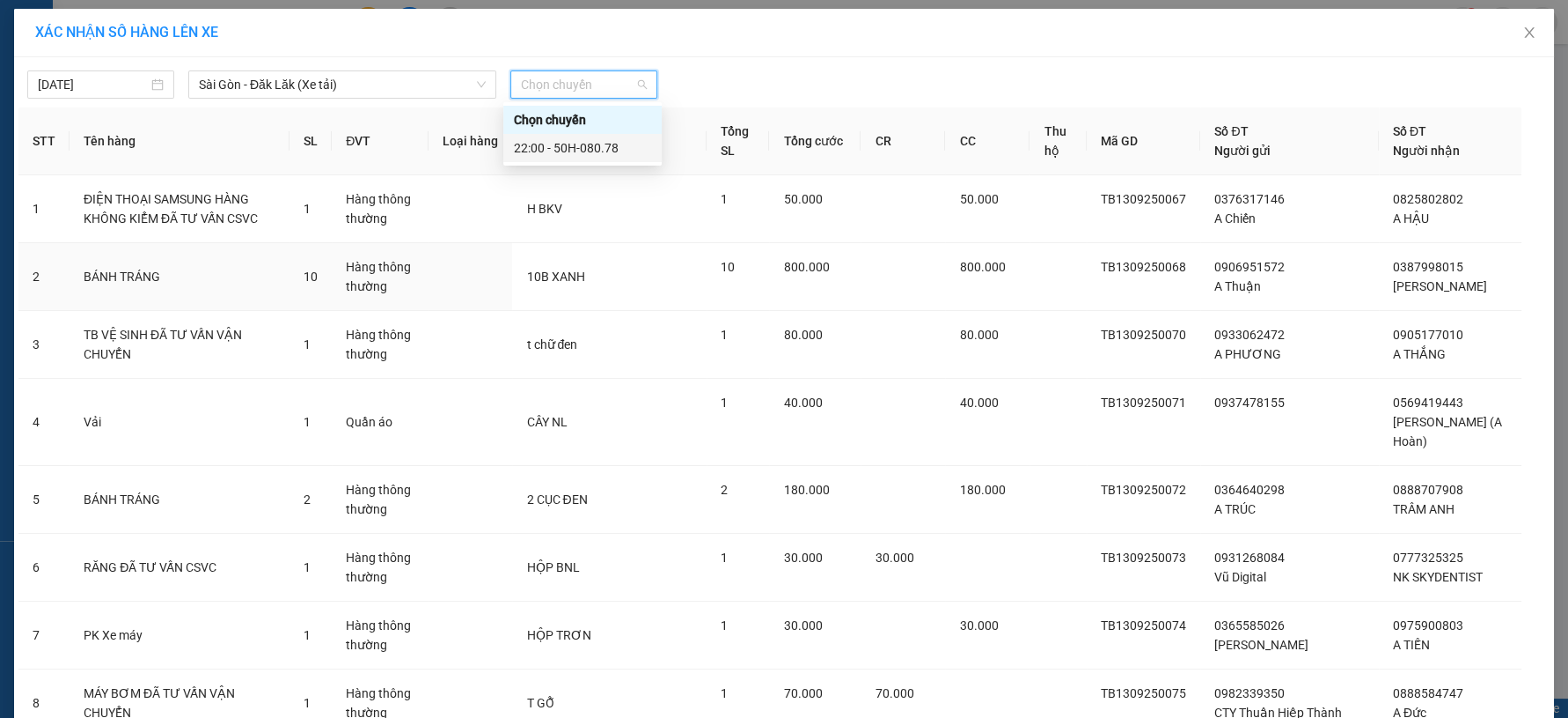
click at [557, 135] on div "22:00 - 50H-080.78" at bounding box center [583, 148] width 158 height 28
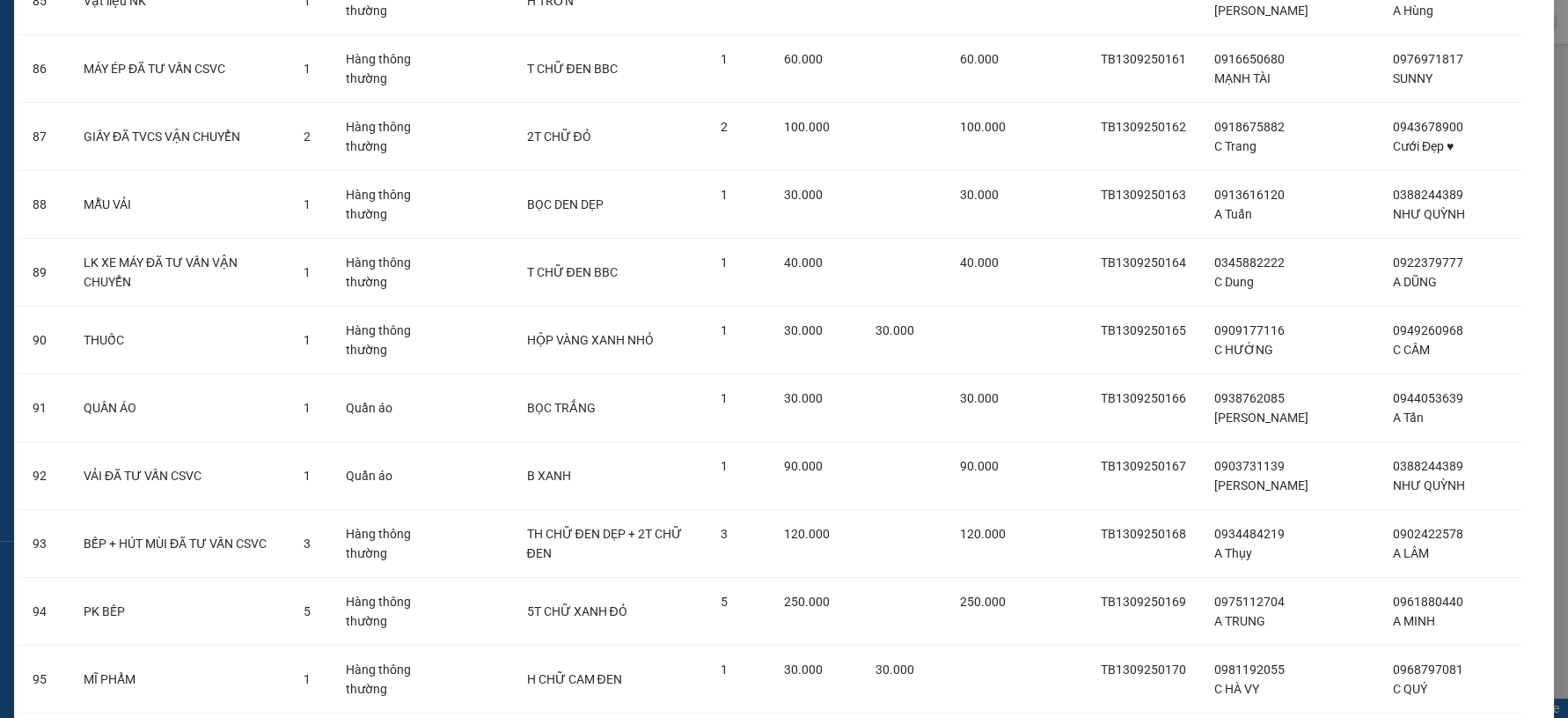
scroll to position [6213, 0]
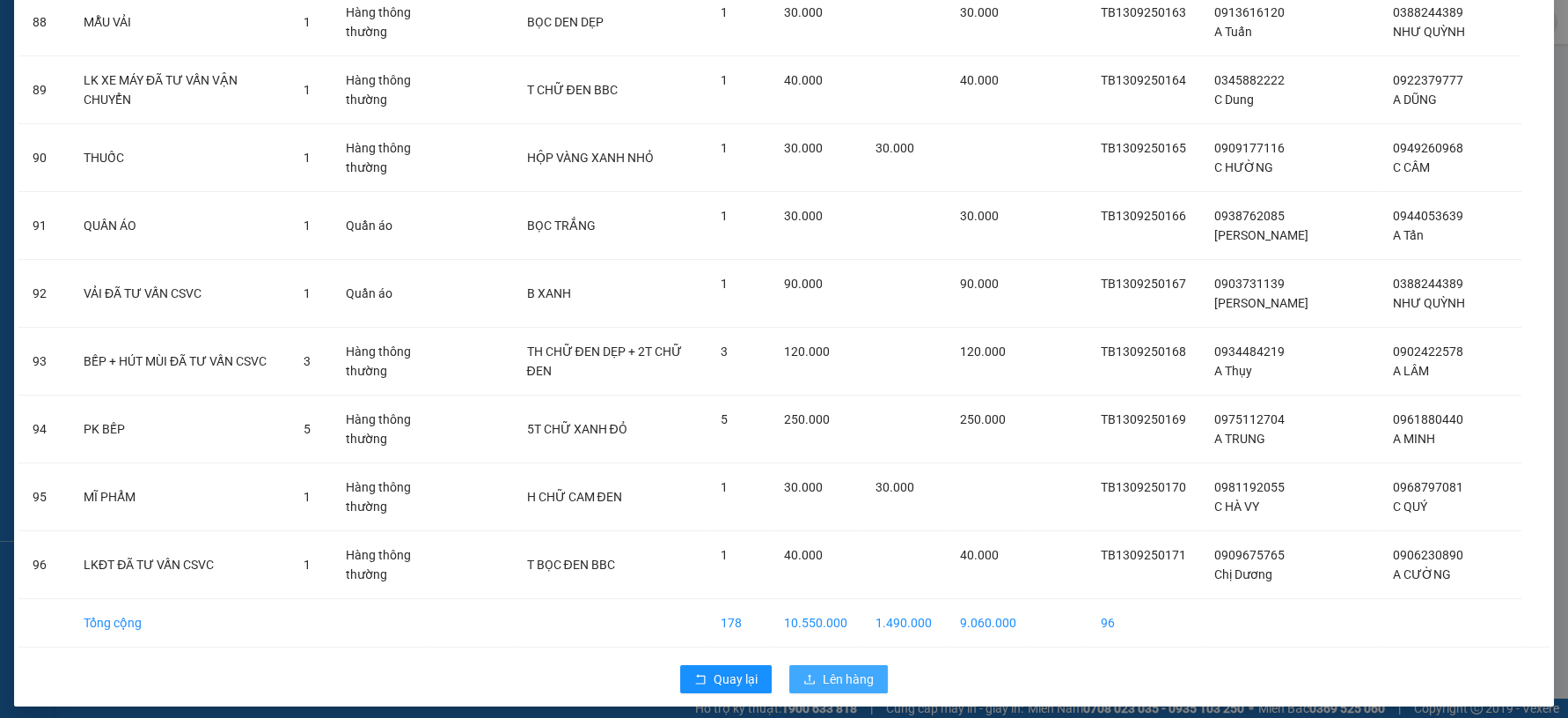
click at [825, 672] on span "Lên hàng" at bounding box center [849, 679] width 51 height 19
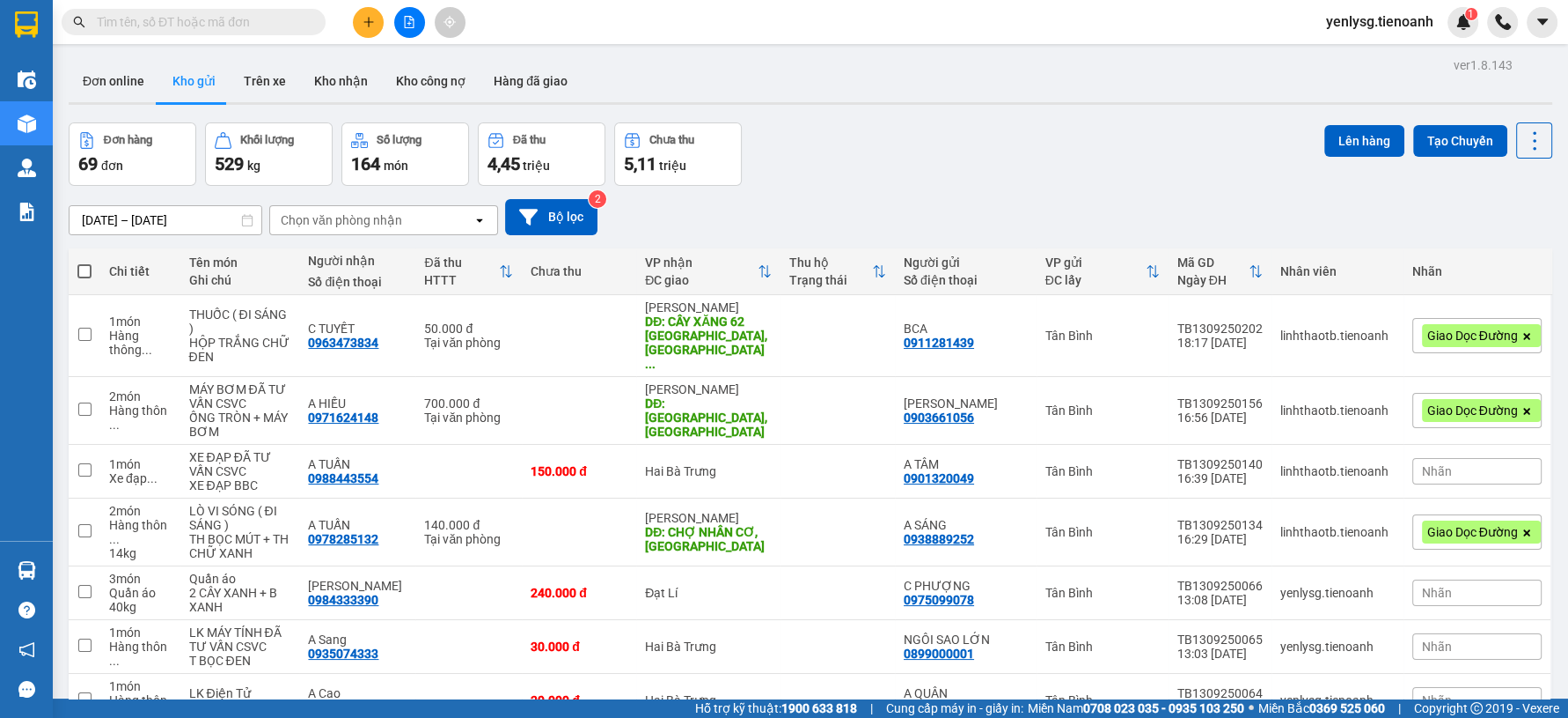
click at [87, 269] on span at bounding box center [84, 271] width 14 height 14
click at [85, 262] on input "checkbox" at bounding box center [85, 262] width 0 height 0
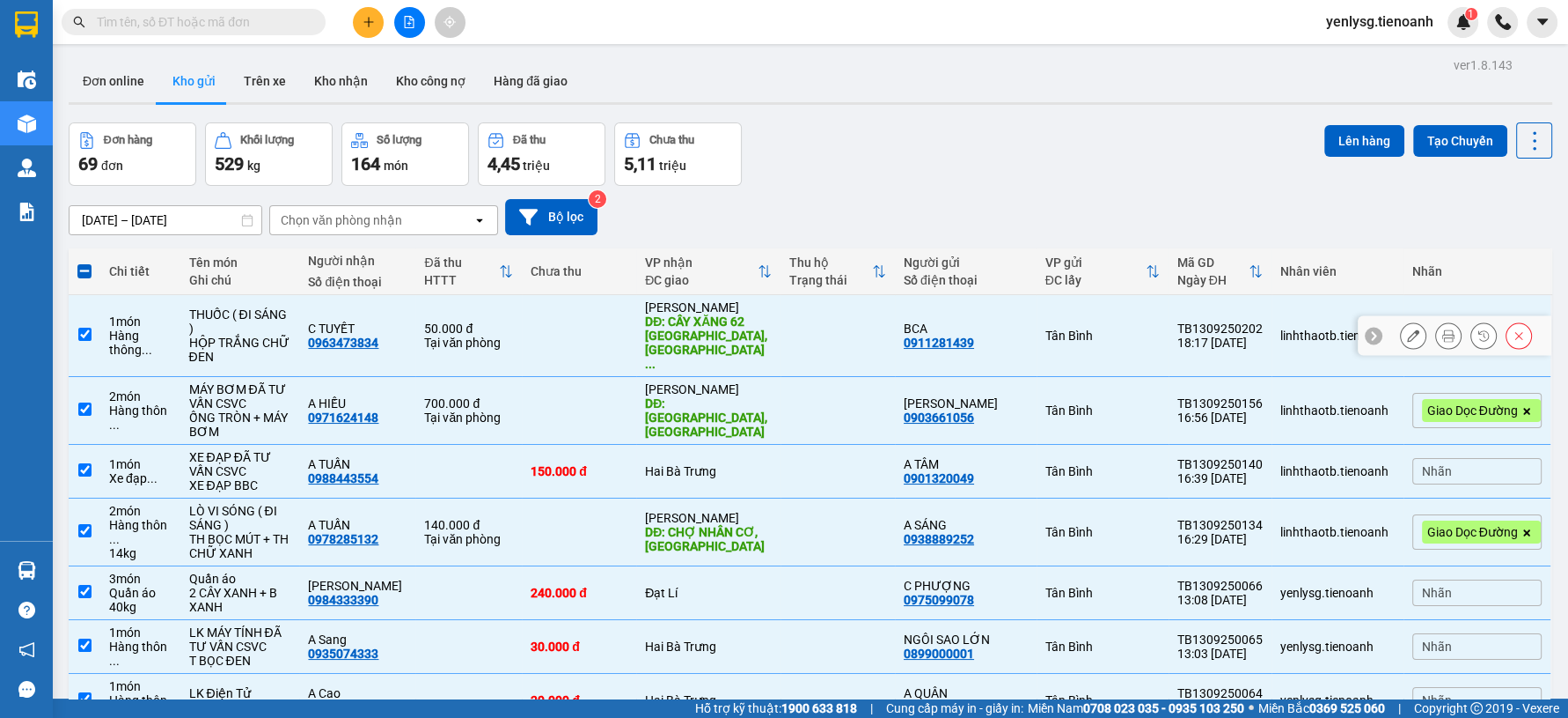
click at [445, 322] on div "50.000 đ" at bounding box center [469, 328] width 89 height 14
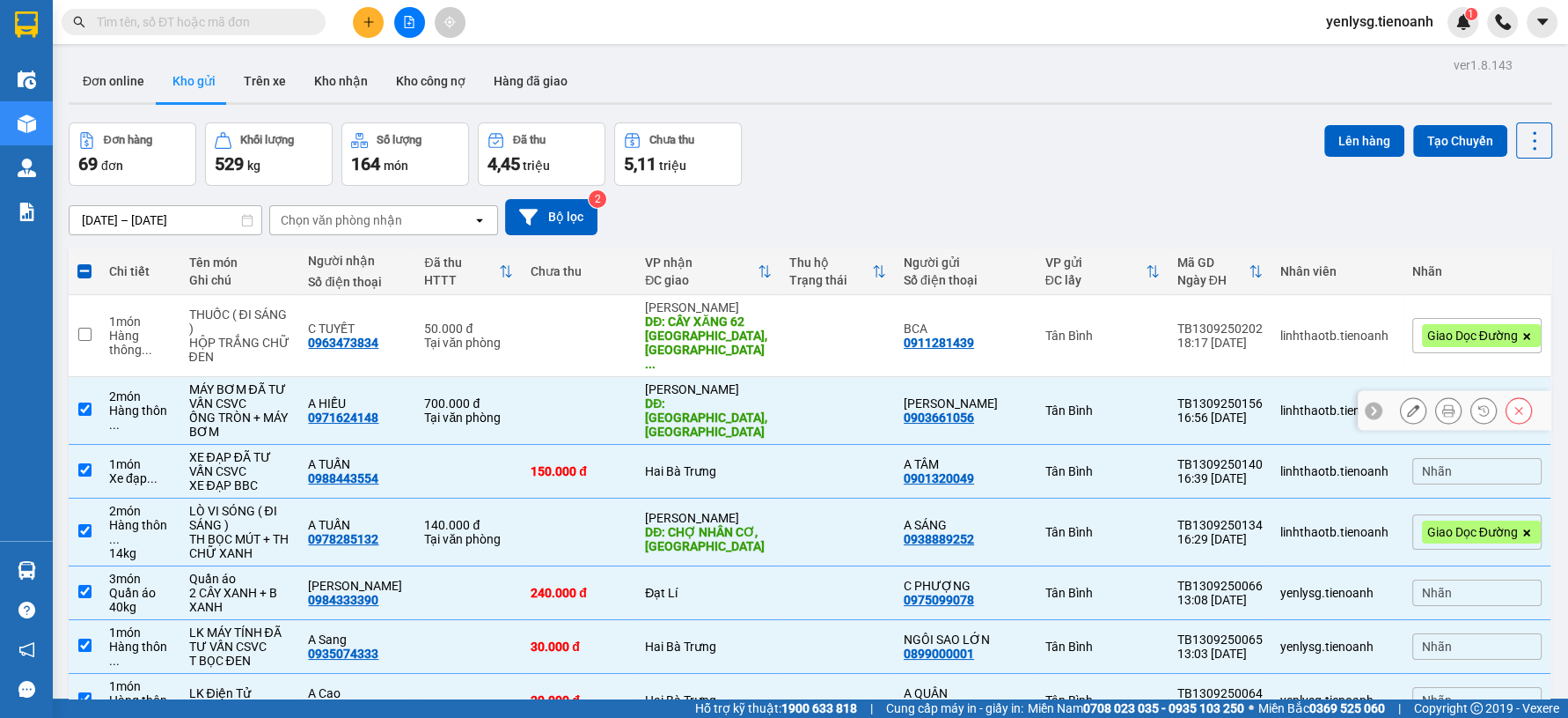
click at [563, 384] on td at bounding box center [579, 411] width 115 height 67
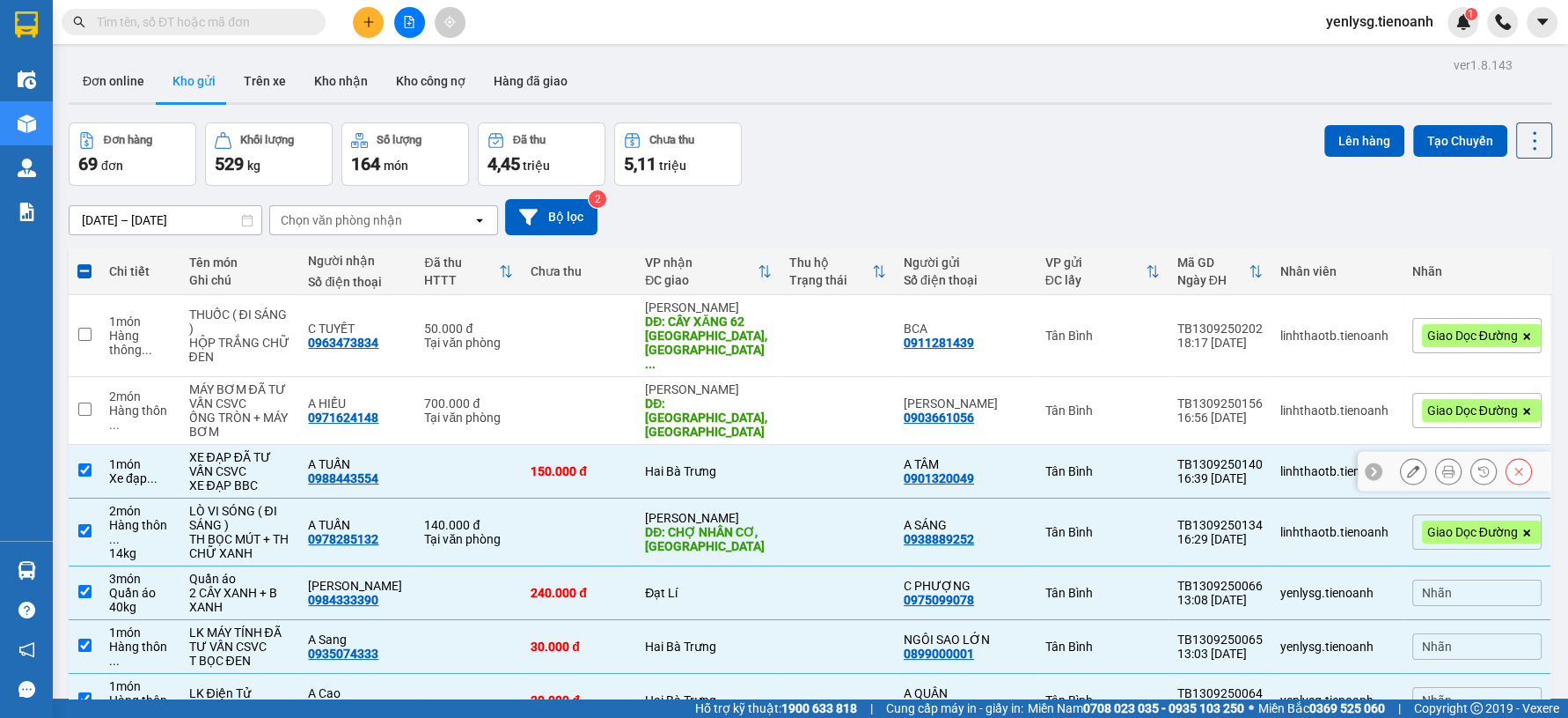
click at [485, 462] on td at bounding box center [468, 471] width 107 height 54
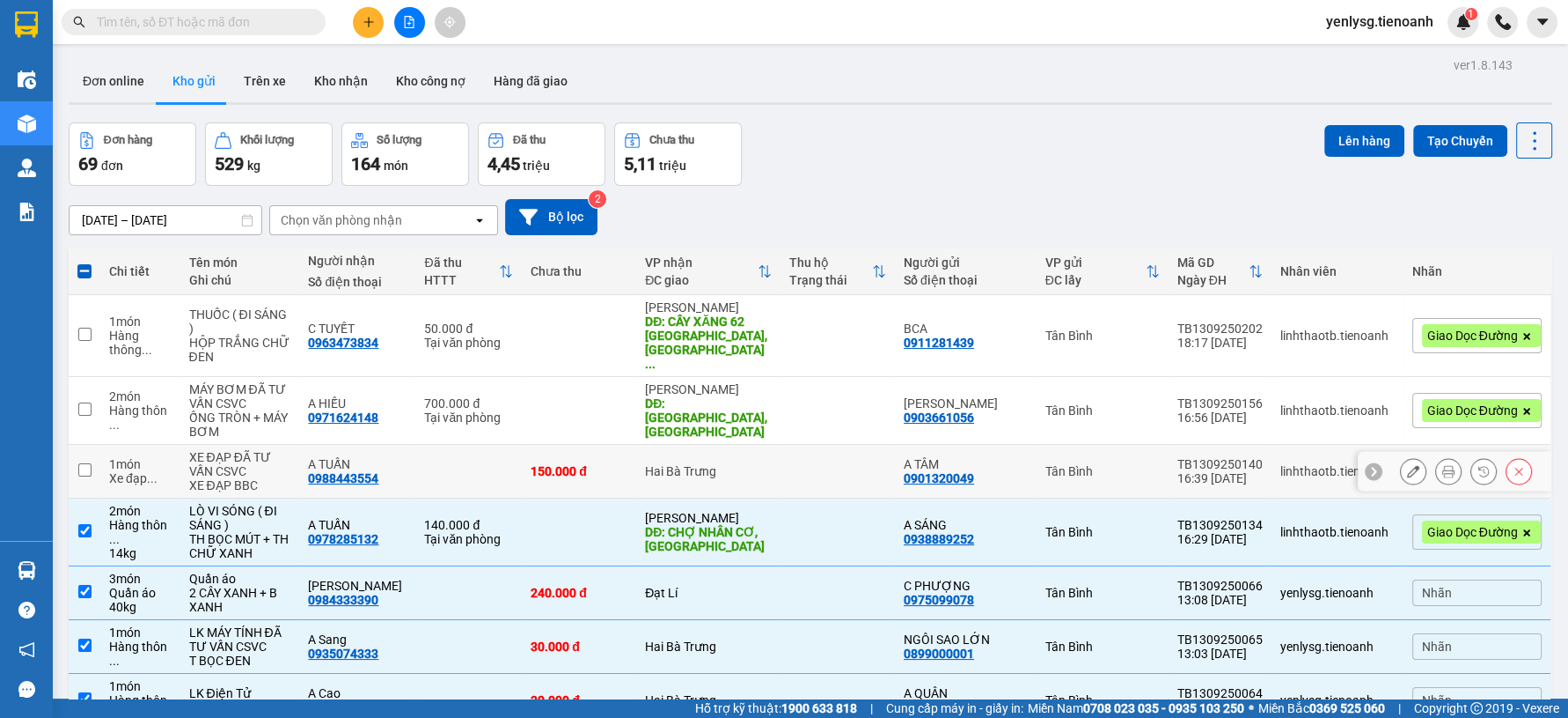
click at [494, 518] on div "140.000 đ" at bounding box center [469, 524] width 89 height 14
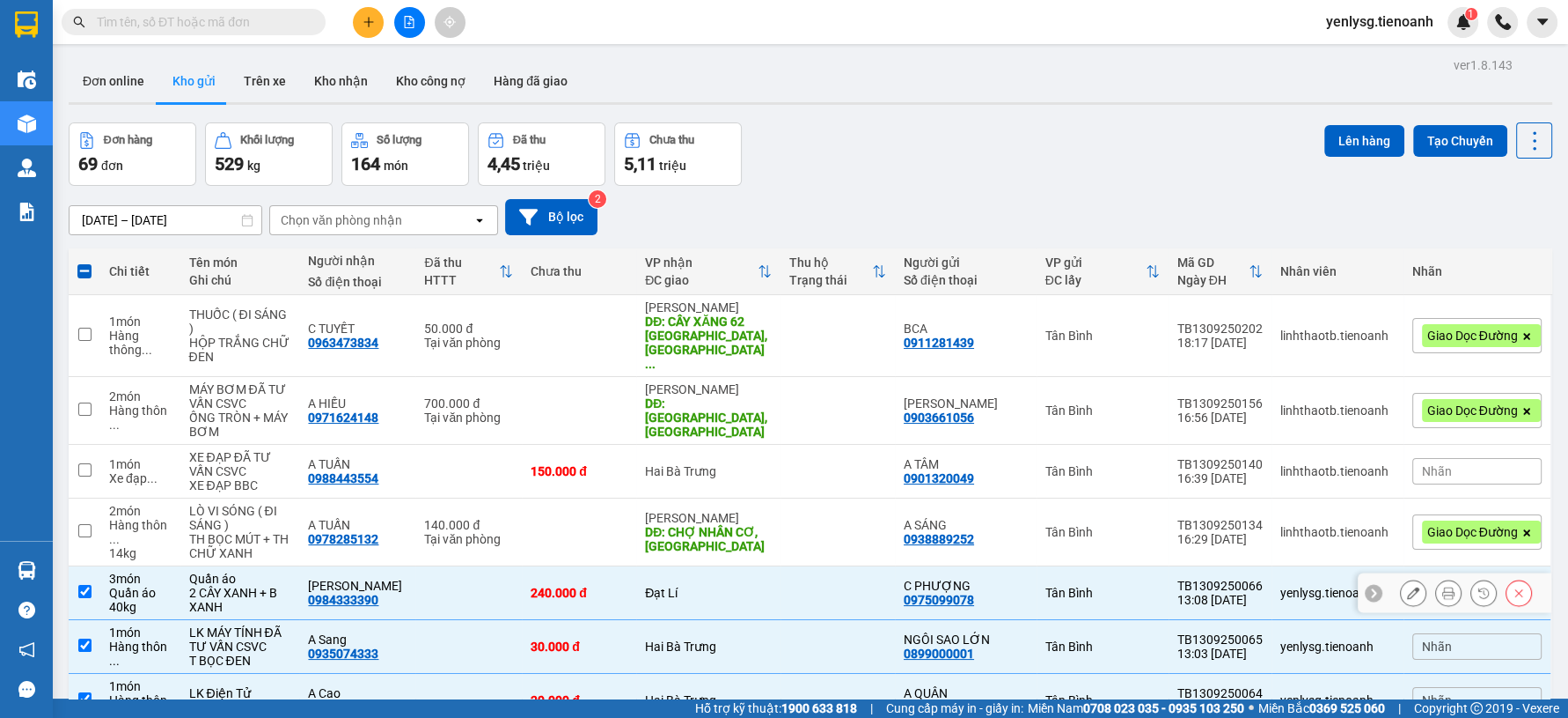
click at [464, 566] on td at bounding box center [468, 592] width 107 height 54
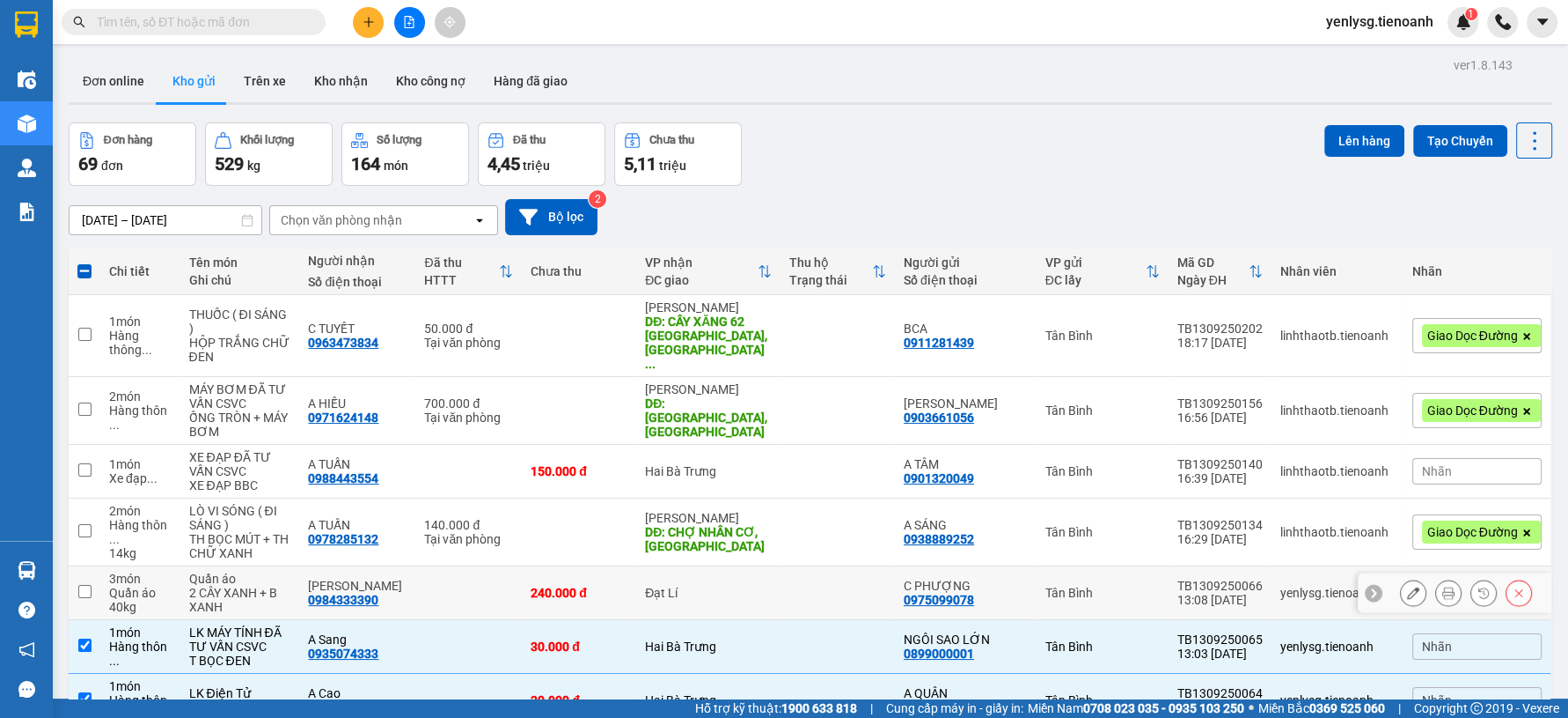
click at [460, 566] on td at bounding box center [468, 592] width 107 height 54
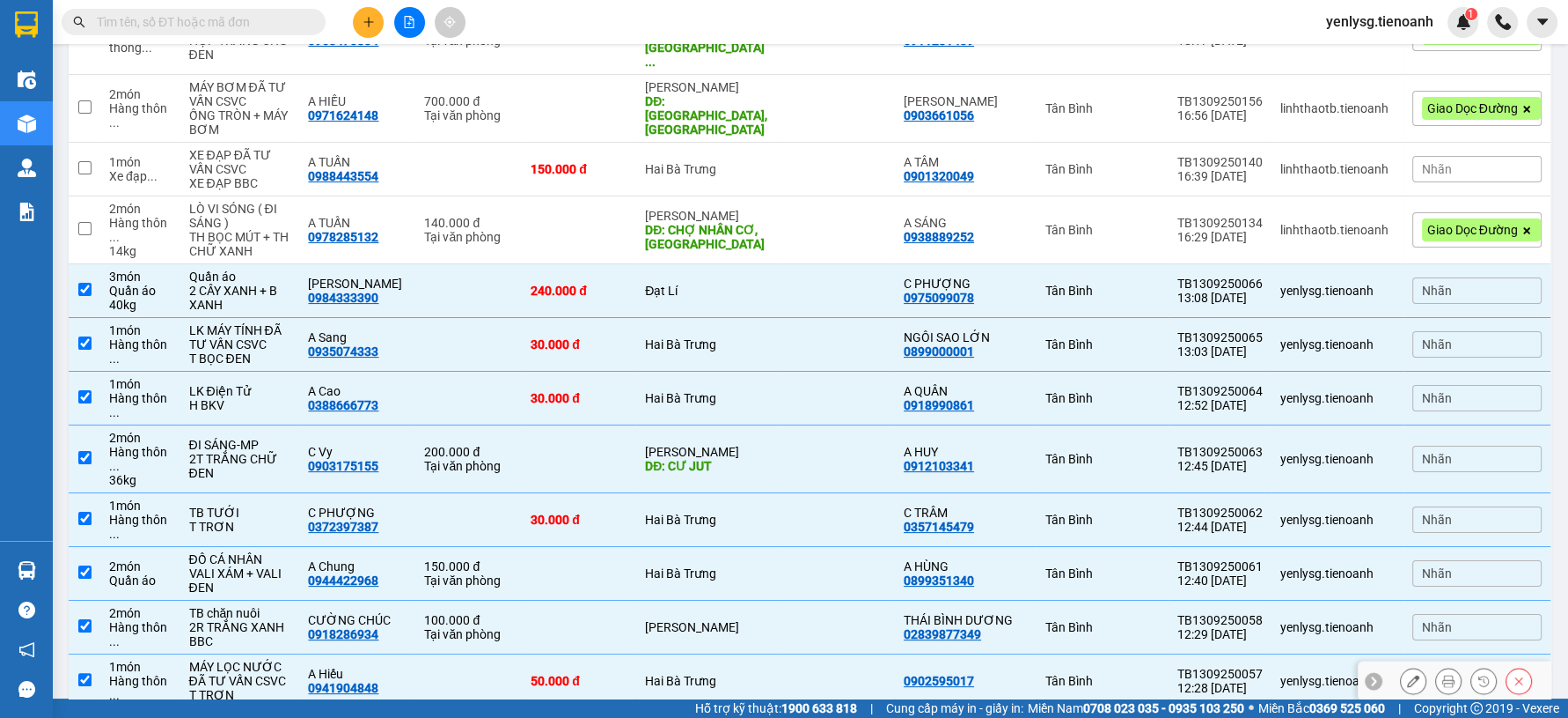
scroll to position [391, 0]
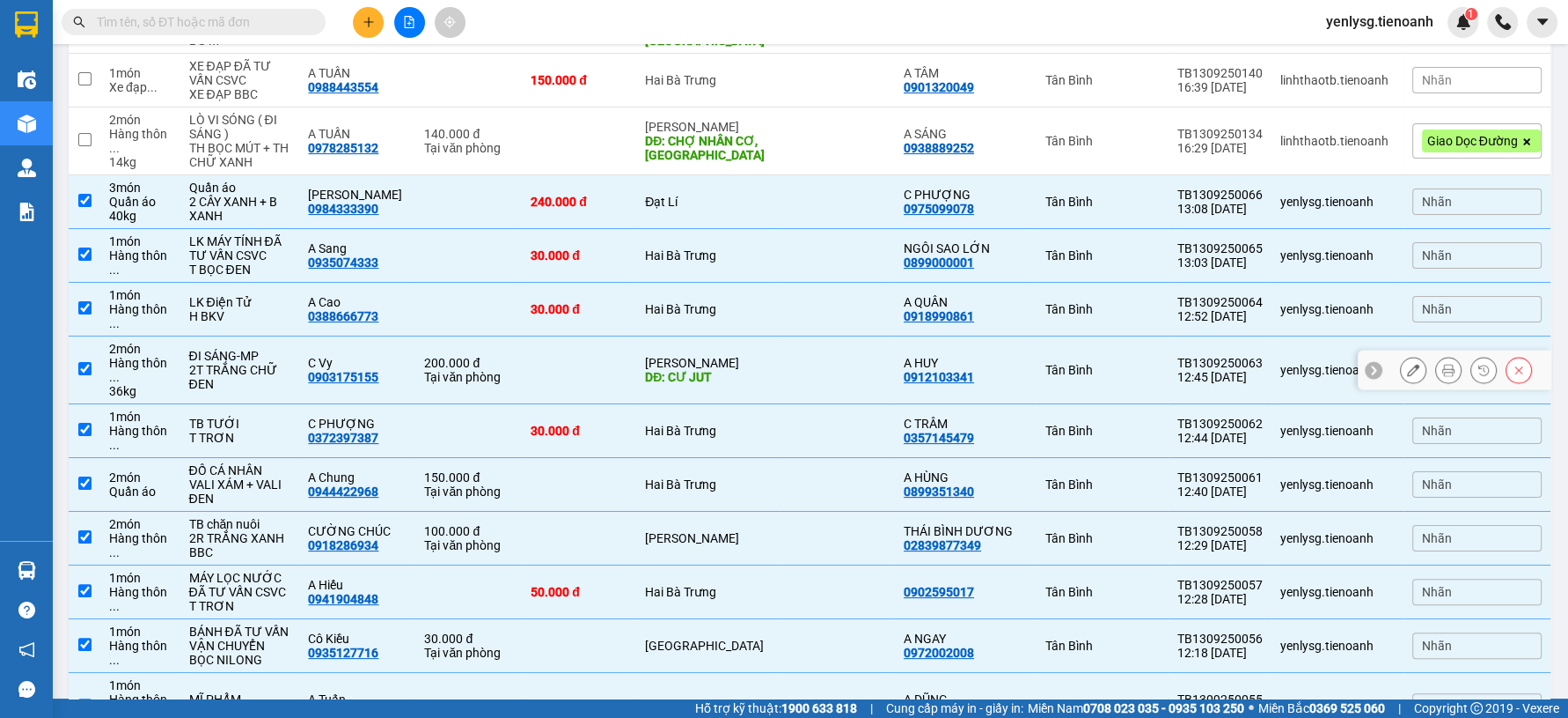
click at [541, 342] on td at bounding box center [579, 370] width 115 height 67
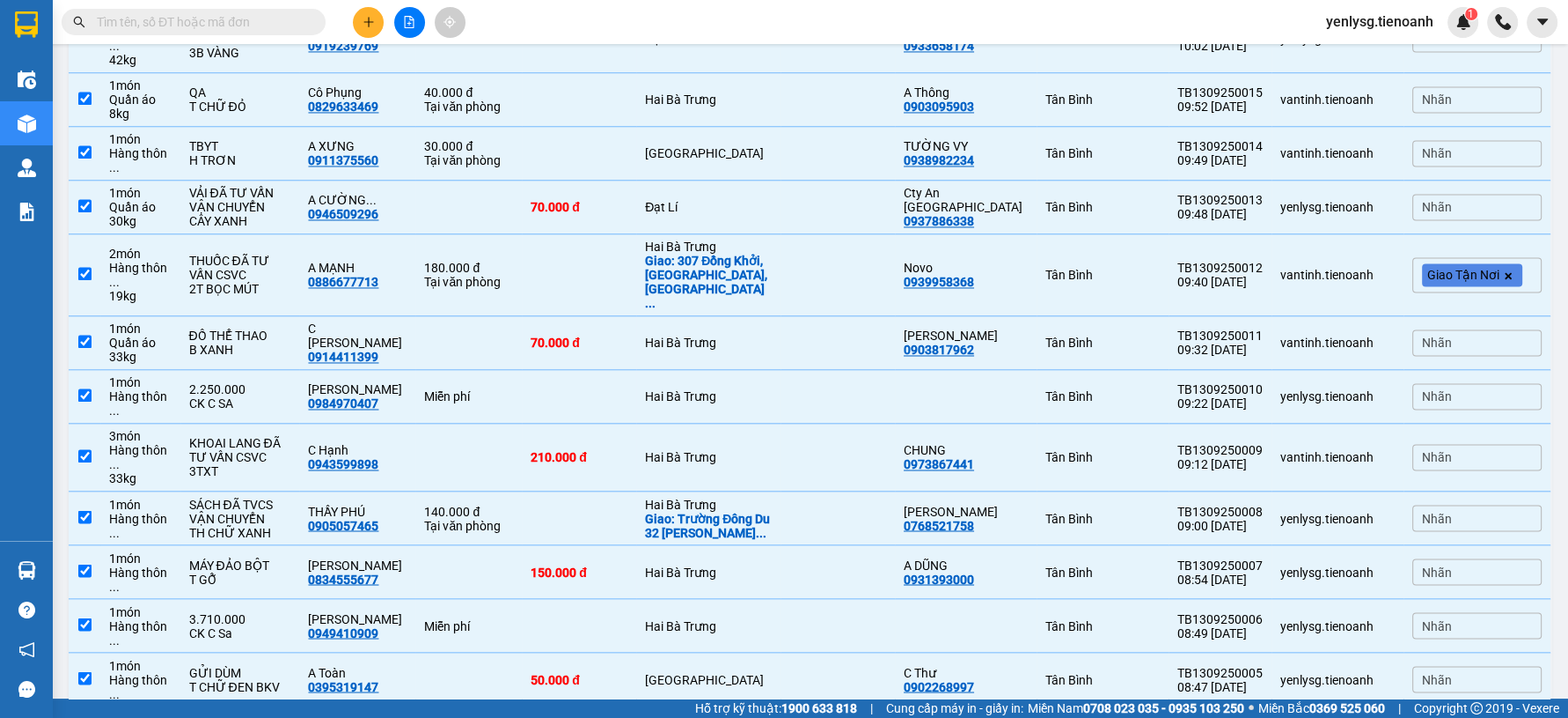
scroll to position [3382, 0]
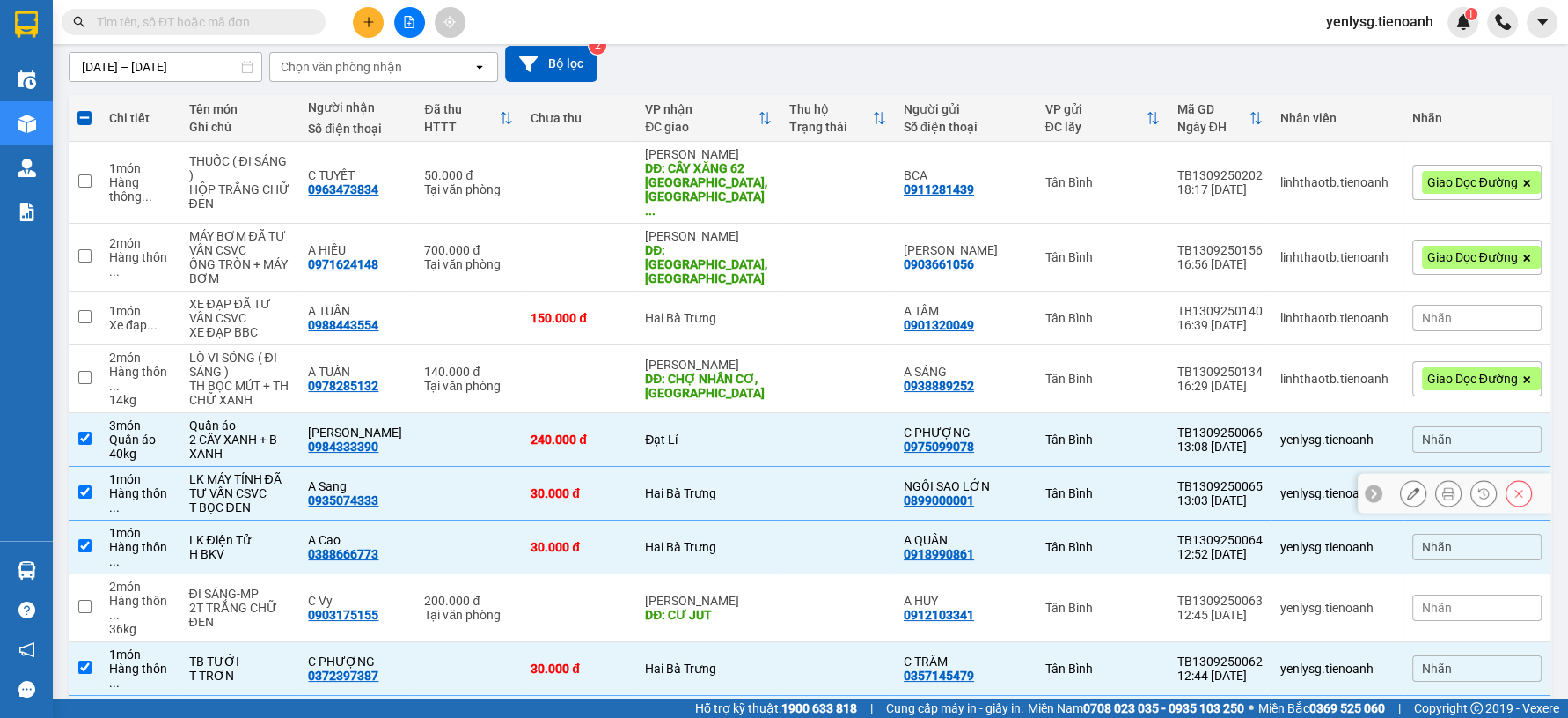
scroll to position [0, 0]
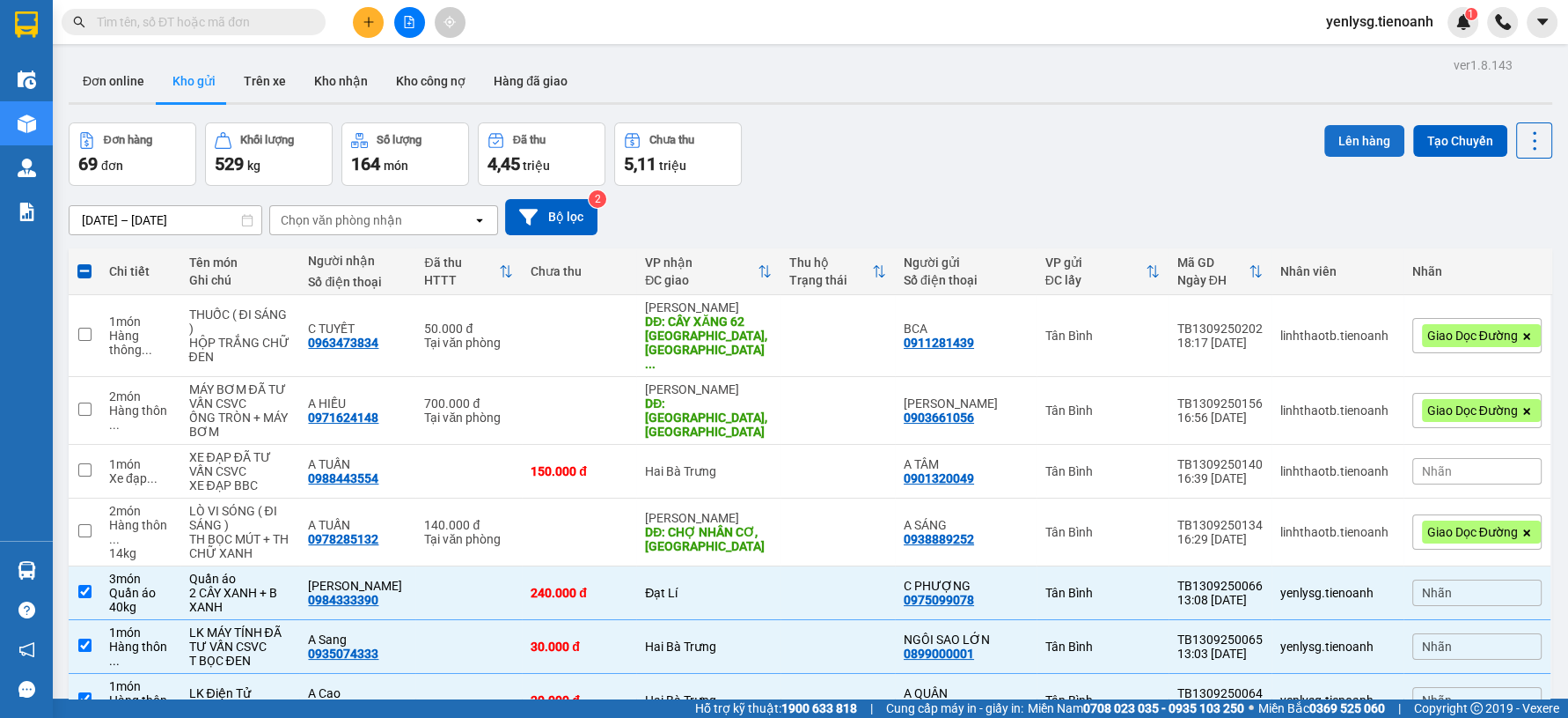
click at [1347, 138] on button "Lên hàng" at bounding box center [1365, 140] width 80 height 32
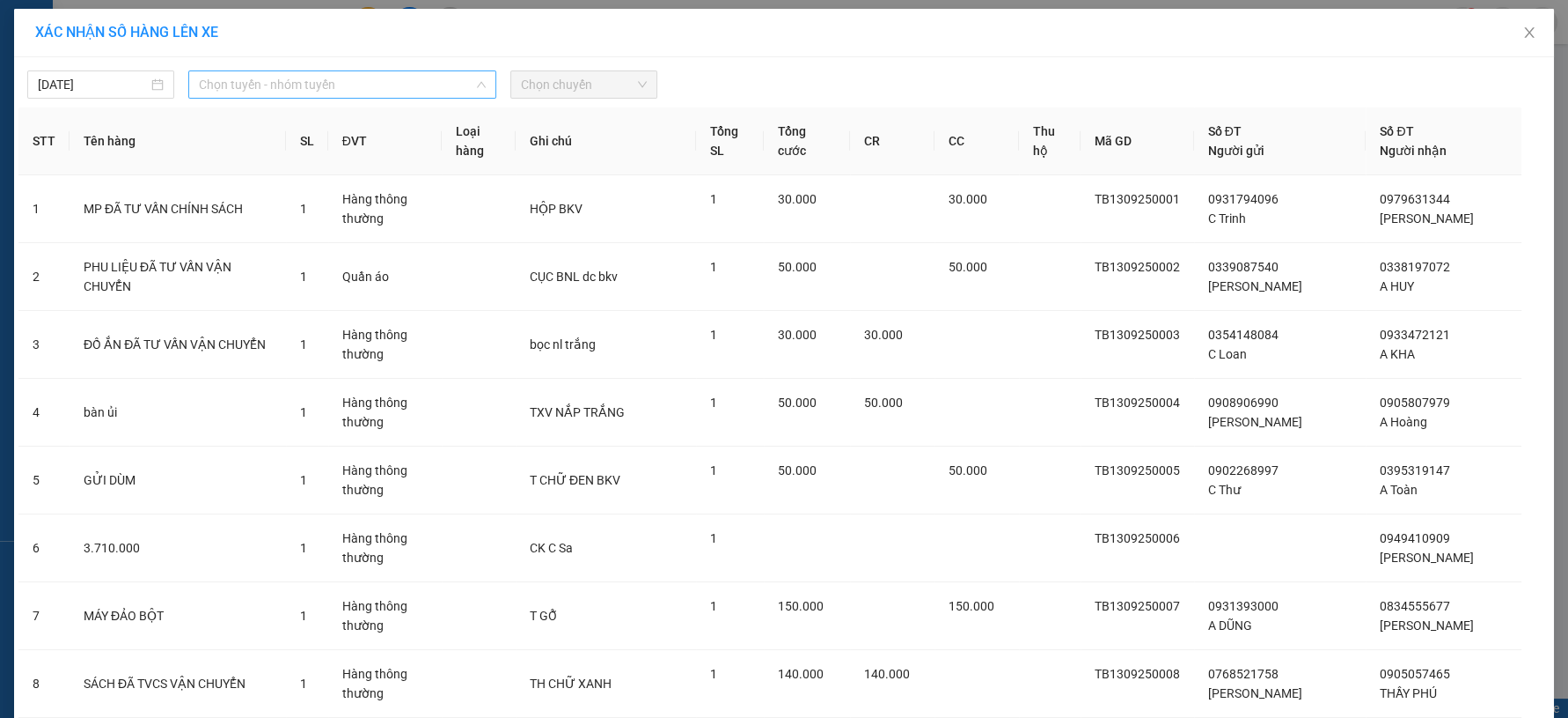
click at [421, 82] on span "Chọn tuyến - nhóm tuyến" at bounding box center [341, 84] width 287 height 26
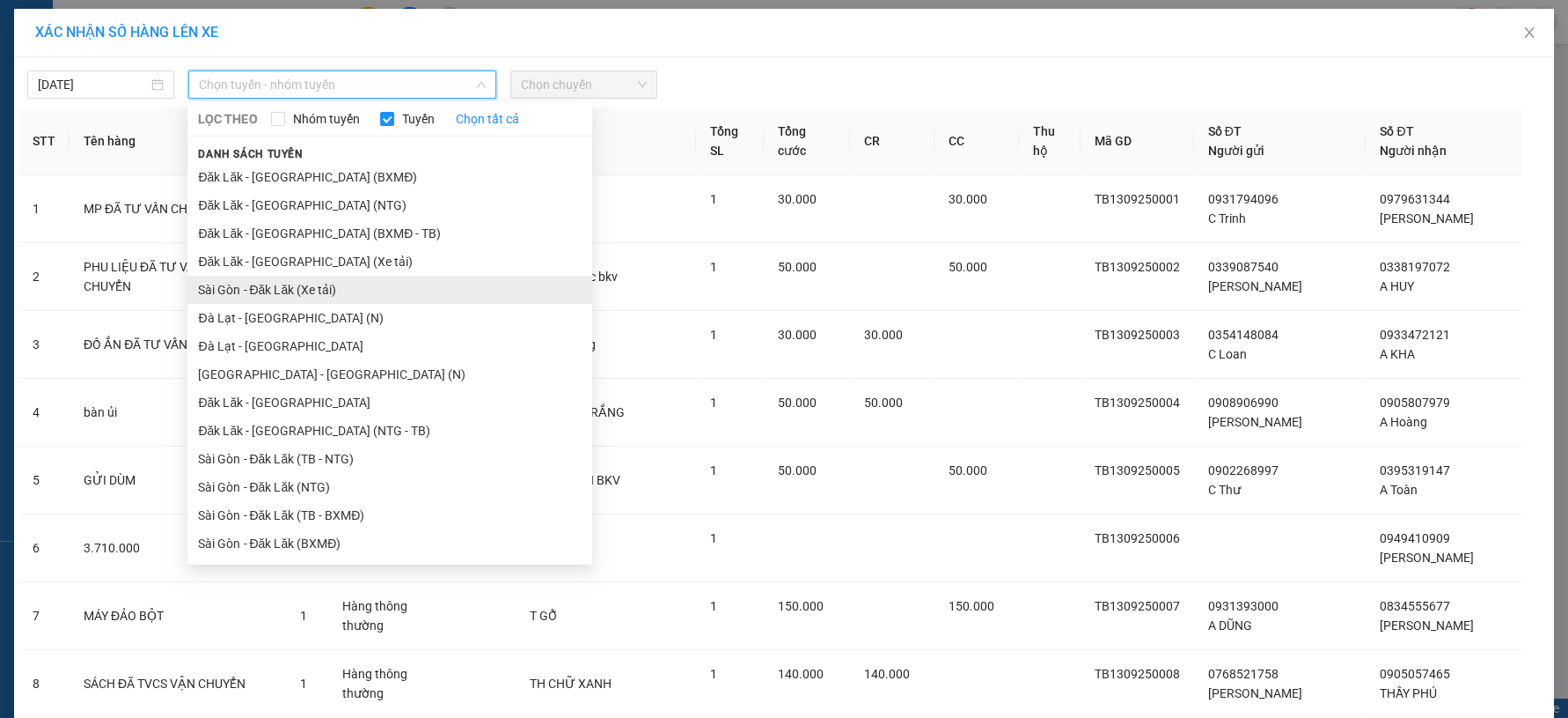
click at [286, 297] on li "Sài Gòn - Đăk Lăk (Xe tải)" at bounding box center [390, 290] width 405 height 28
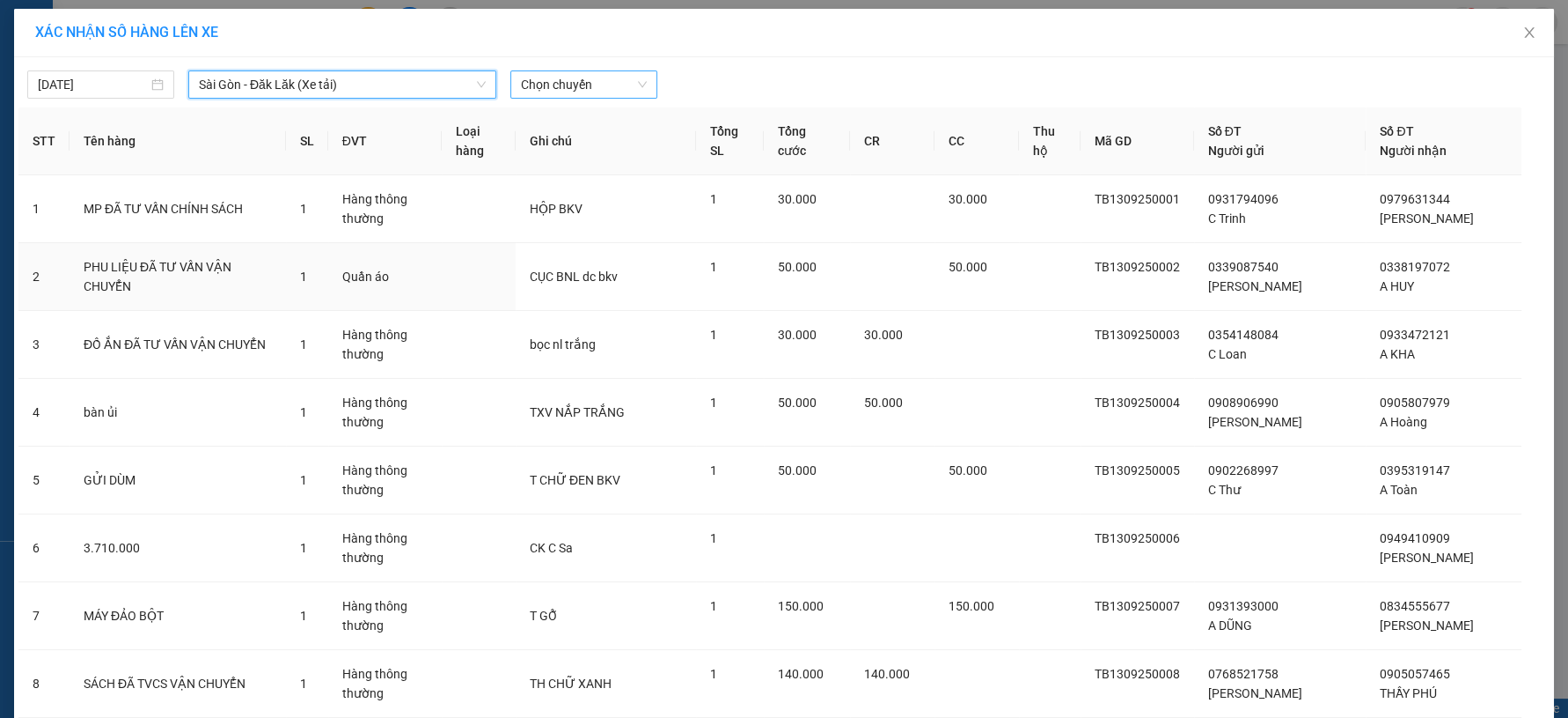
click at [547, 74] on span "Chọn chuyến" at bounding box center [584, 84] width 126 height 26
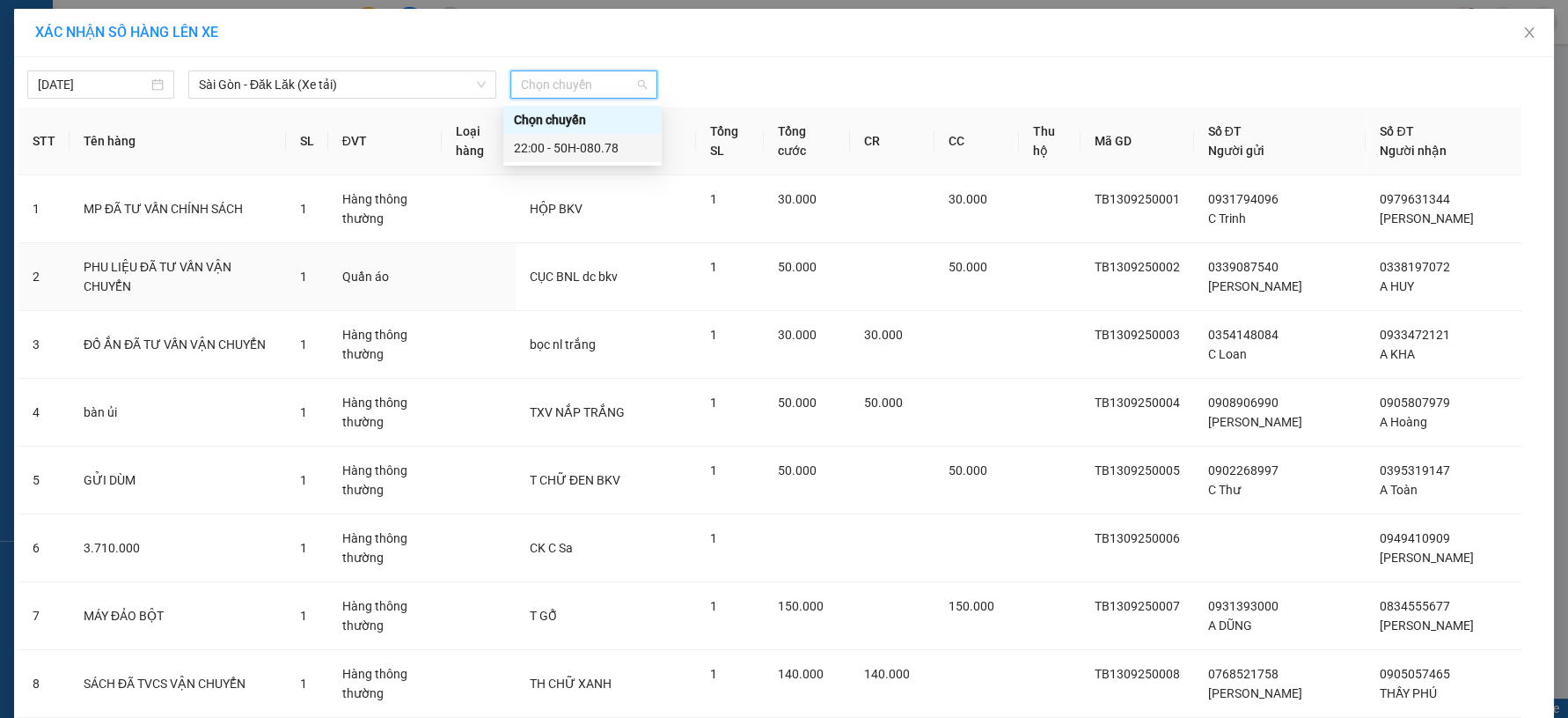
click at [564, 143] on div "22:00 - 50H-080.78" at bounding box center [582, 148] width 137 height 19
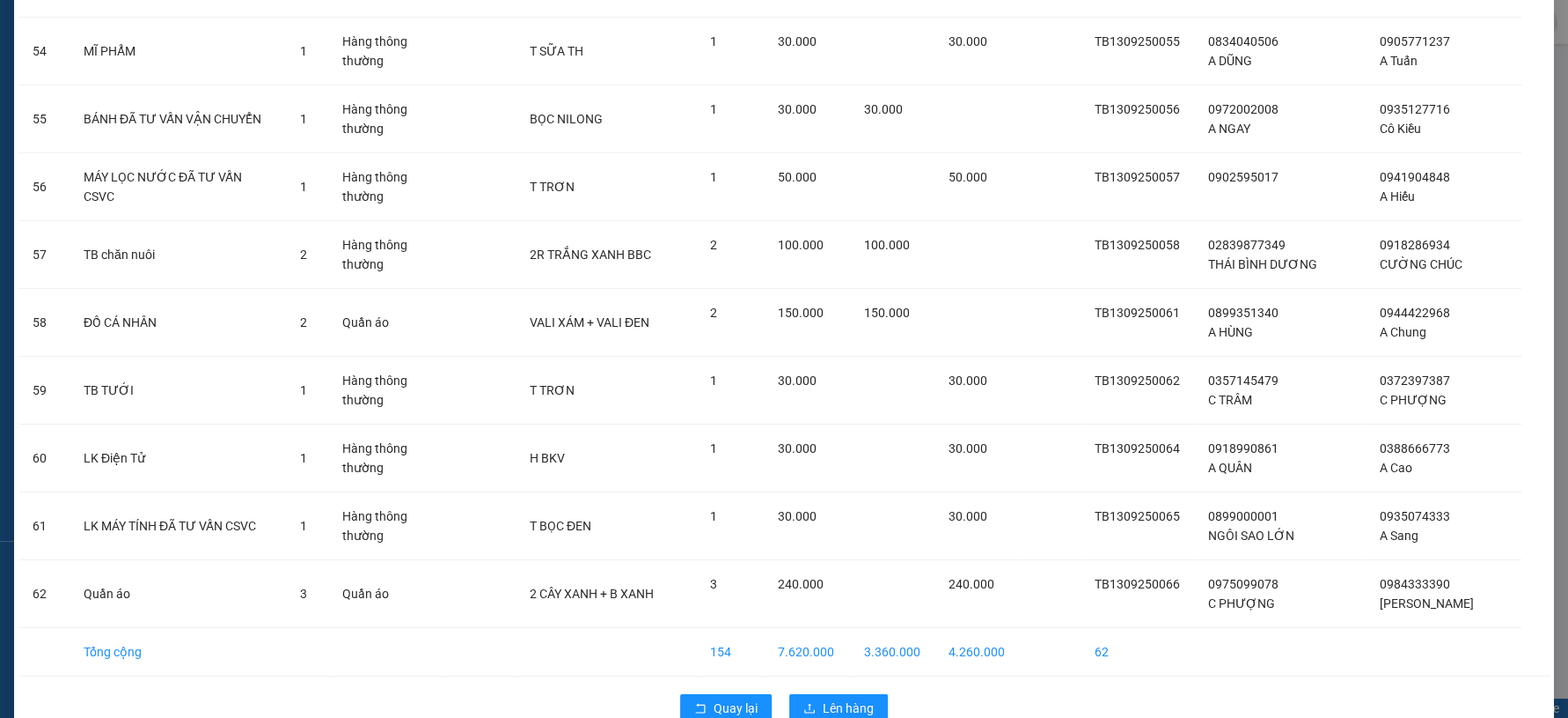
scroll to position [3853, 0]
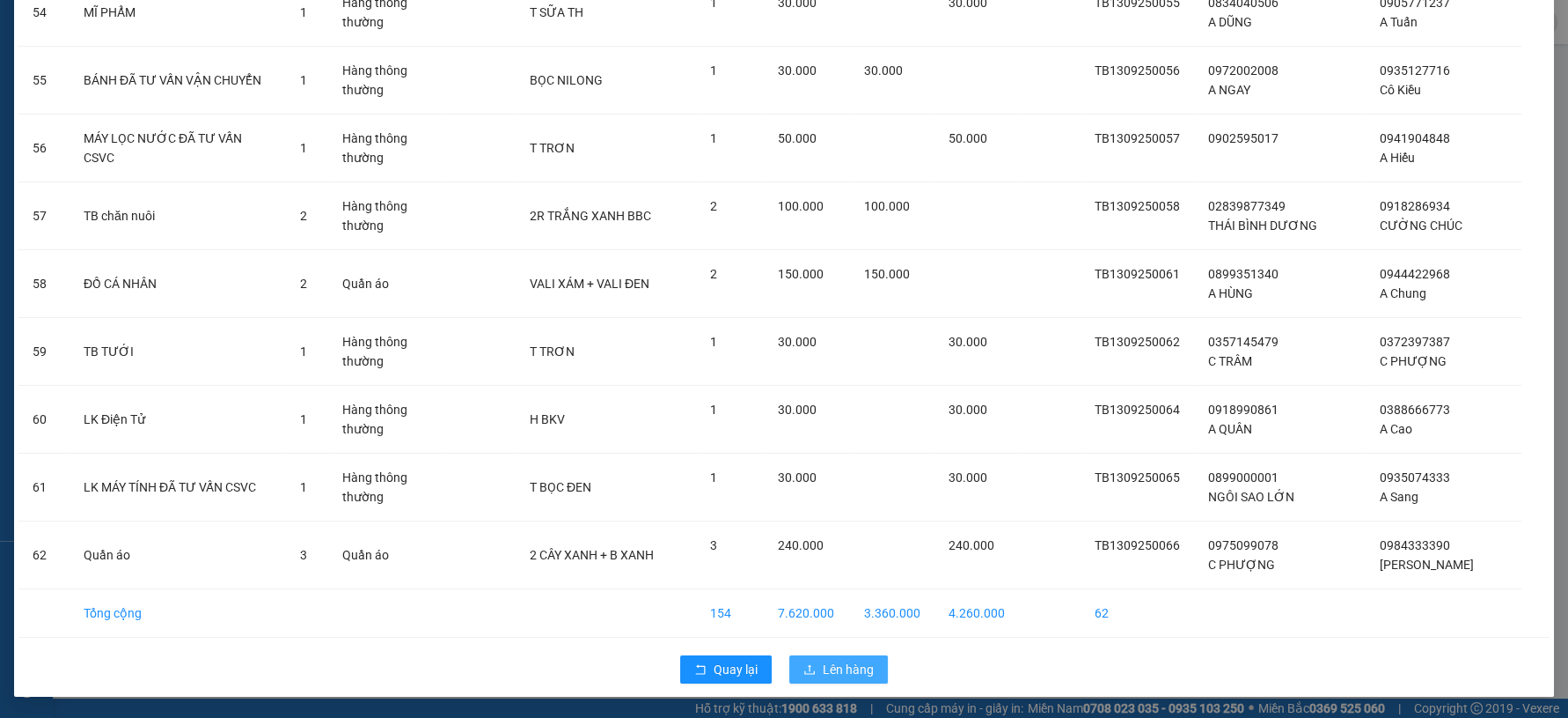
click at [872, 674] on button "Lên hàng" at bounding box center [839, 669] width 98 height 28
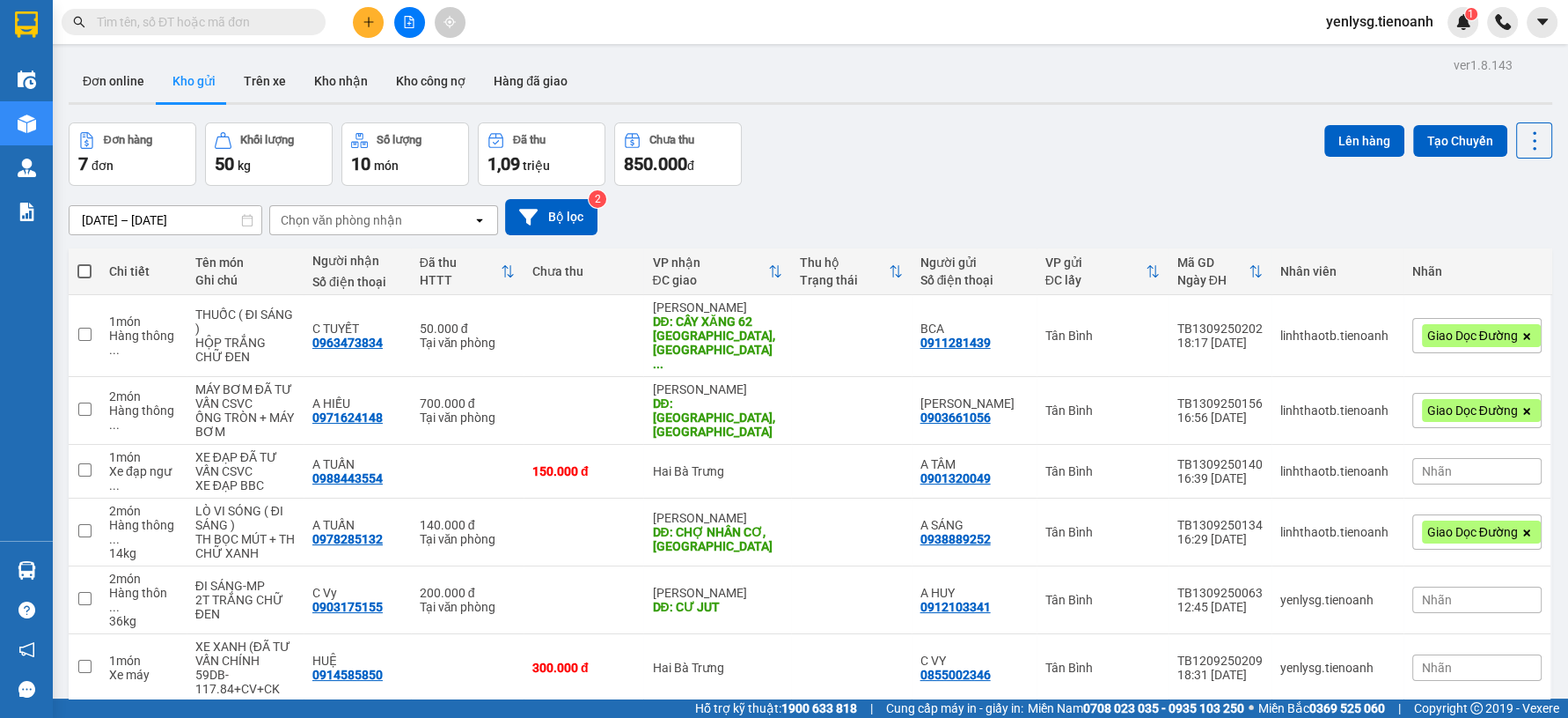
click at [410, 28] on button at bounding box center [410, 23] width 31 height 31
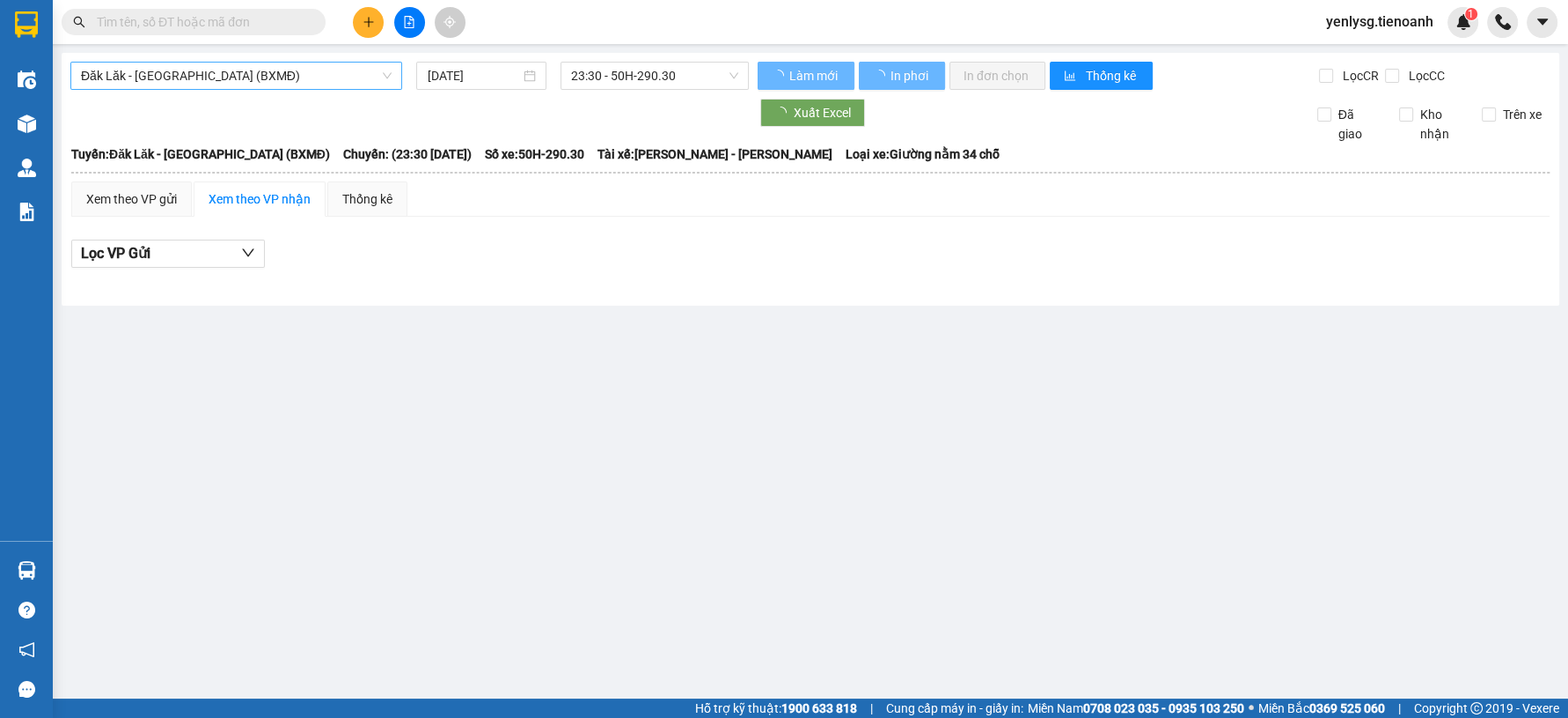
click at [201, 67] on span "Đăk Lăk - Sài Gòn (BXMĐ)" at bounding box center [236, 76] width 311 height 26
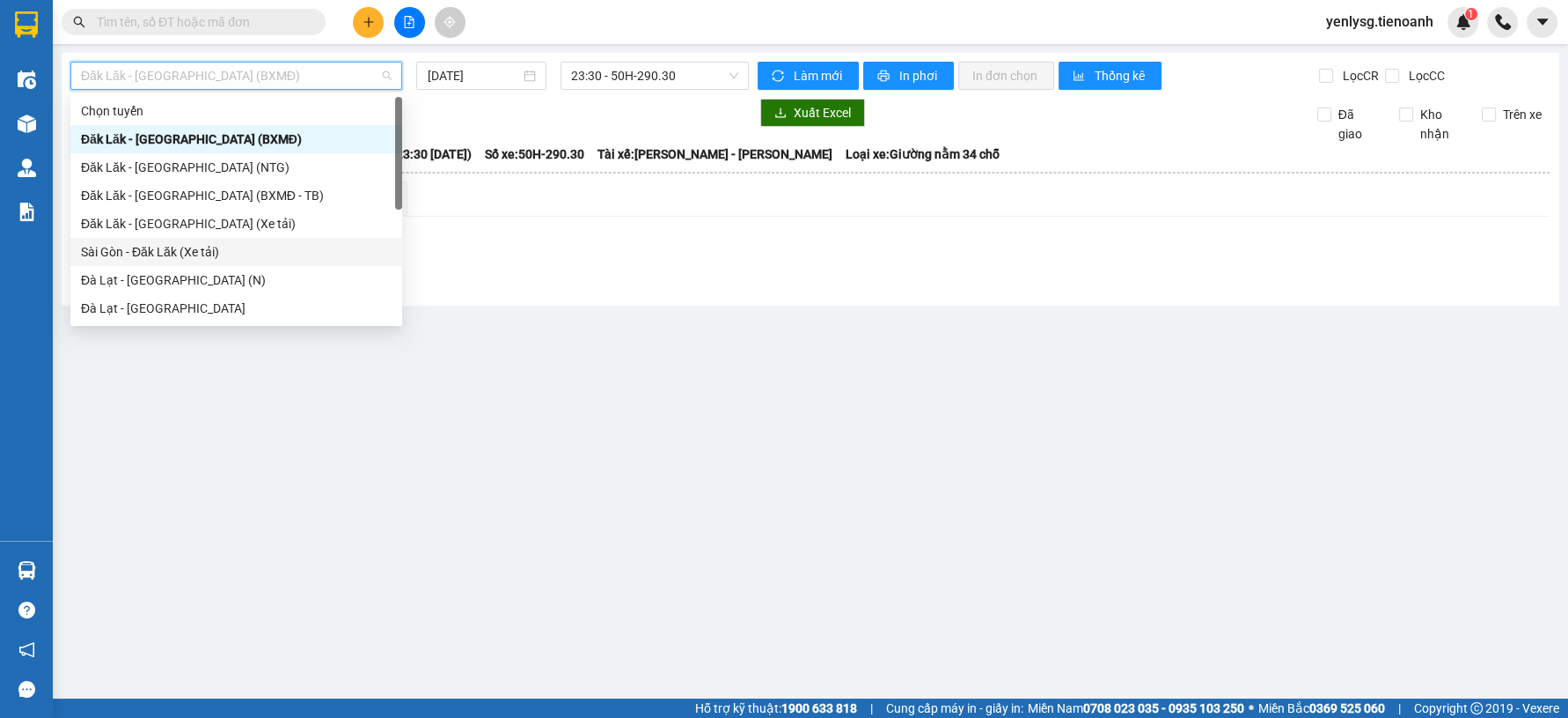
click at [171, 242] on div "Sài Gòn - Đăk Lăk (Xe tải)" at bounding box center [236, 251] width 311 height 19
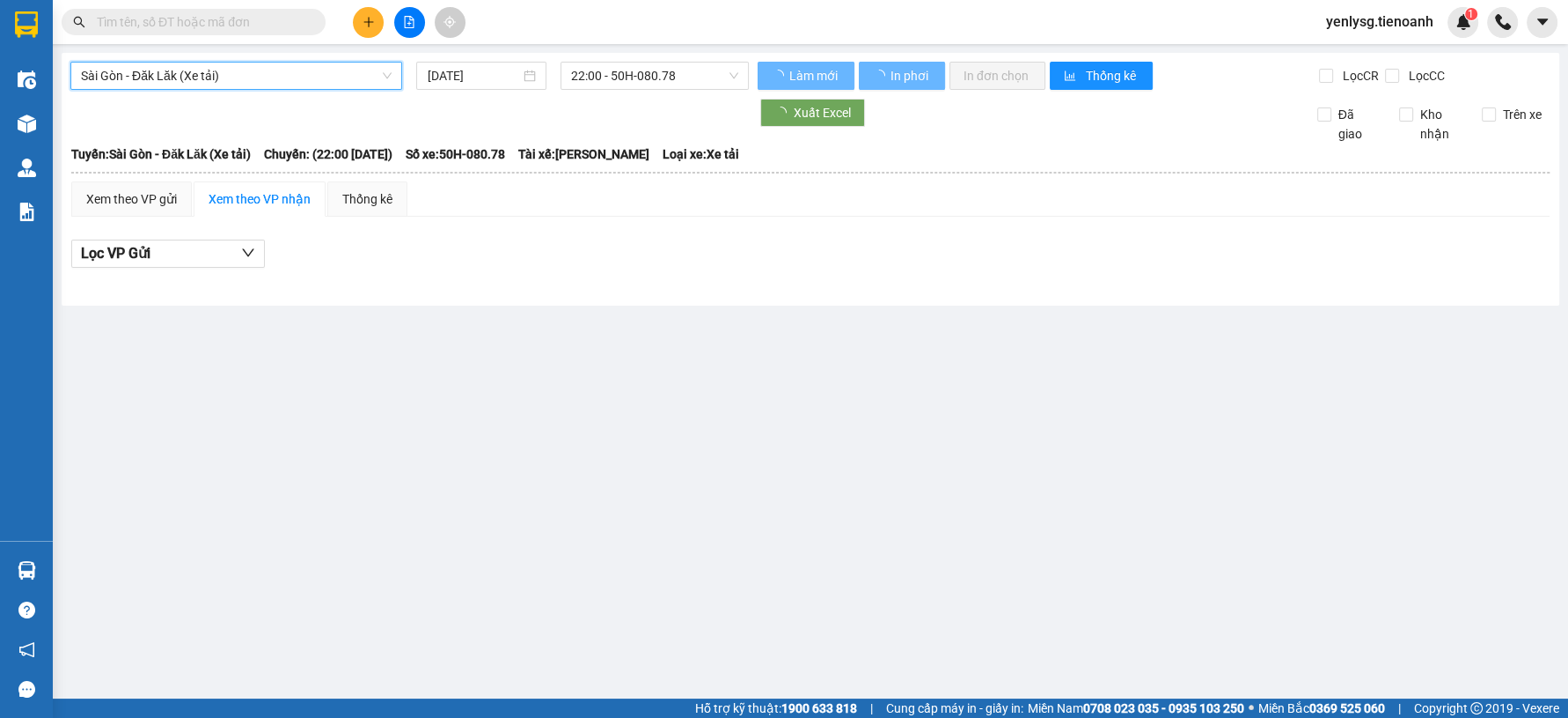
click at [224, 79] on span "Sài Gòn - Đăk Lăk (Xe tải)" at bounding box center [236, 76] width 311 height 26
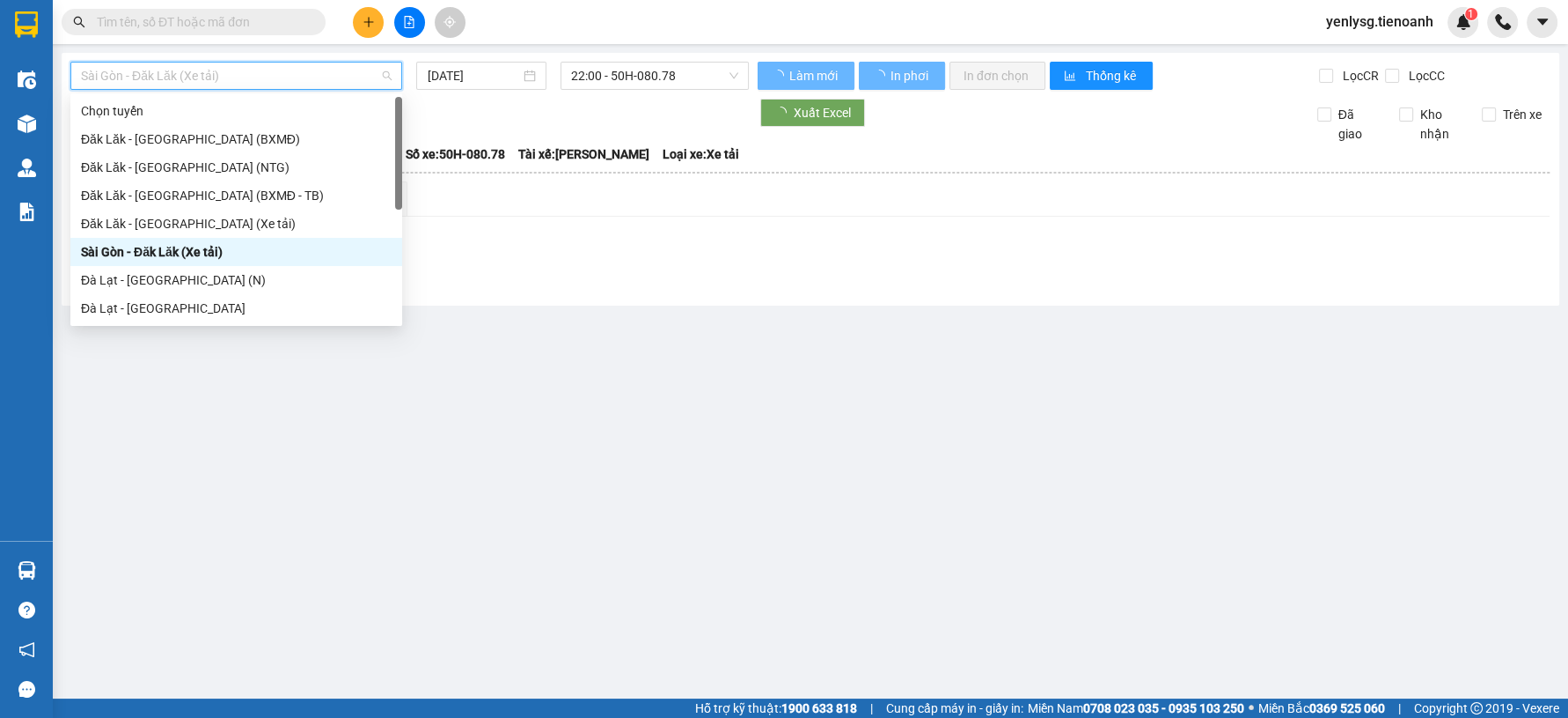
click at [190, 220] on div "Đăk Lăk - Sài Gòn (Xe tải)" at bounding box center [236, 223] width 311 height 19
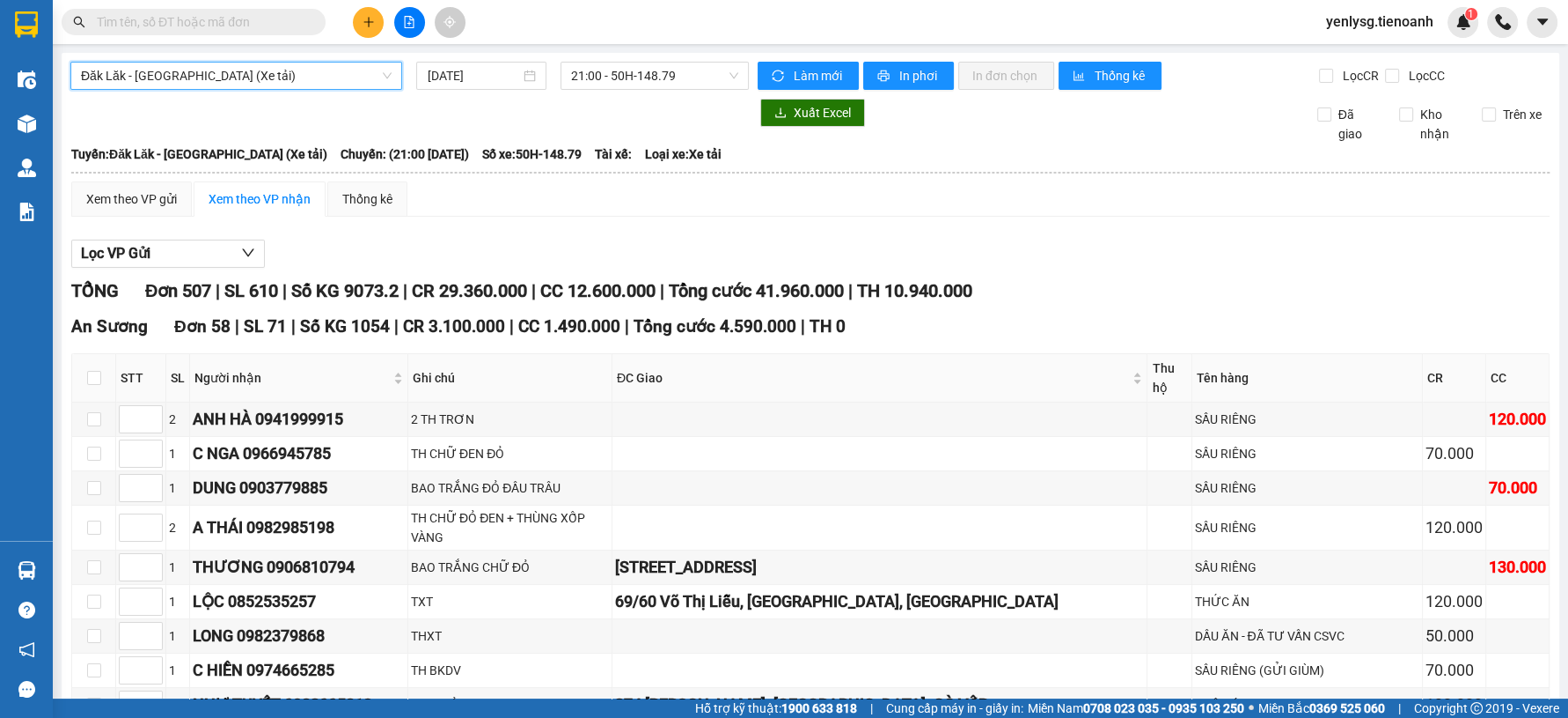
click at [883, 244] on div "Lọc VP Gửi" at bounding box center [810, 254] width 1479 height 29
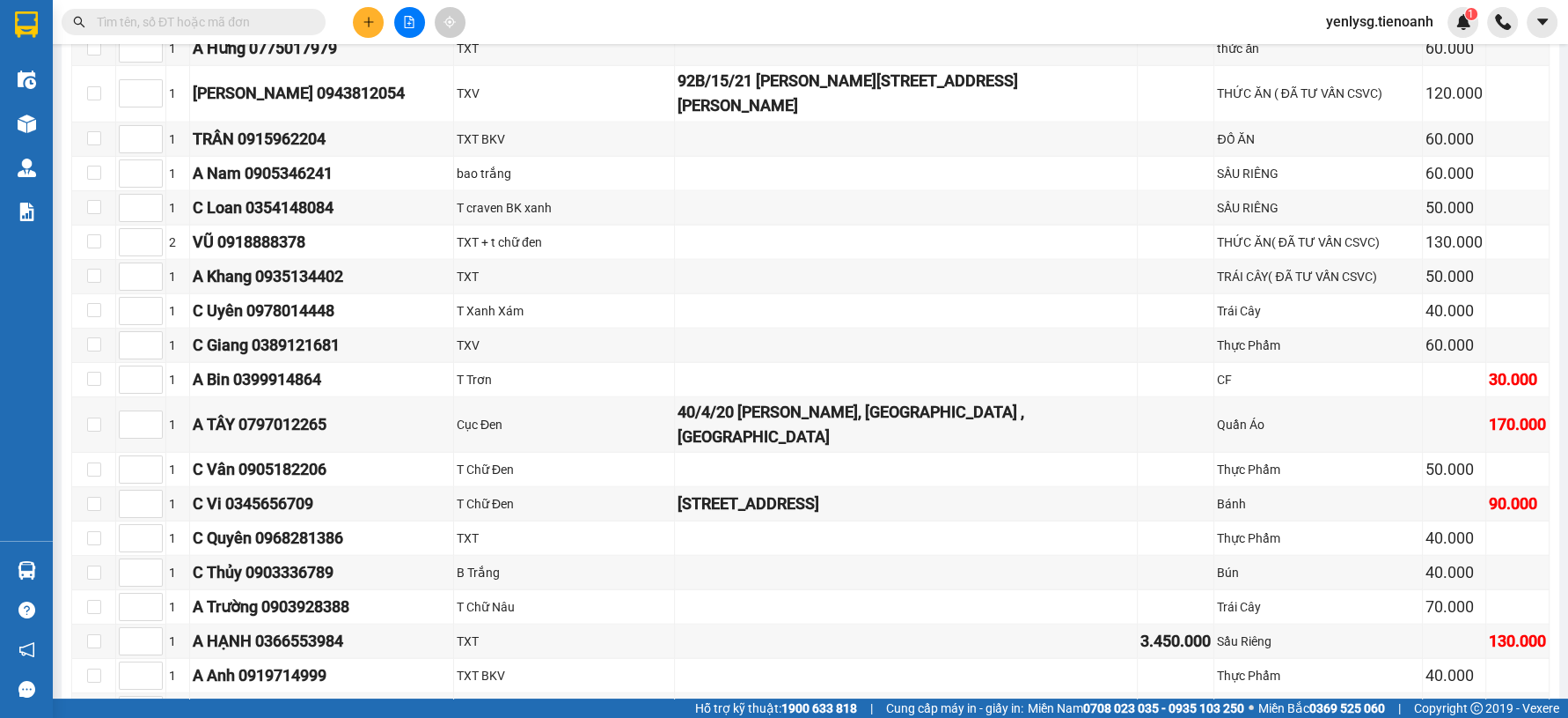
scroll to position [5479, 0]
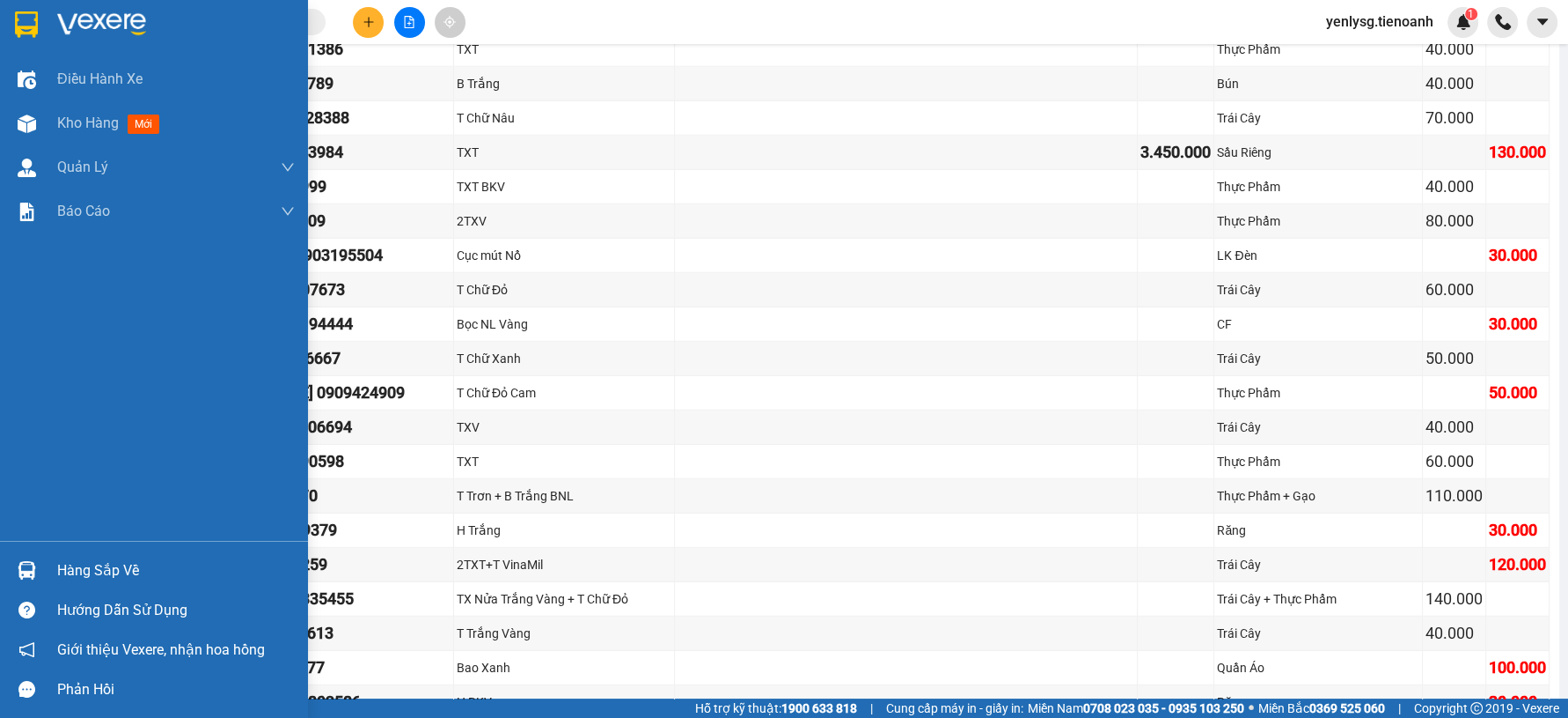
click at [76, 115] on span "Kho hàng" at bounding box center [88, 123] width 62 height 16
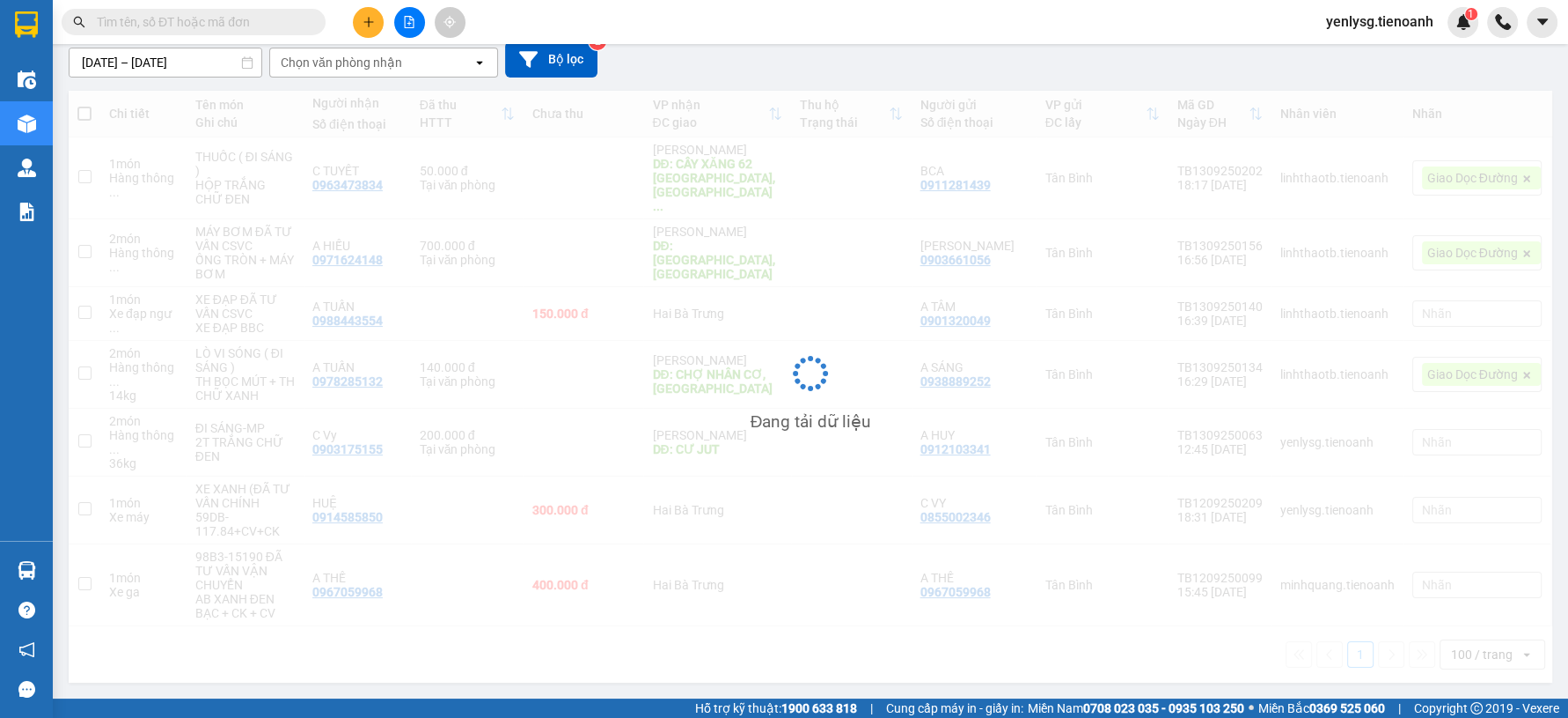
scroll to position [128, 0]
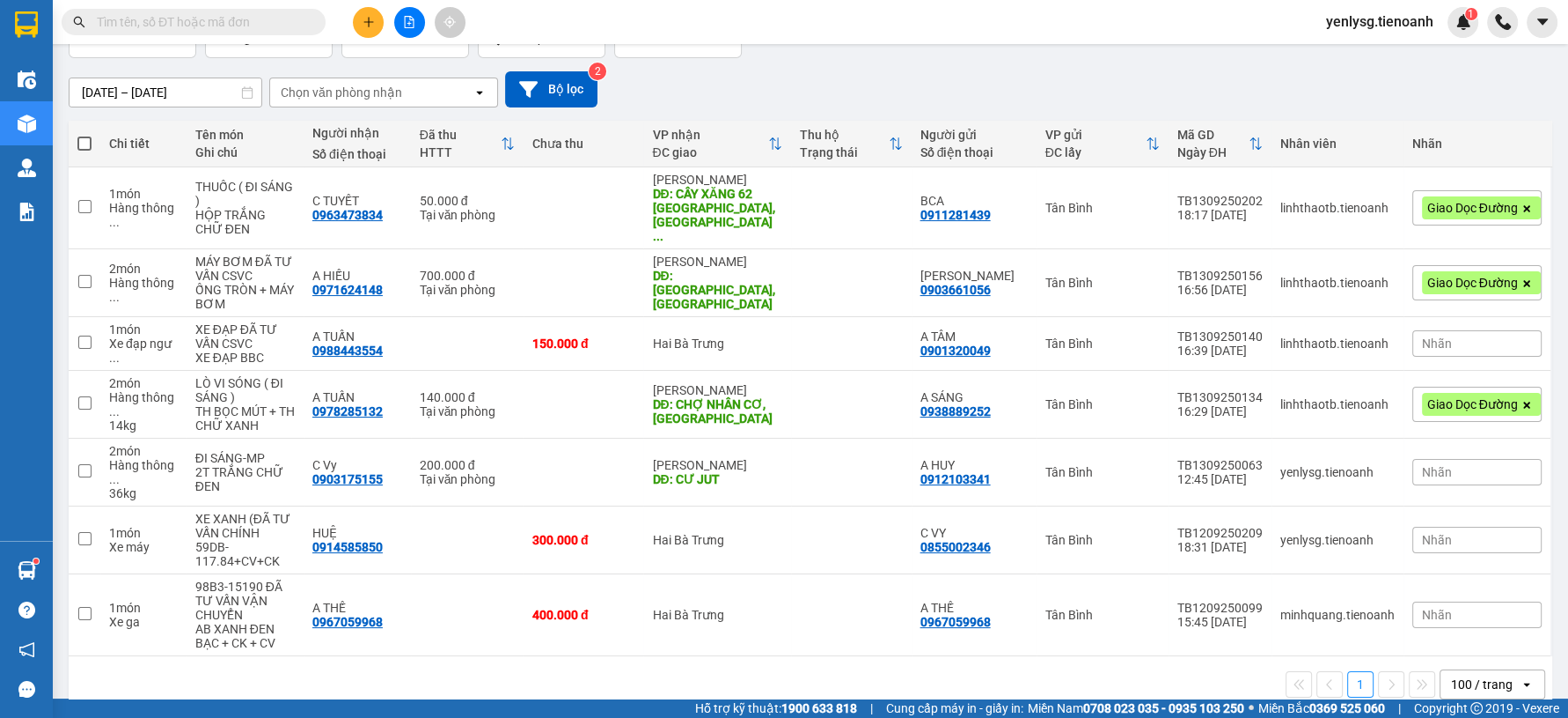
click at [1398, 20] on span "yenlysg.tienoanh" at bounding box center [1380, 22] width 136 height 22
click at [1386, 49] on span "Đăng xuất" at bounding box center [1388, 54] width 97 height 19
